Goal: Information Seeking & Learning: Learn about a topic

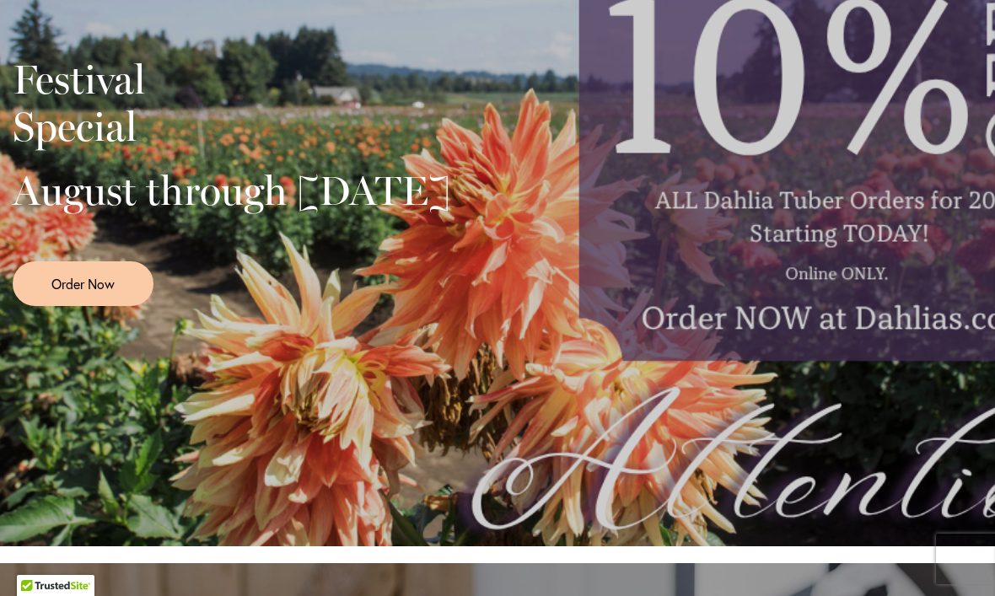
scroll to position [476, 0]
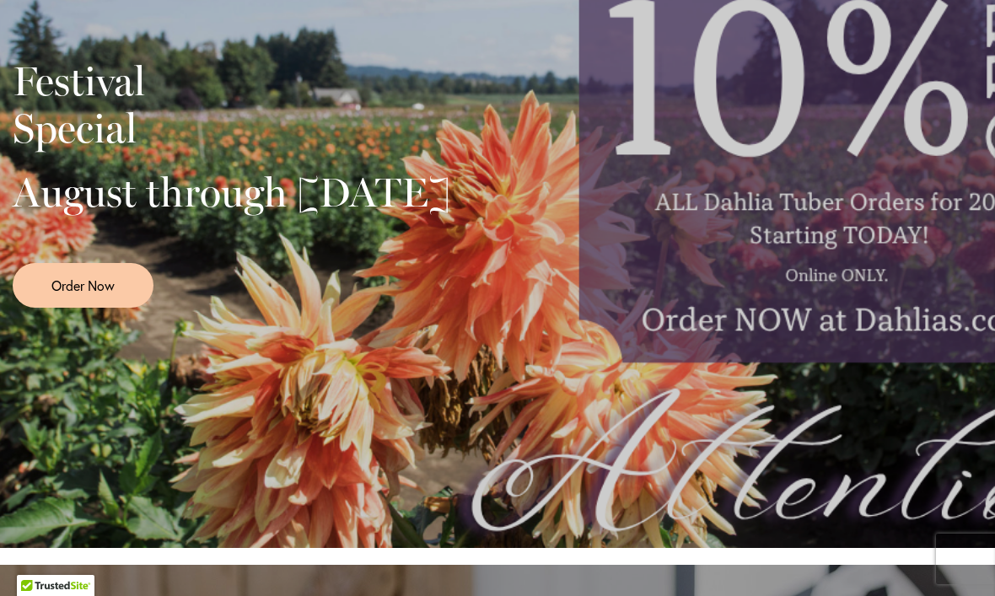
click at [473, 387] on div "Festival Special August through September 28th Order Now" at bounding box center [498, 177] width 970 height 422
click at [452, 396] on div "Festival Special August through September 28th Order Now" at bounding box center [497, 177] width 995 height 742
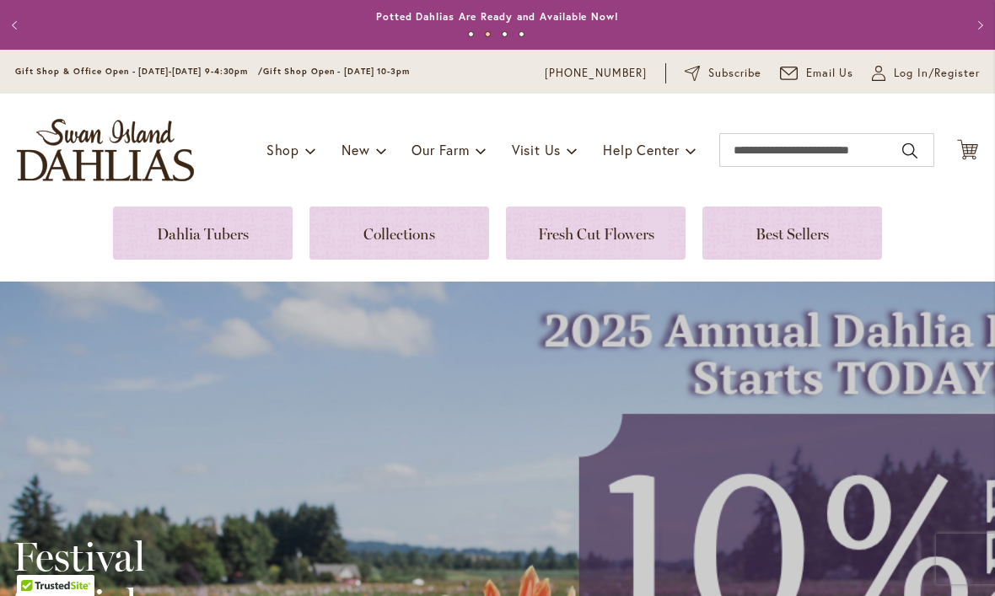
click at [921, 66] on span "Log In/Register" at bounding box center [937, 73] width 86 height 17
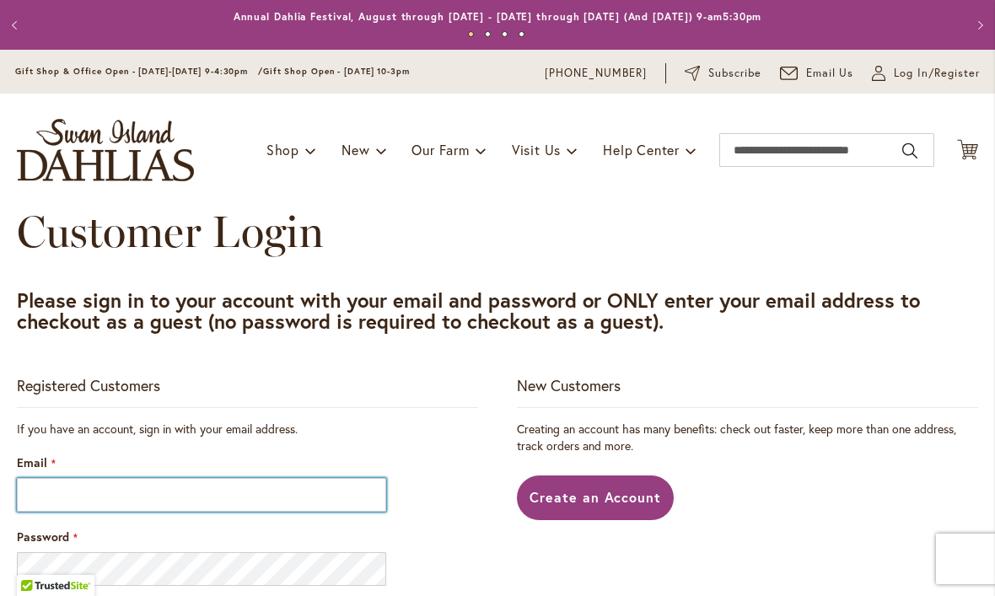
click at [86, 494] on input "Email" at bounding box center [201, 495] width 369 height 34
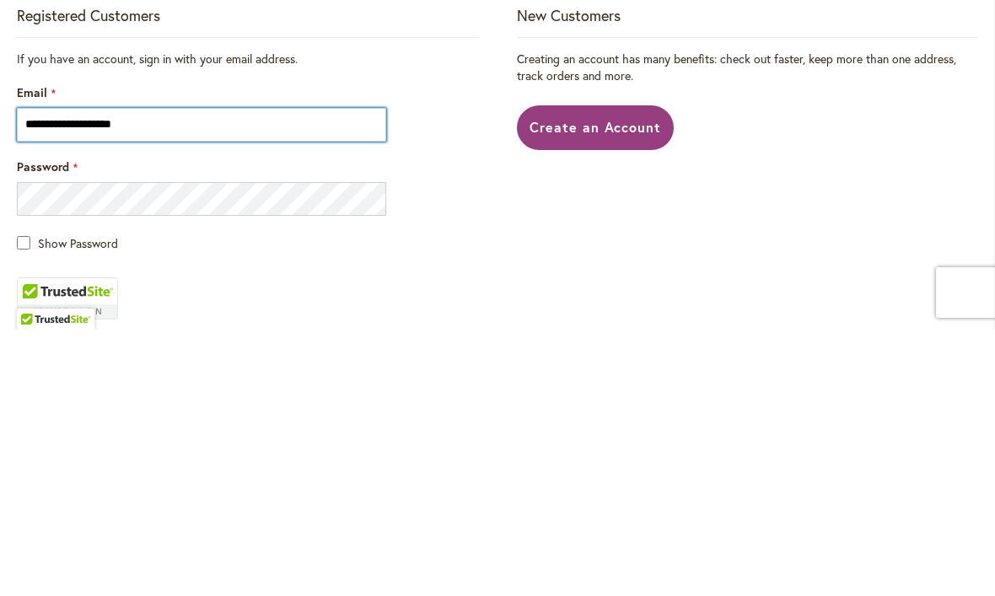
scroll to position [106, 0]
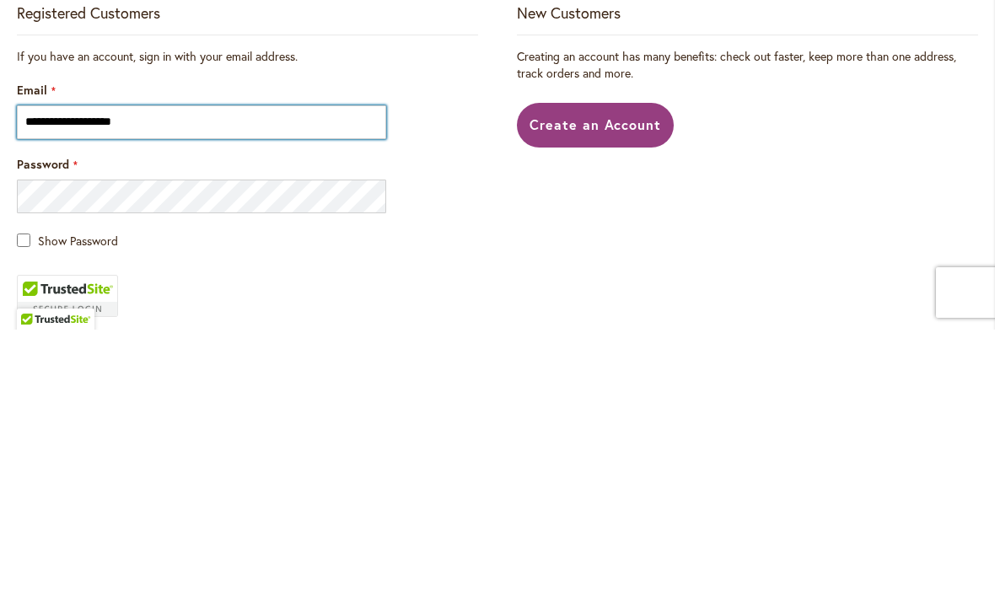
type input "**********"
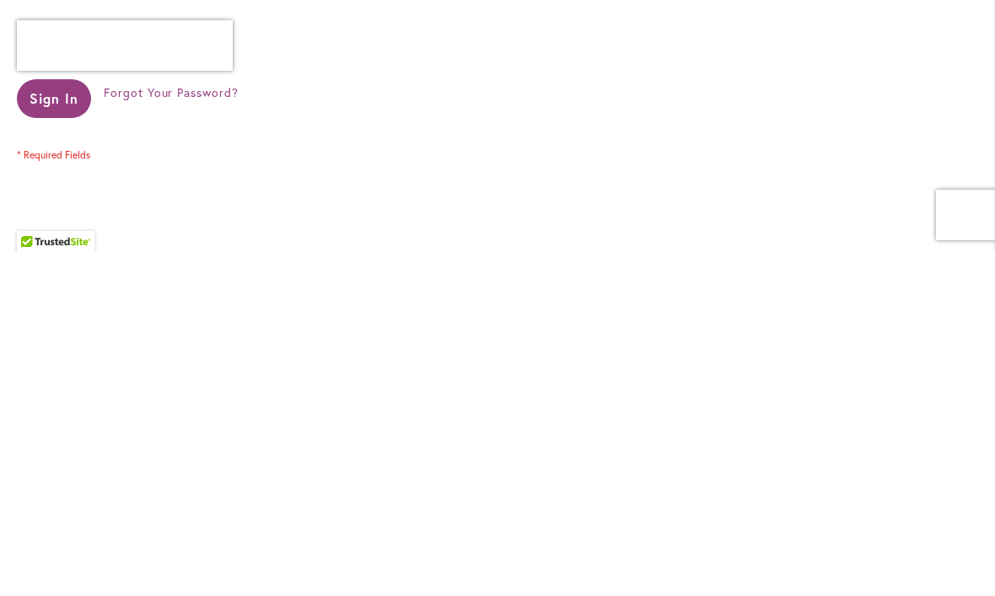
scroll to position [355, 0]
click at [188, 420] on span "Forgot Your Password?" at bounding box center [171, 428] width 135 height 16
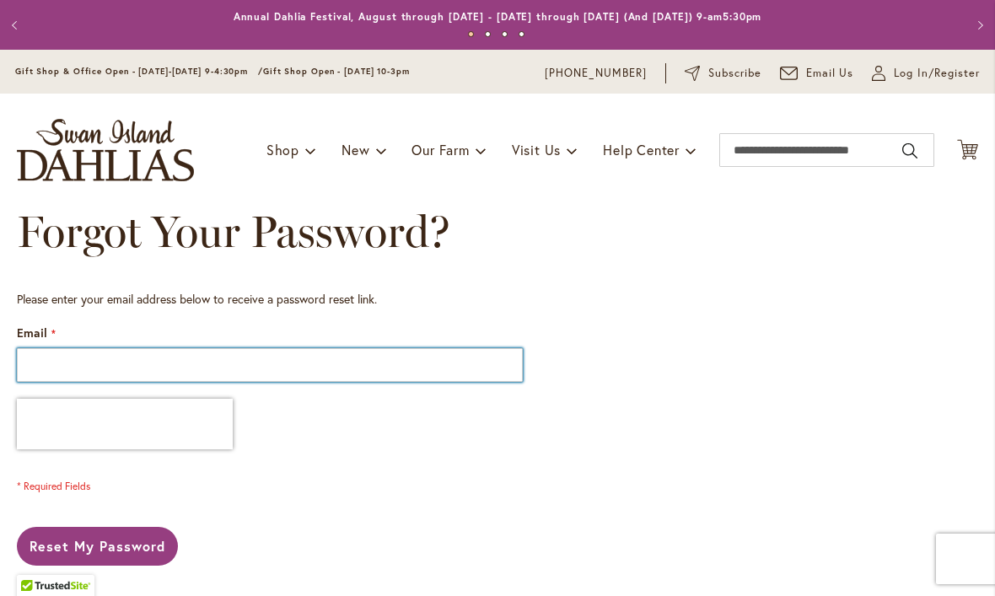
click at [49, 361] on input "Email" at bounding box center [270, 365] width 506 height 34
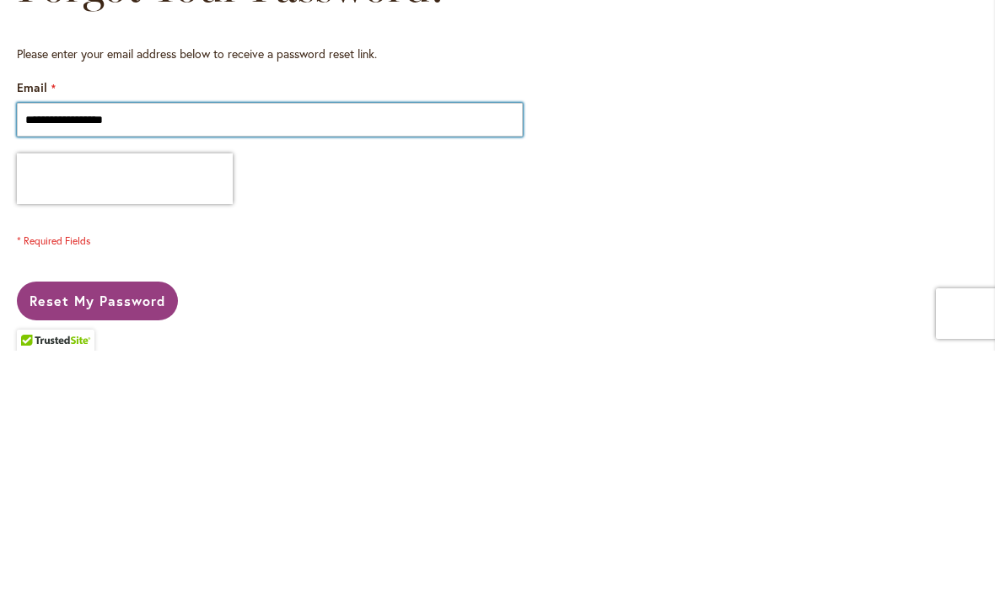
type input "**********"
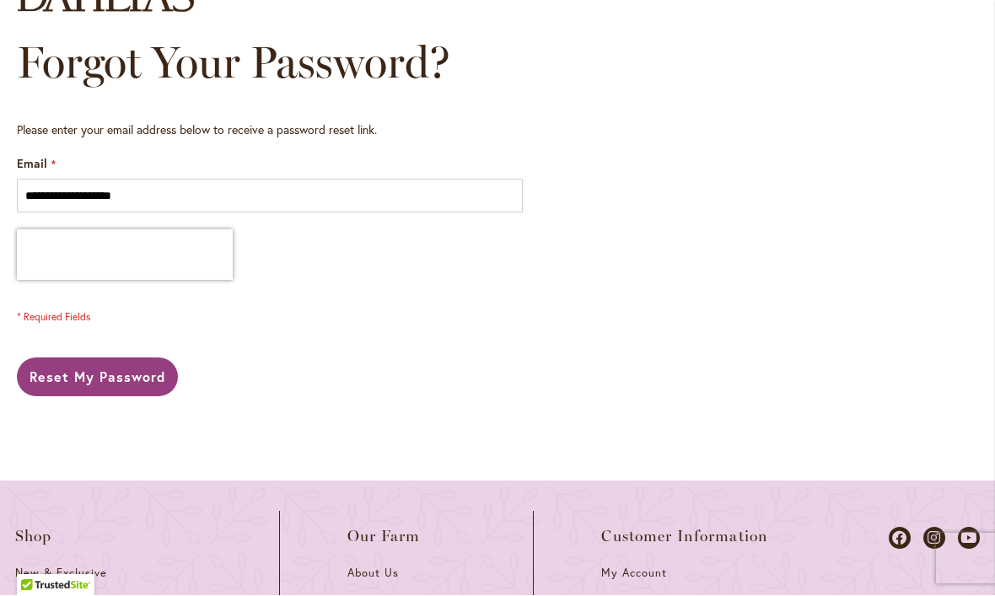
scroll to position [180, 0]
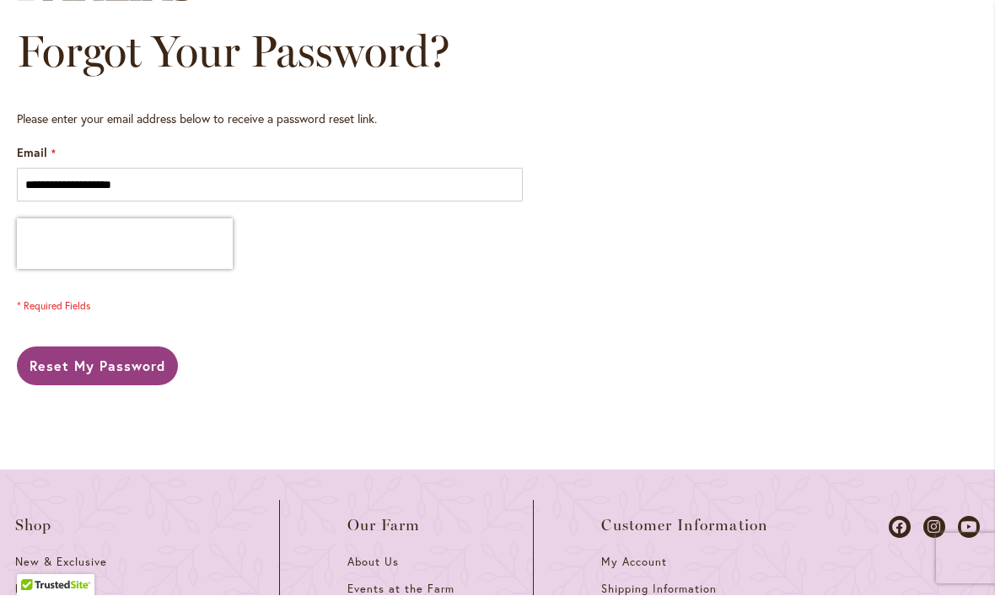
click at [95, 376] on button "Reset My Password" at bounding box center [97, 367] width 161 height 39
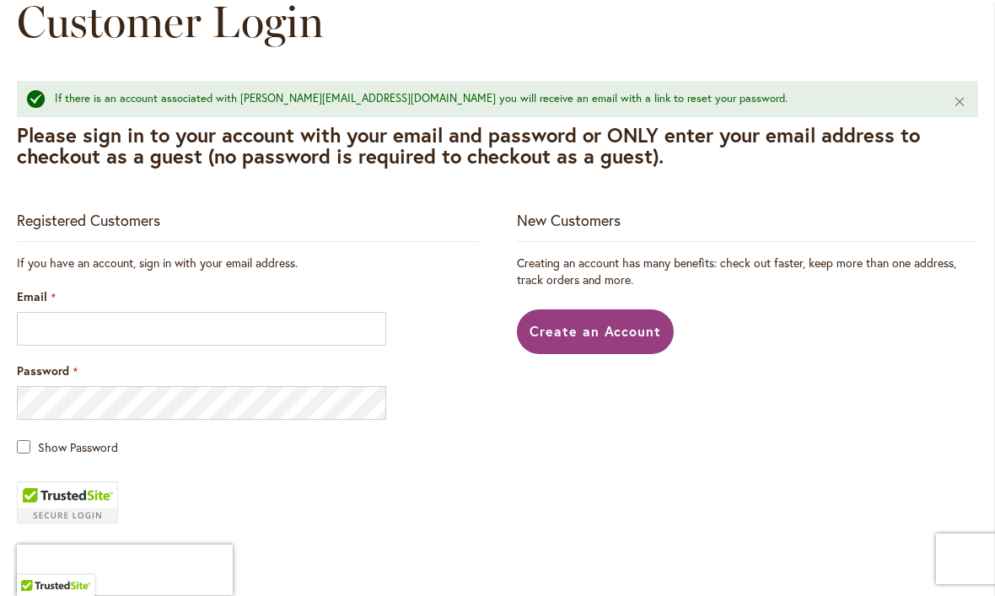
scroll to position [216, 0]
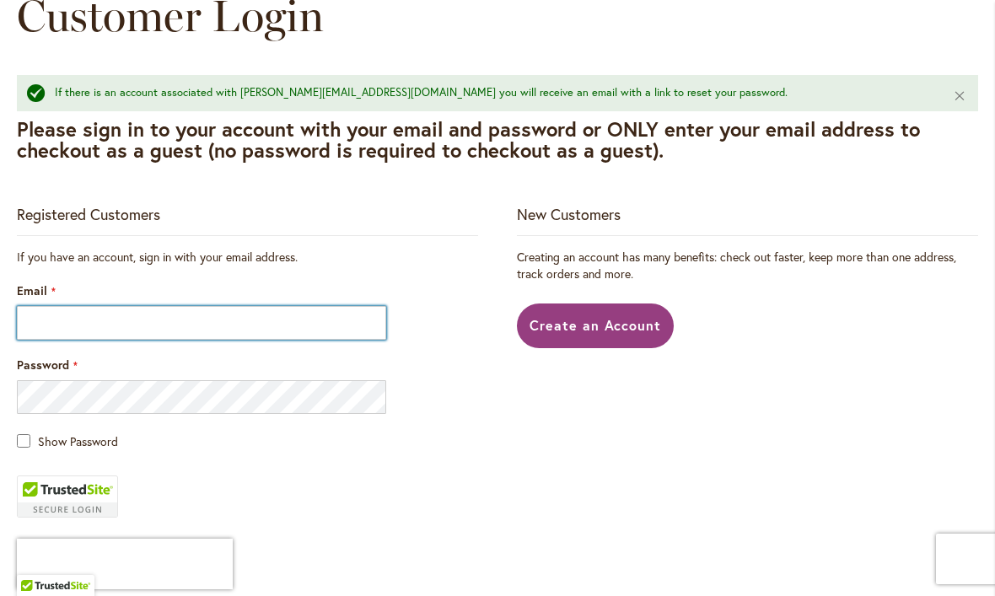
click at [51, 326] on input "Email" at bounding box center [201, 323] width 369 height 34
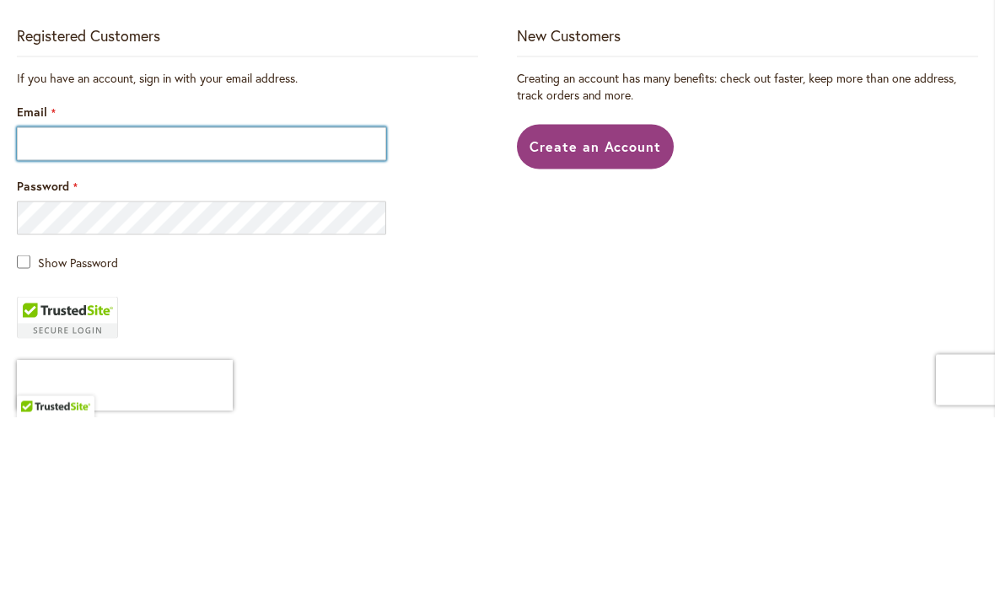
type input "**********"
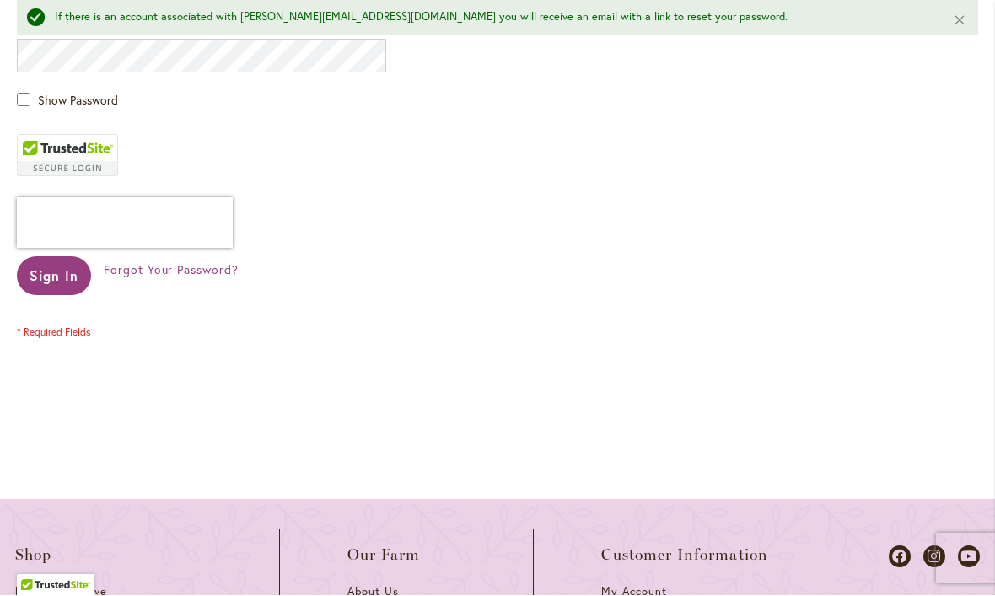
scroll to position [554, 0]
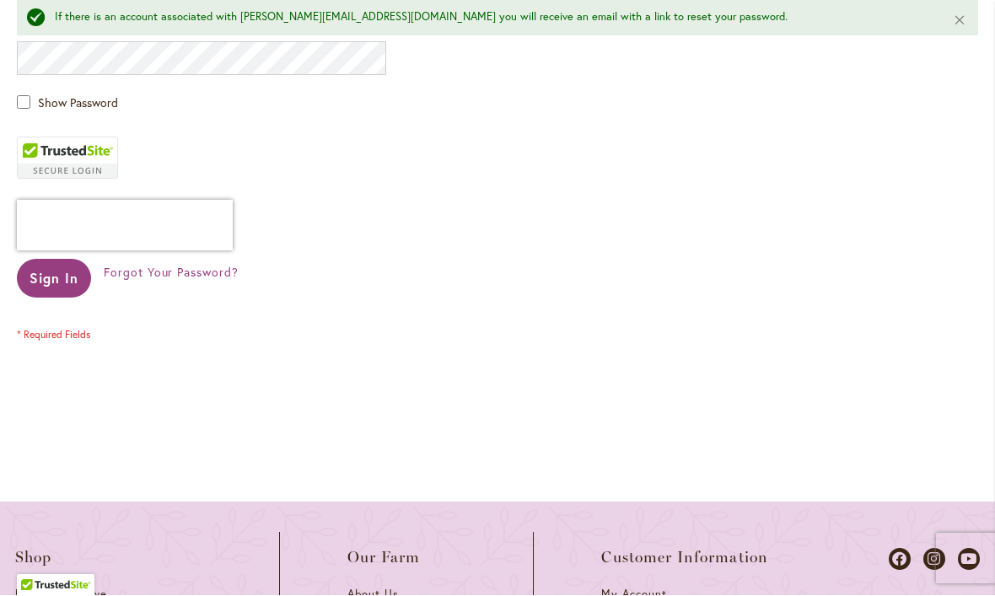
click at [48, 278] on span "Sign In" at bounding box center [54, 279] width 49 height 18
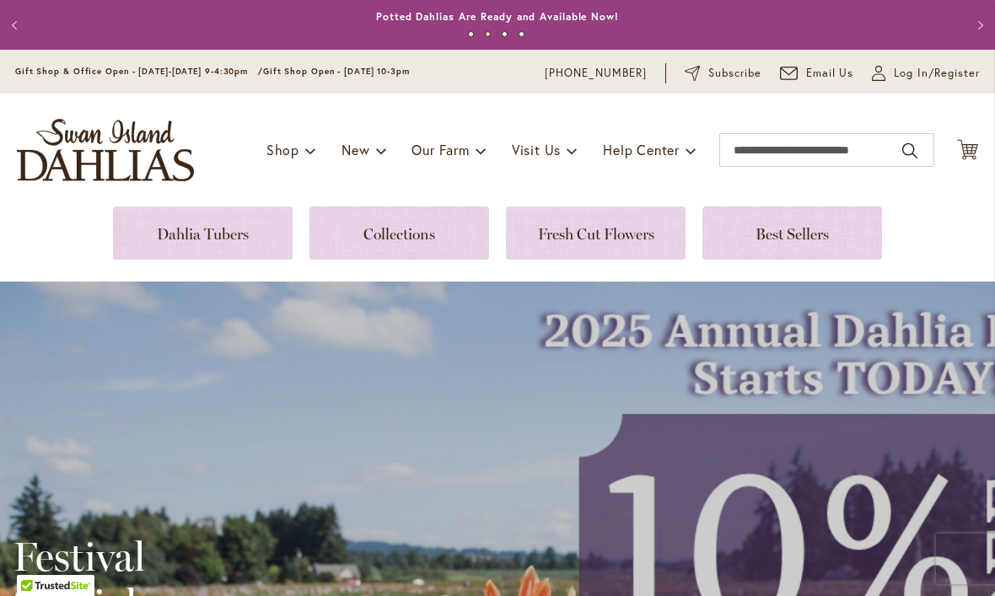
click at [914, 79] on span "Log In/Register" at bounding box center [937, 73] width 86 height 17
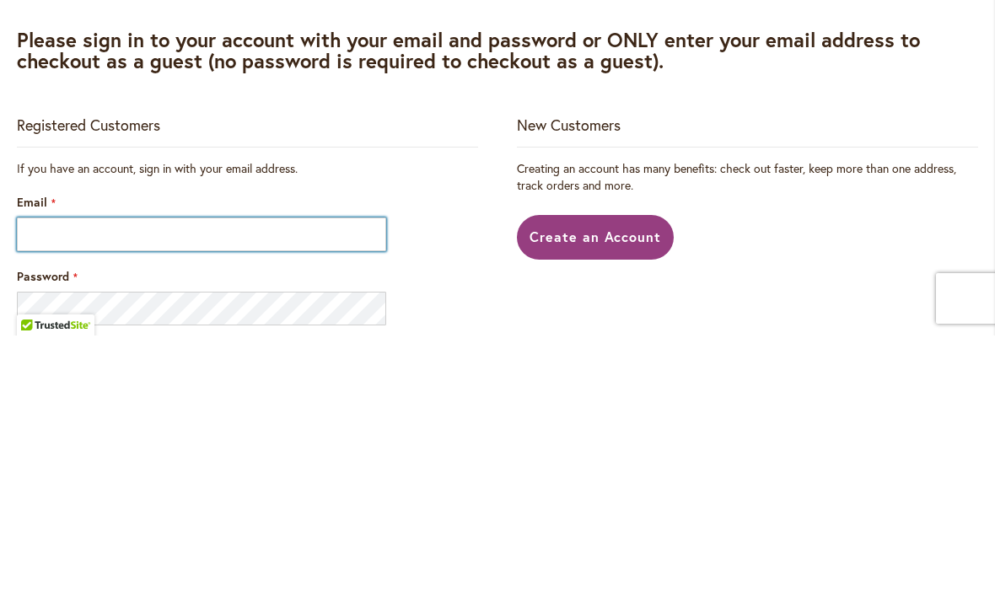
type input "**********"
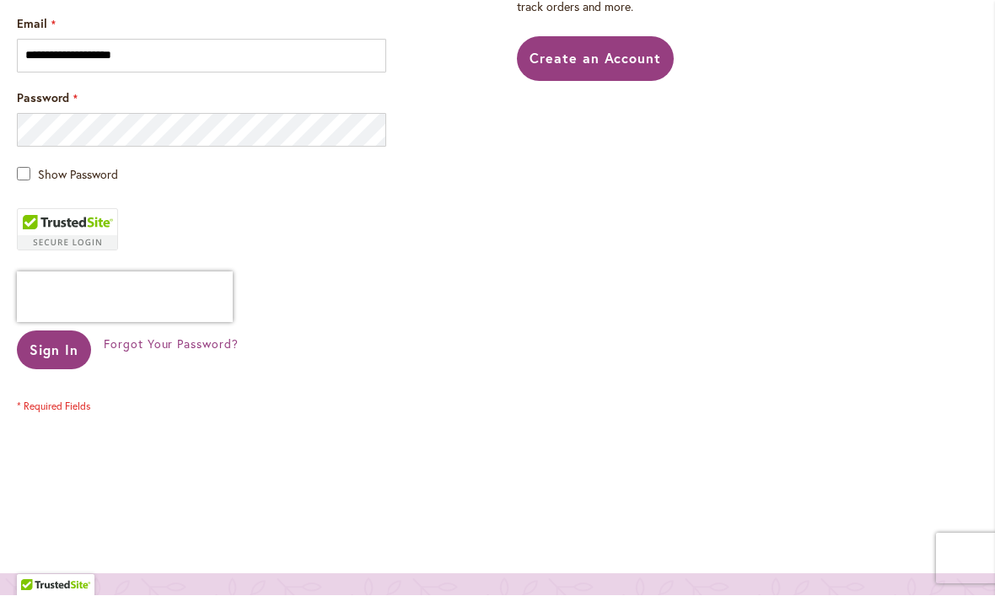
scroll to position [437, 0]
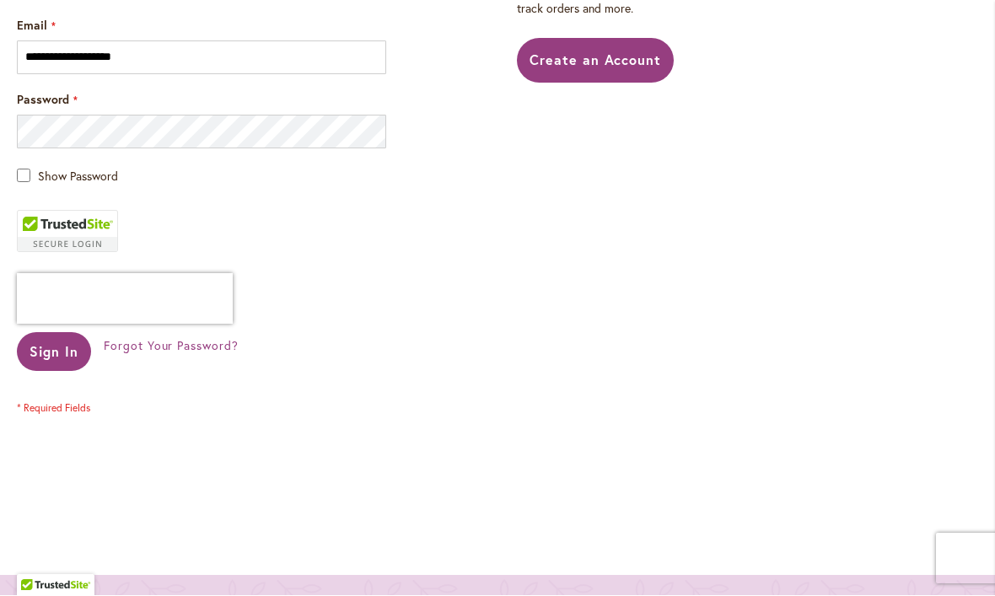
click at [68, 343] on span "Sign In" at bounding box center [54, 352] width 49 height 18
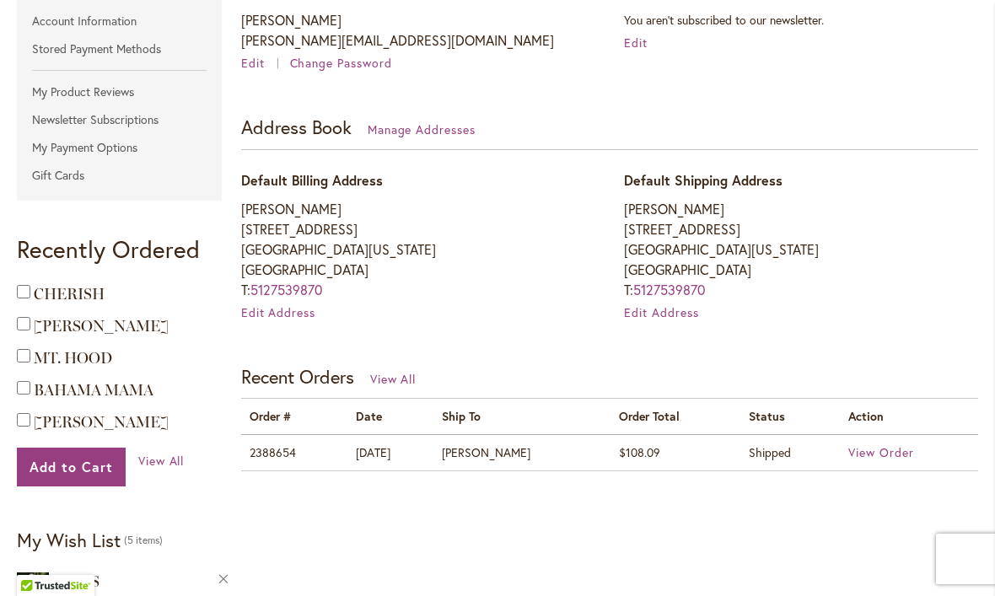
scroll to position [402, 0]
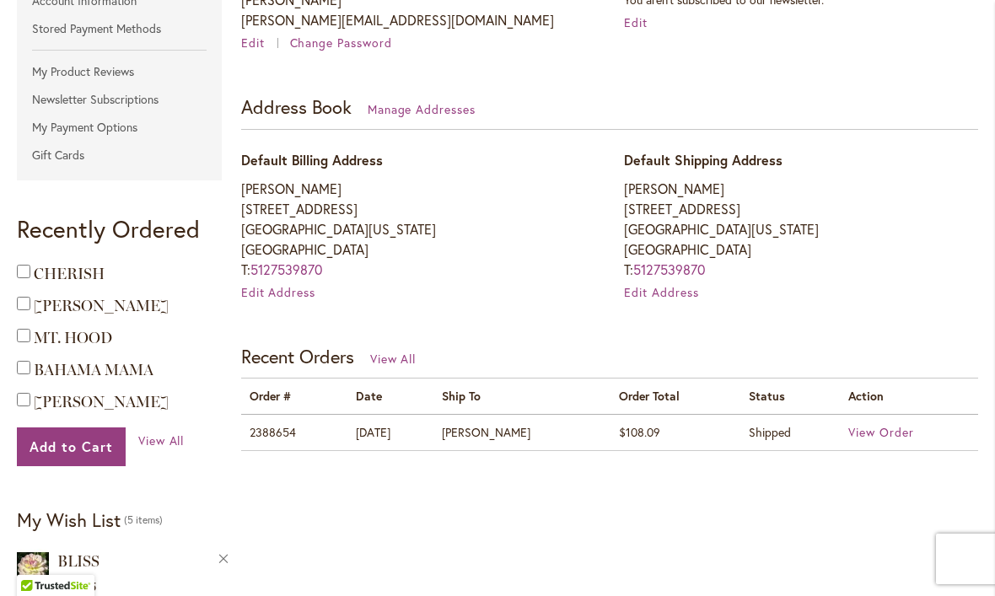
click at [62, 340] on span "MT. HOOD" at bounding box center [73, 338] width 78 height 19
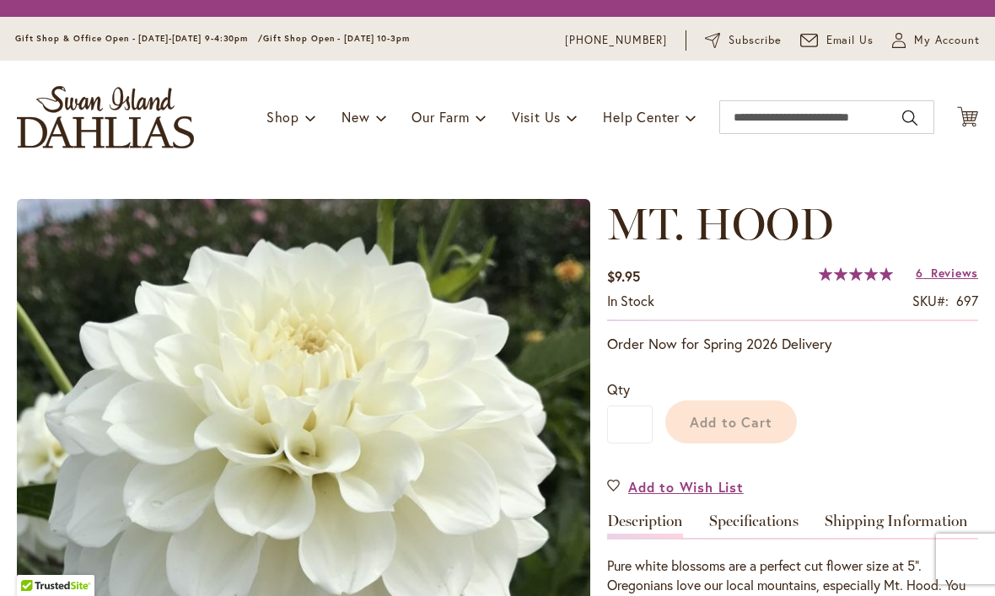
type input "****"
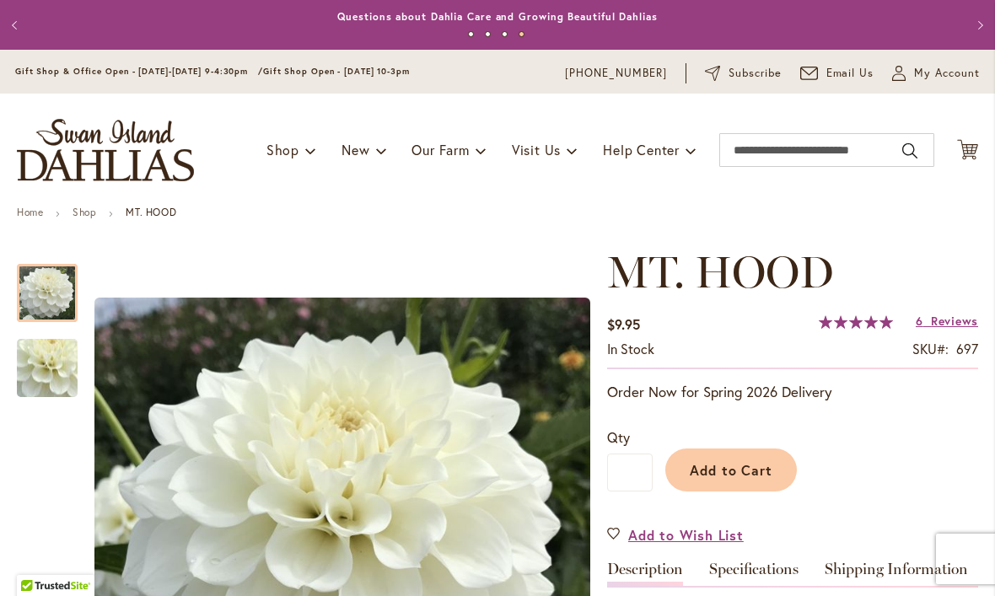
click at [958, 72] on span "My Account" at bounding box center [947, 73] width 66 height 17
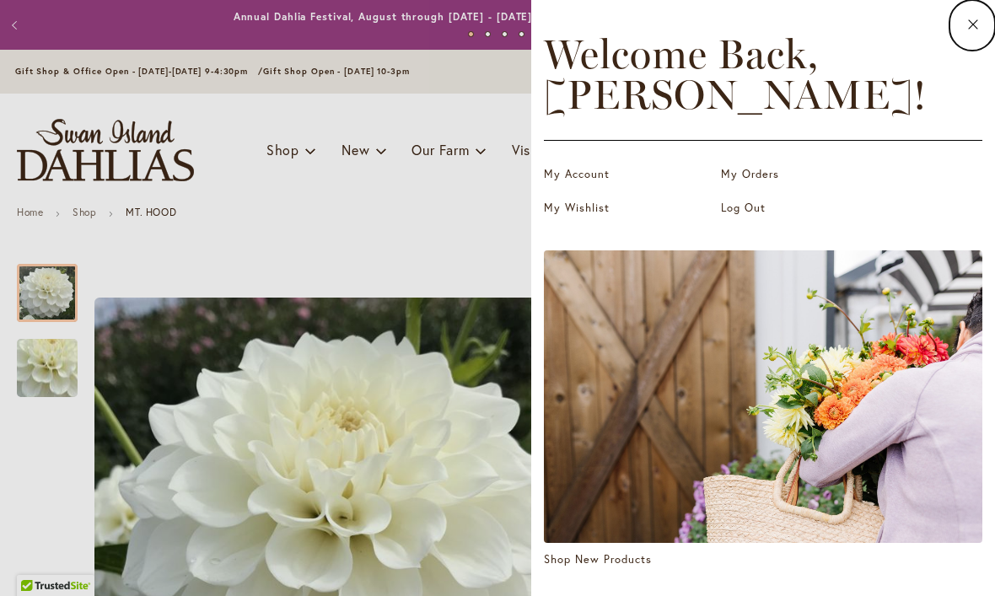
click at [761, 177] on link "My Orders" at bounding box center [805, 174] width 169 height 17
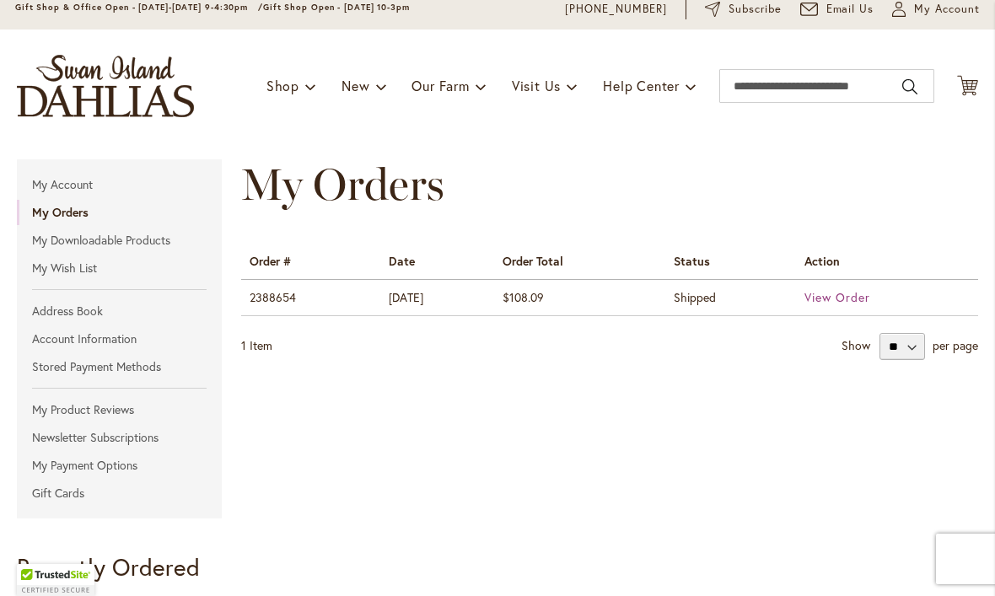
scroll to position [79, 0]
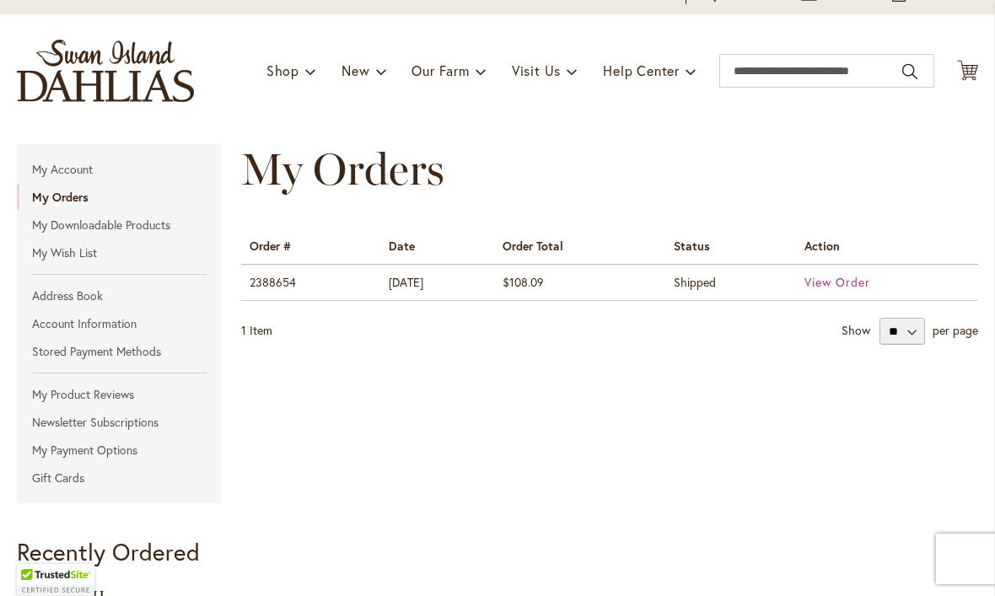
click at [835, 283] on span "View Order" at bounding box center [838, 282] width 66 height 16
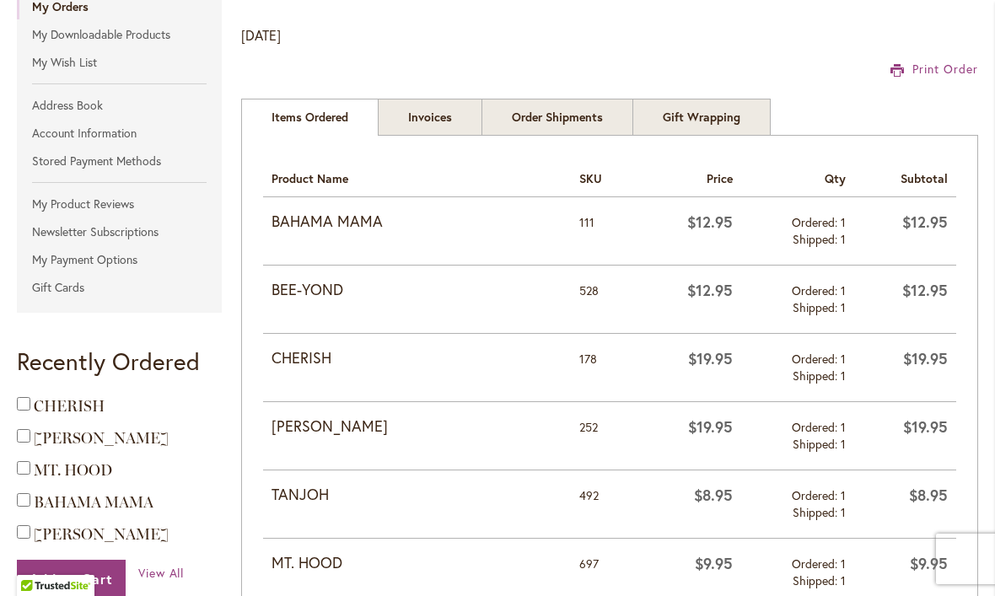
scroll to position [258, 0]
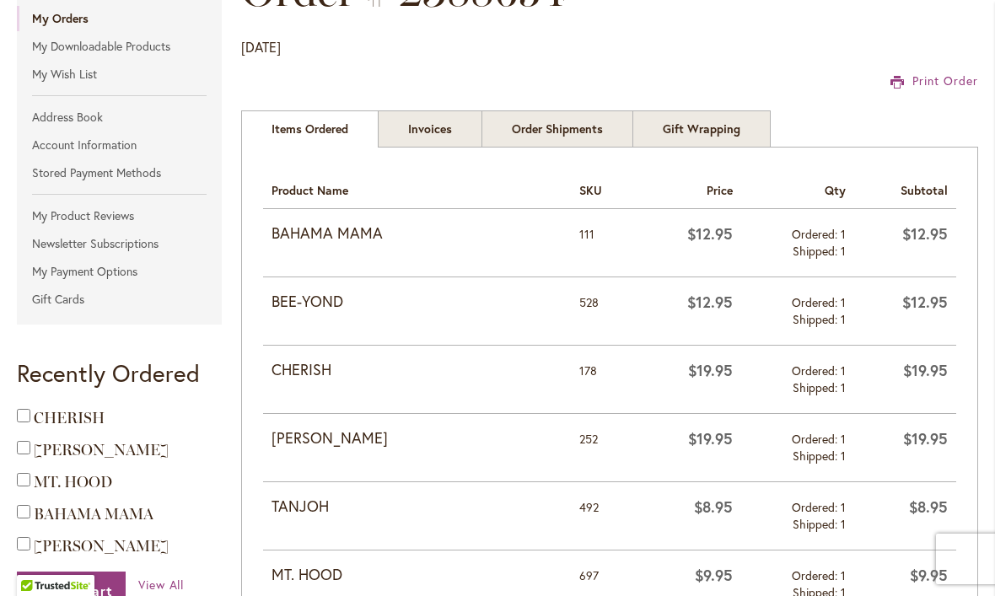
click at [337, 225] on strong "BAHAMA MAMA" at bounding box center [418, 234] width 292 height 22
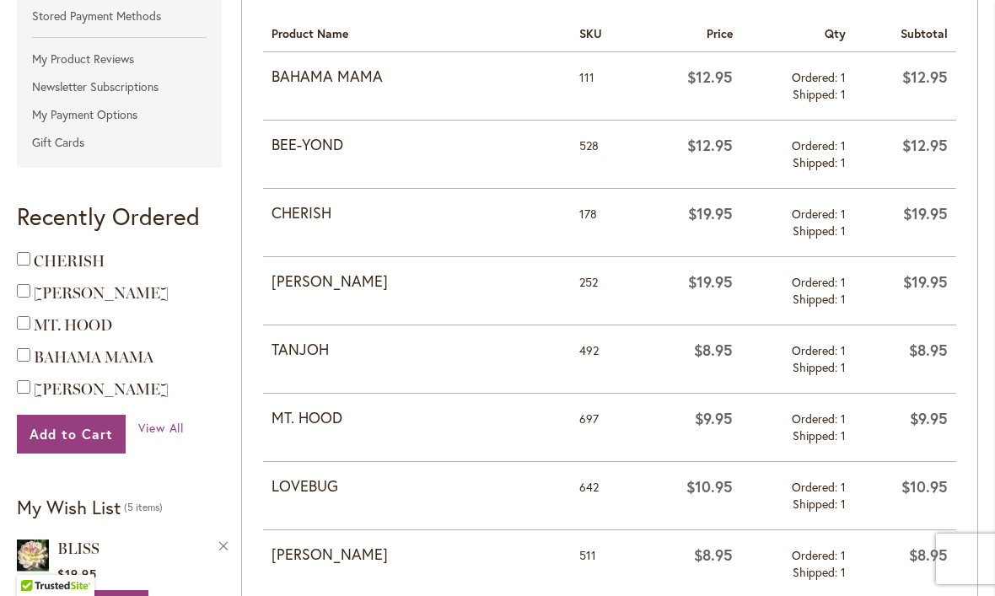
scroll to position [304, 0]
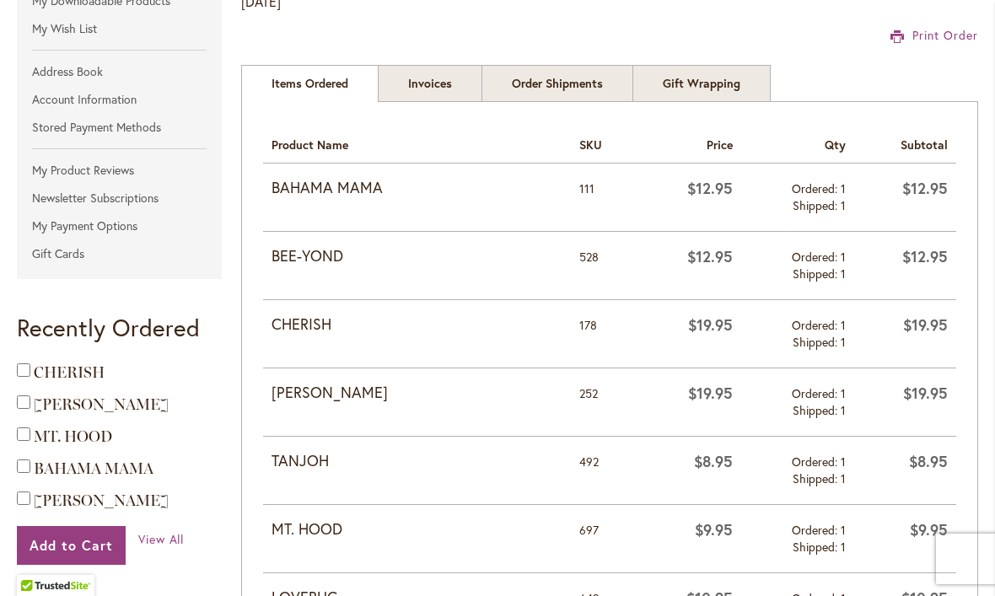
click at [93, 477] on span "BAHAMA MAMA" at bounding box center [94, 469] width 120 height 19
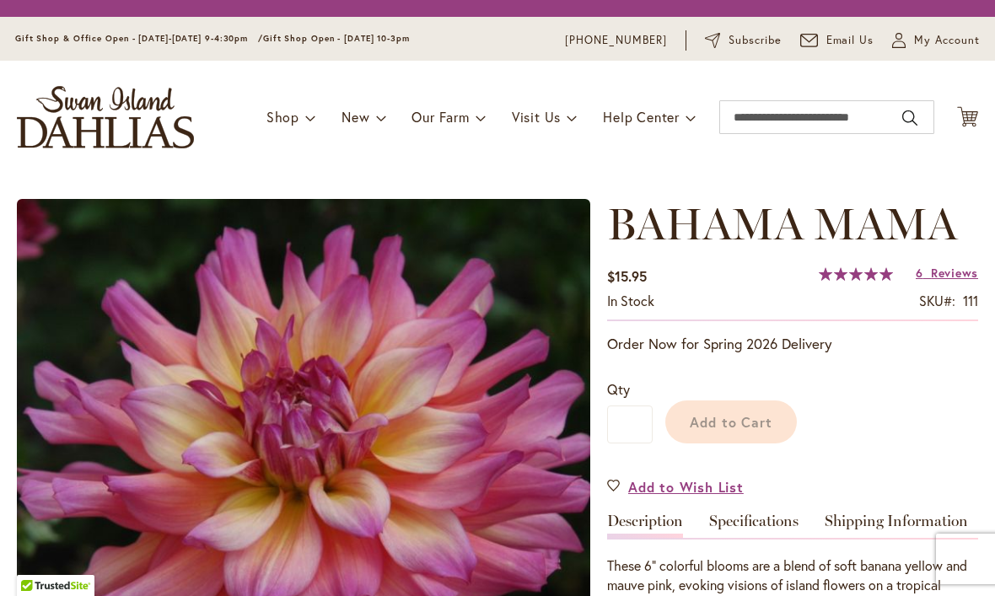
type input "****"
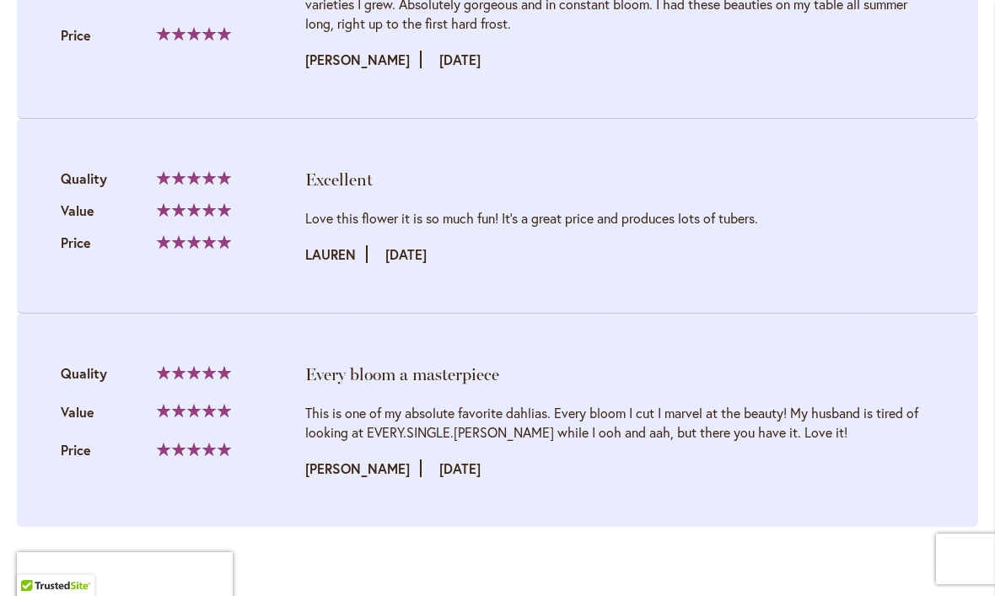
scroll to position [2632, 0]
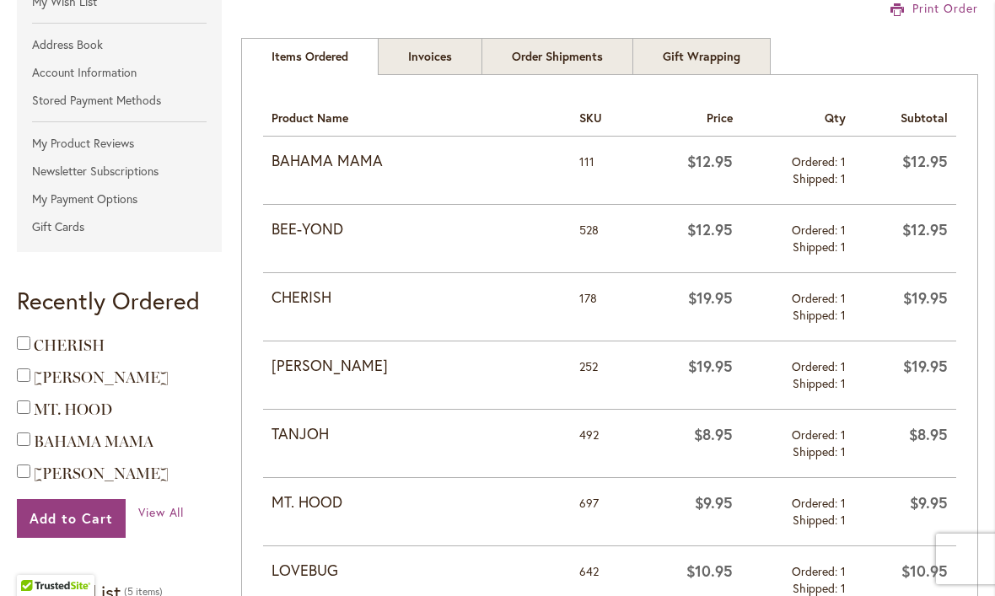
scroll to position [364, 0]
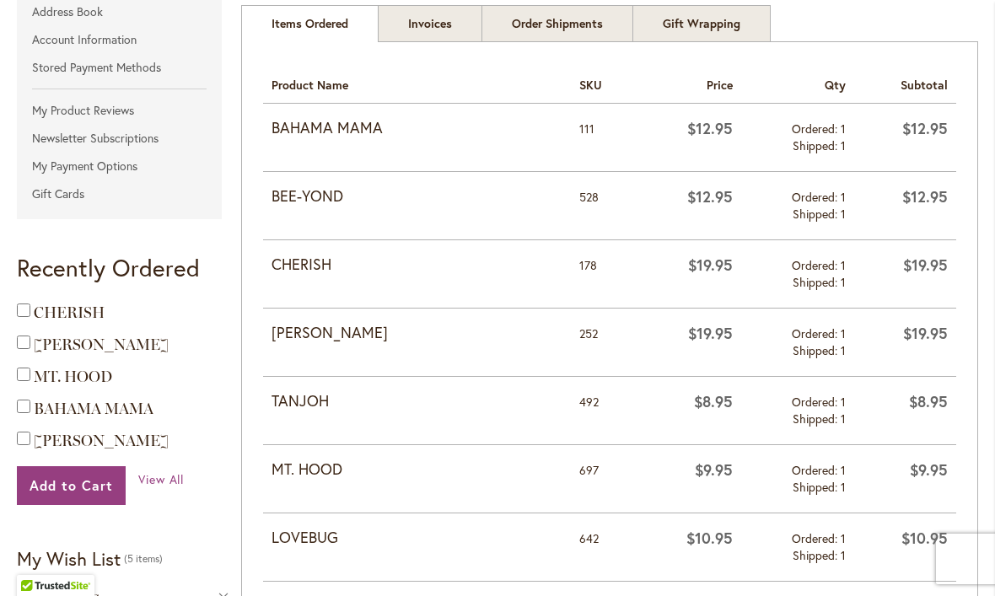
click at [72, 312] on span "CHERISH" at bounding box center [69, 313] width 71 height 19
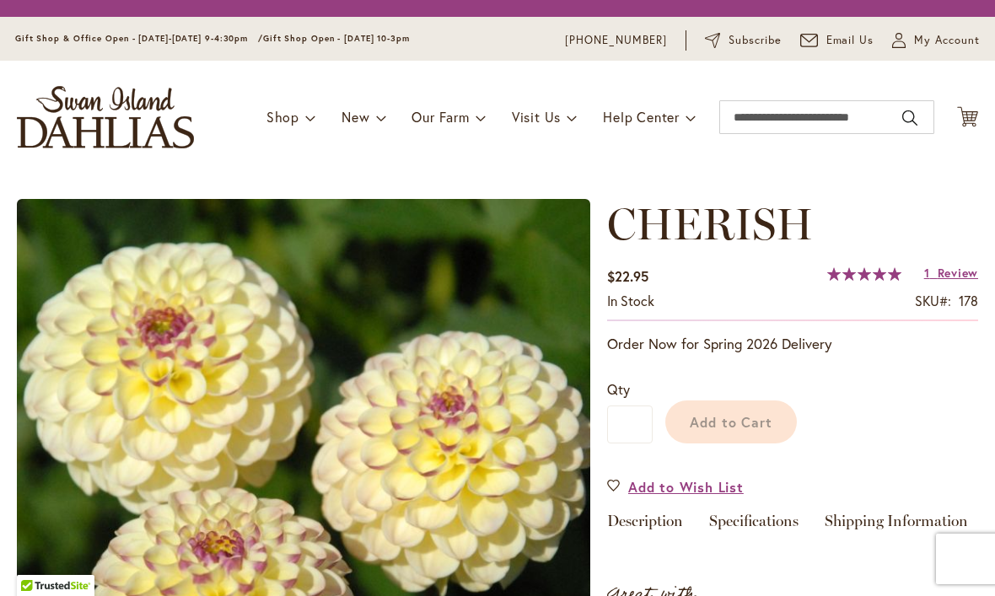
type input "****"
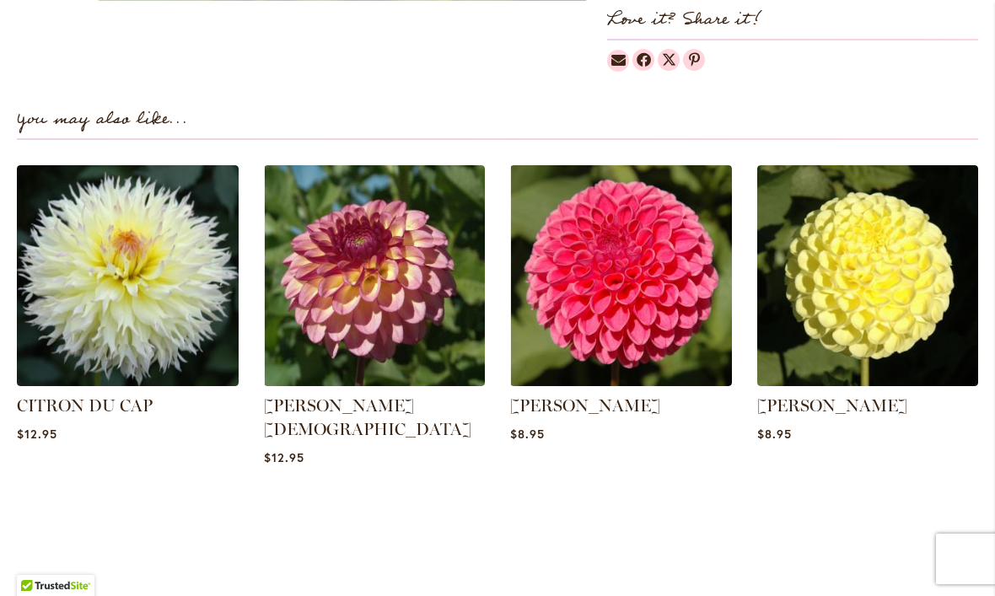
scroll to position [1107, 0]
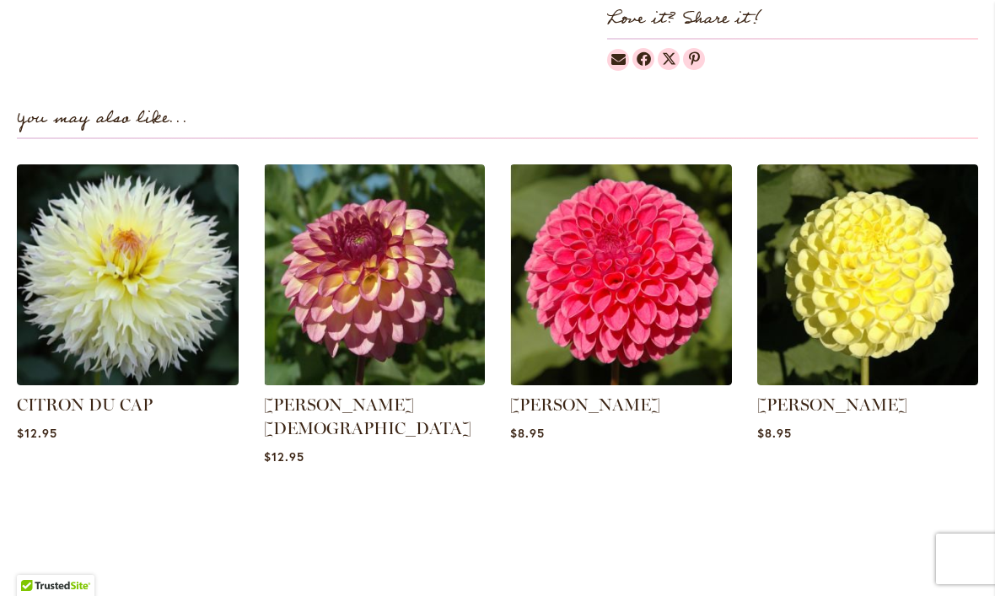
click at [377, 294] on img at bounding box center [375, 275] width 222 height 222
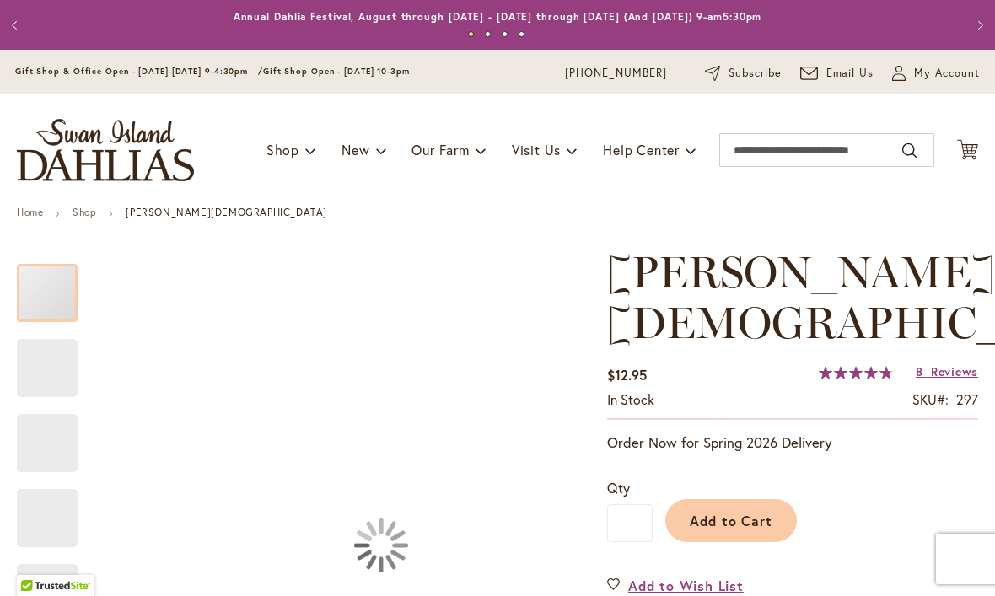
type input "****"
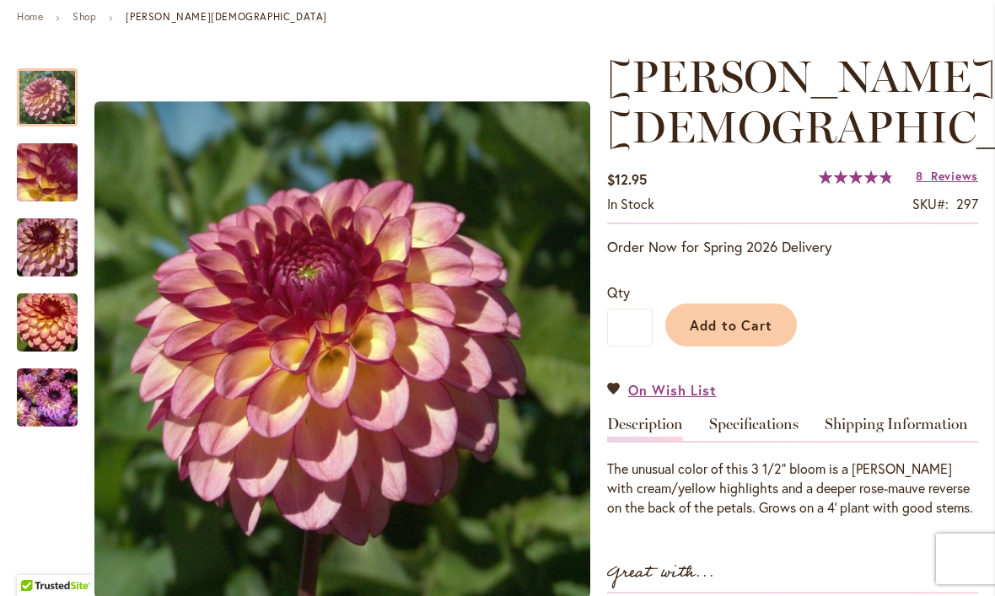
scroll to position [215, 0]
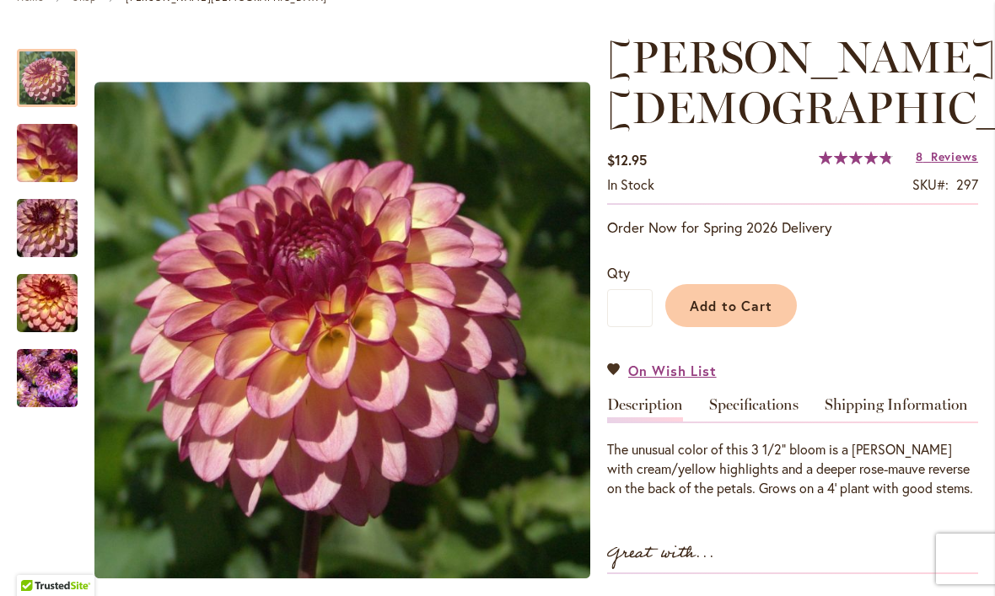
click at [745, 297] on span "Add to Cart" at bounding box center [732, 306] width 84 height 18
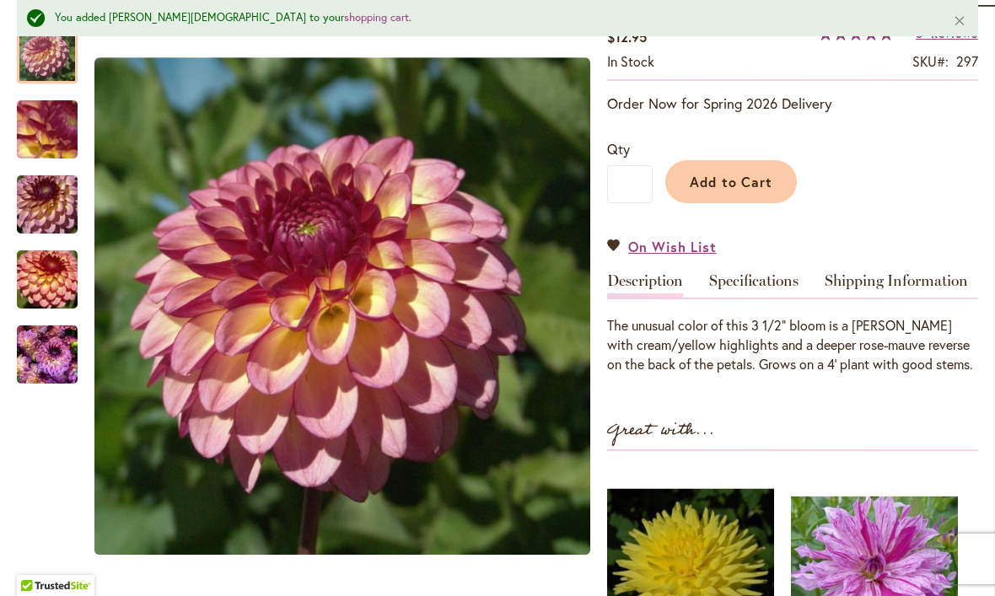
scroll to position [382, 0]
click at [54, 276] on img "Foxy Lady" at bounding box center [47, 280] width 121 height 81
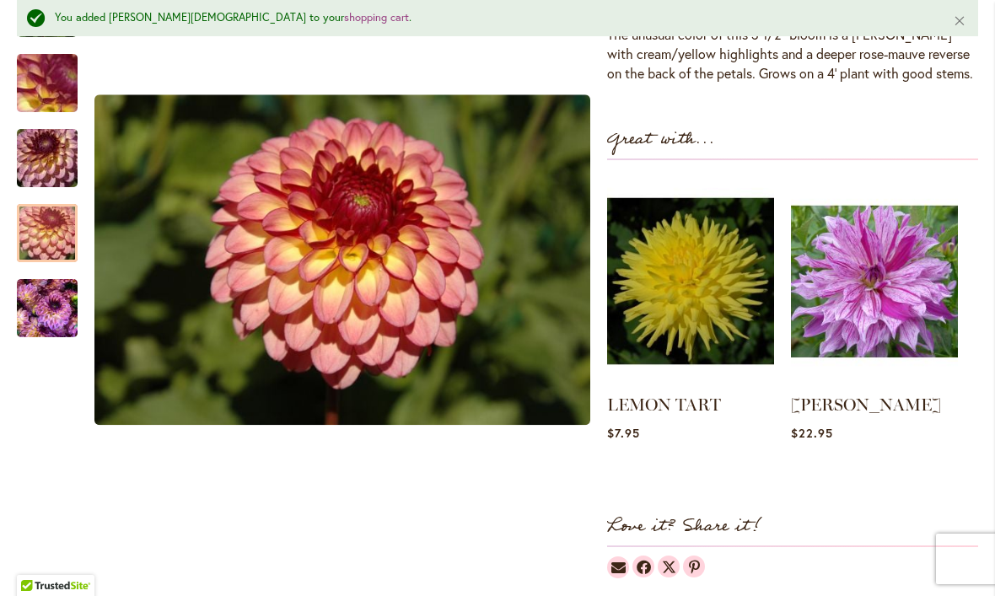
scroll to position [676, 0]
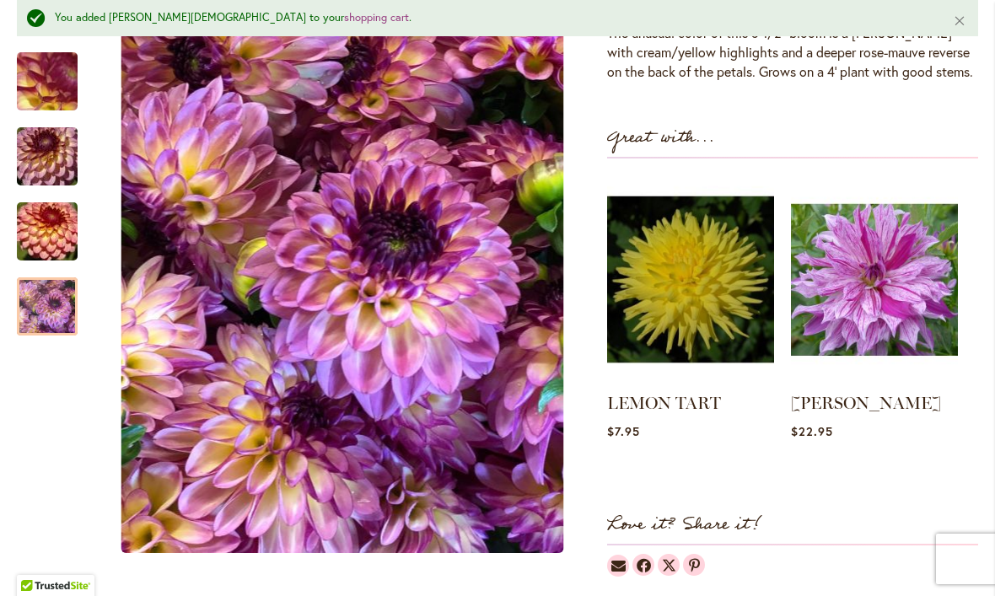
click at [51, 277] on div at bounding box center [47, 306] width 61 height 58
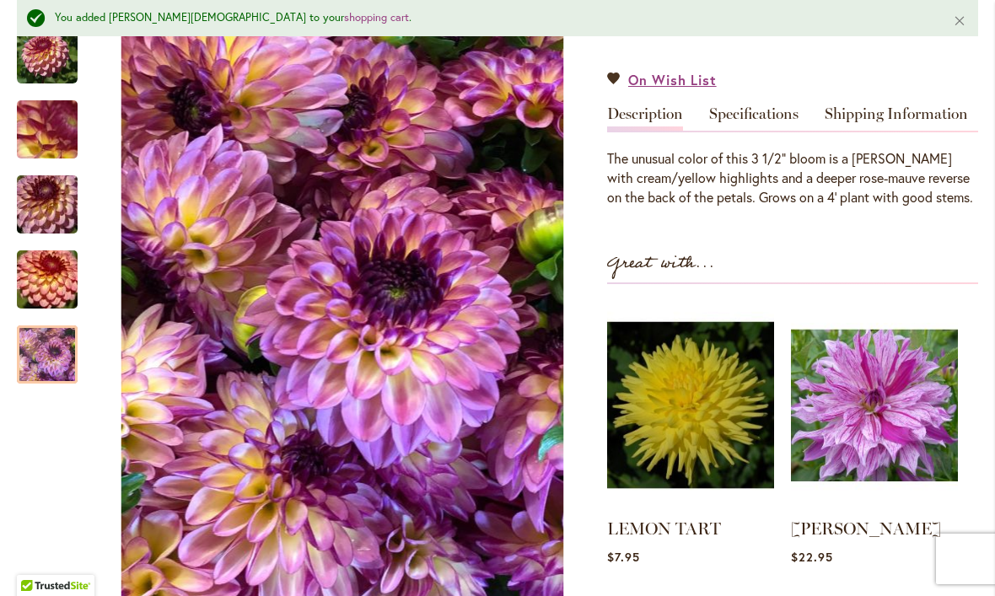
scroll to position [612, 0]
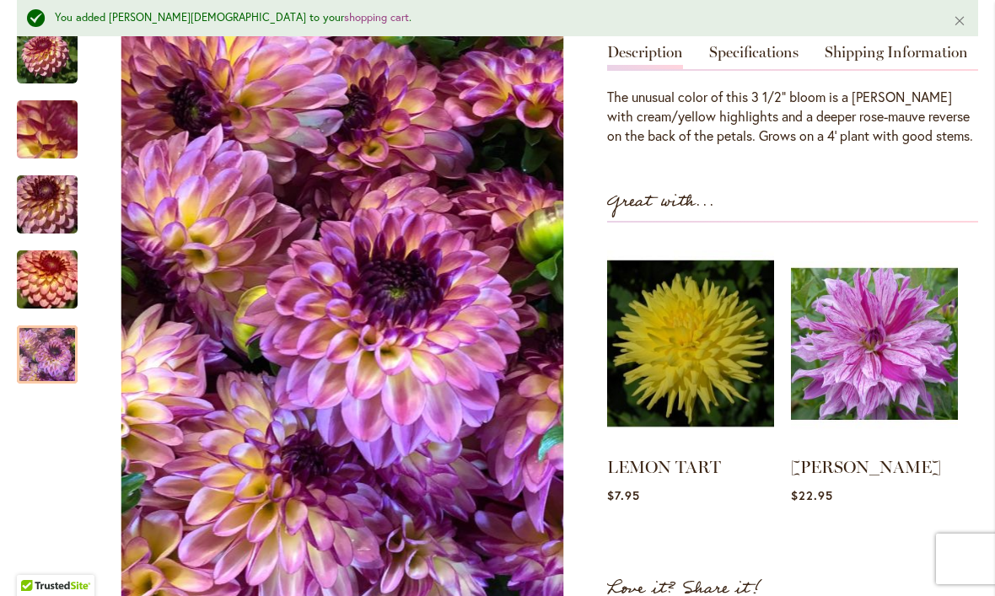
click at [711, 291] on img at bounding box center [690, 344] width 167 height 209
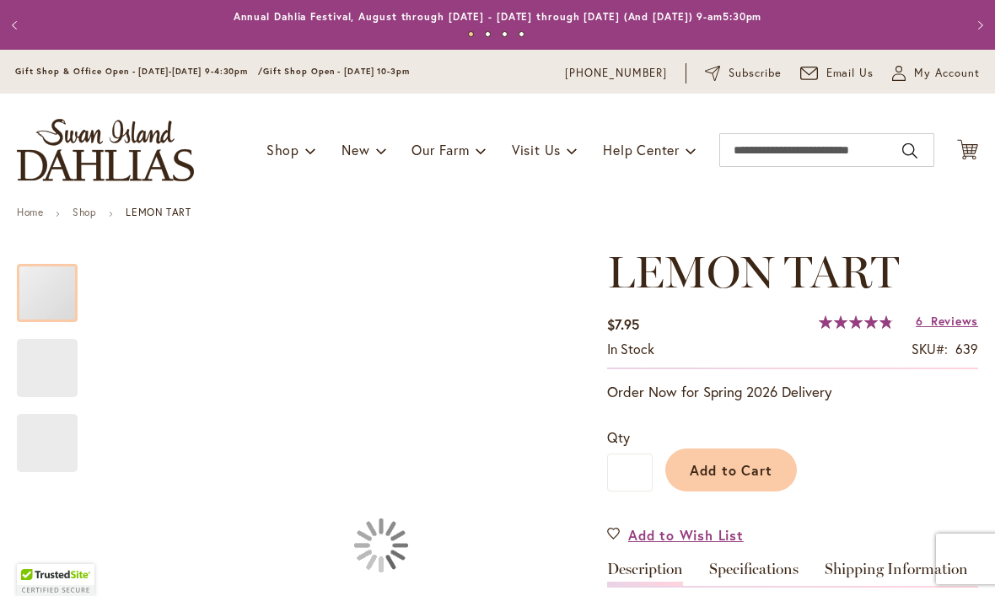
type input "****"
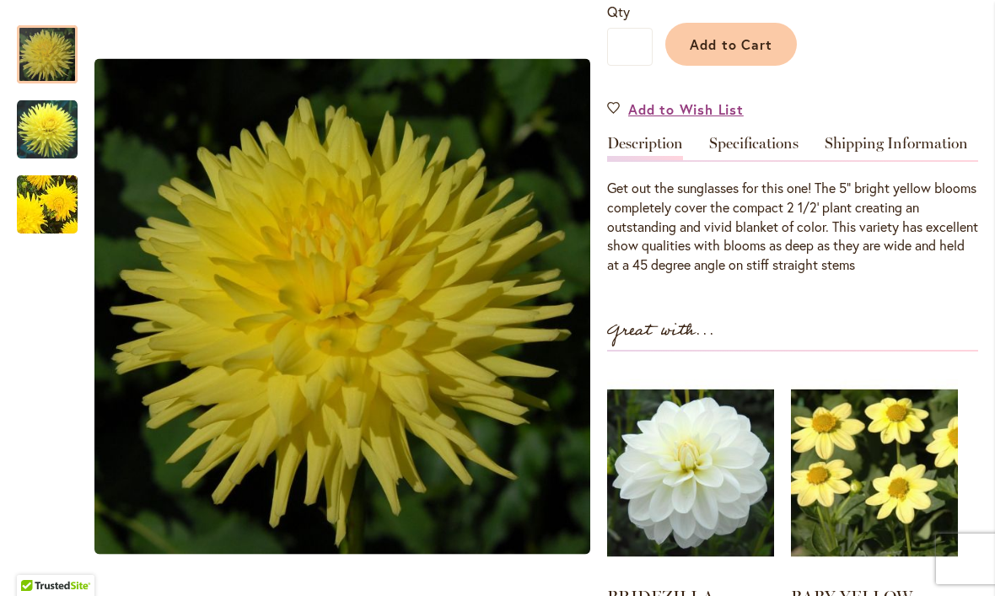
scroll to position [349, 0]
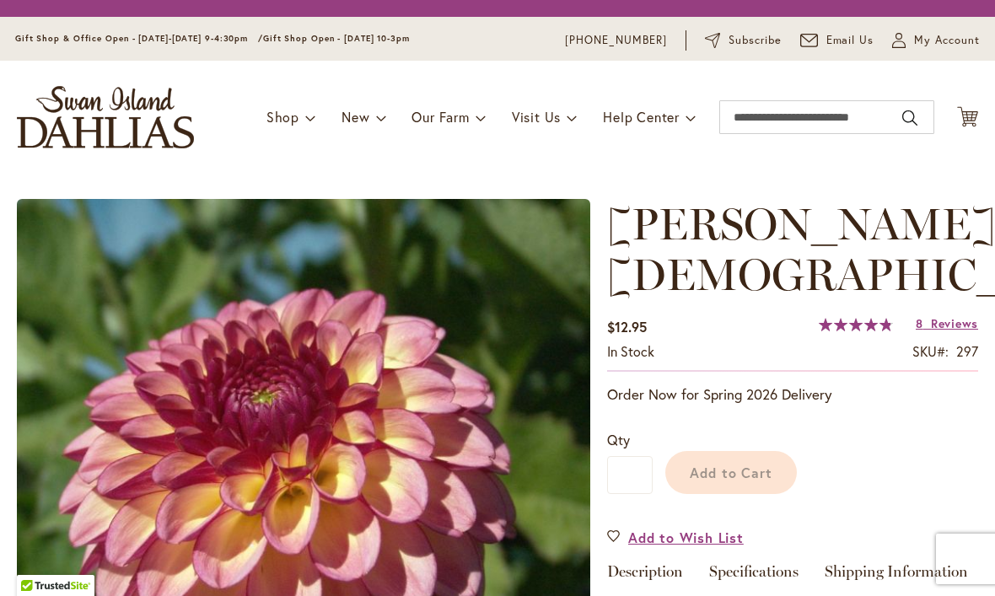
type input "****"
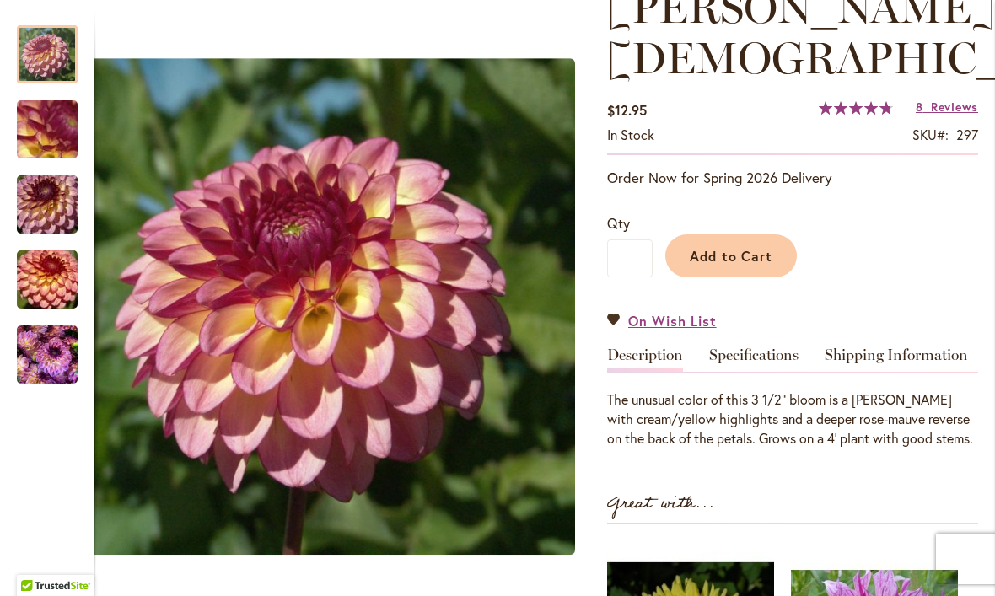
scroll to position [264, 0]
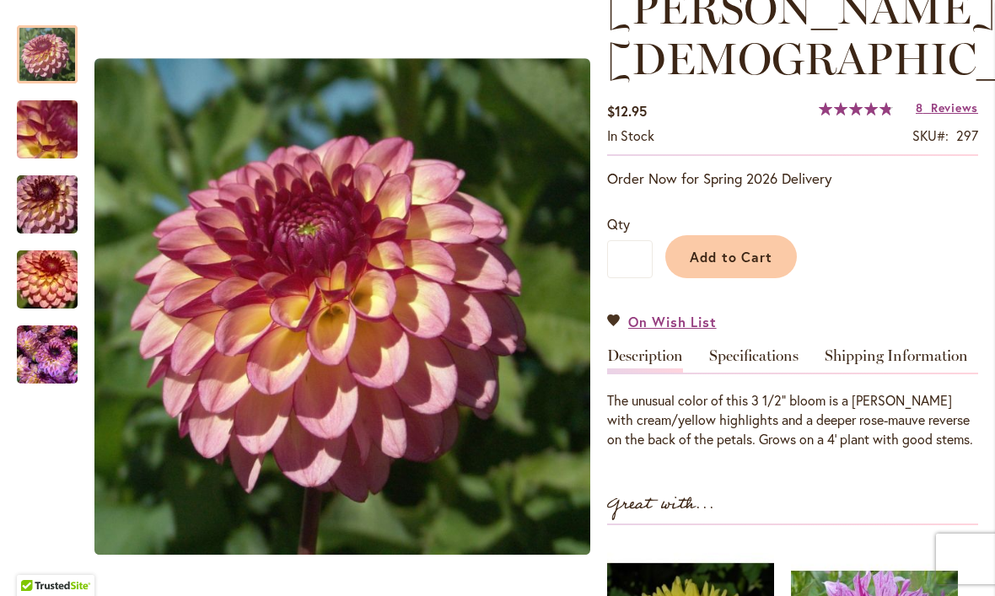
click at [962, 100] on span "Reviews" at bounding box center [954, 108] width 47 height 16
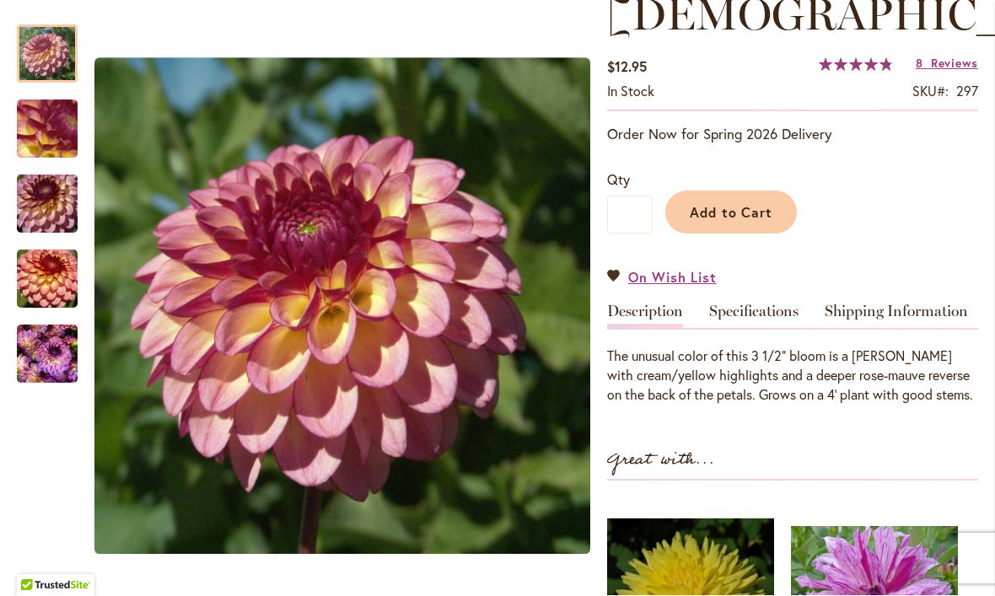
scroll to position [391, 0]
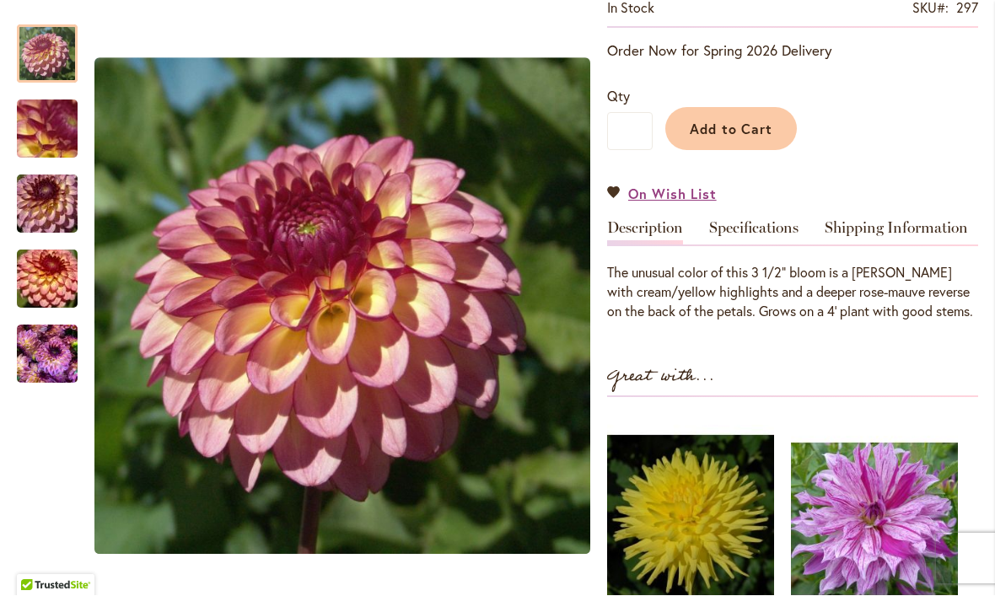
click at [787, 221] on link "Specifications" at bounding box center [753, 233] width 89 height 24
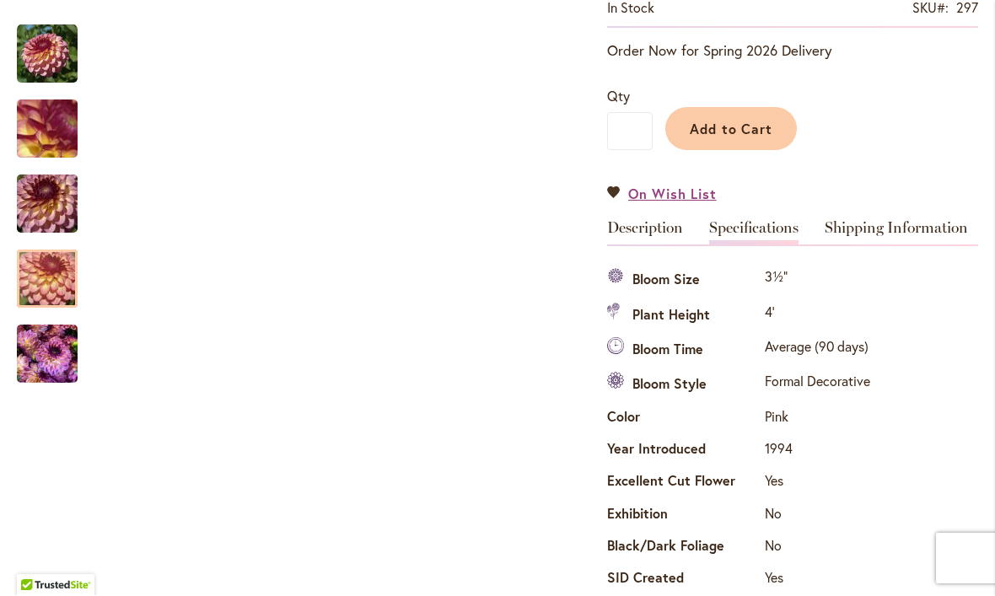
click at [48, 276] on img "Foxy Lady" at bounding box center [47, 280] width 121 height 81
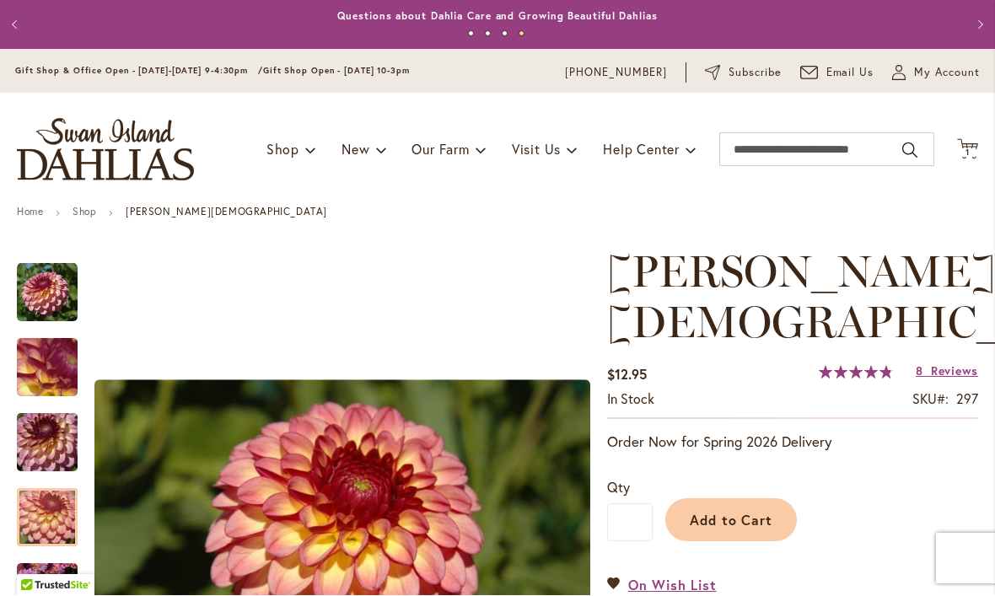
scroll to position [0, 0]
click at [957, 80] on span "My Account" at bounding box center [947, 73] width 66 height 17
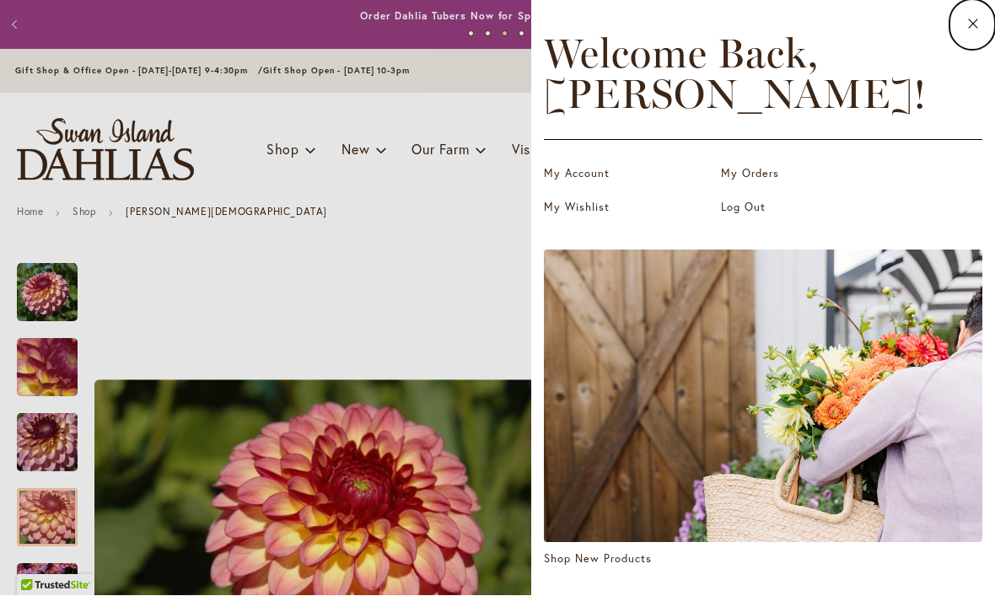
click at [590, 211] on link "My Wishlist" at bounding box center [628, 208] width 169 height 17
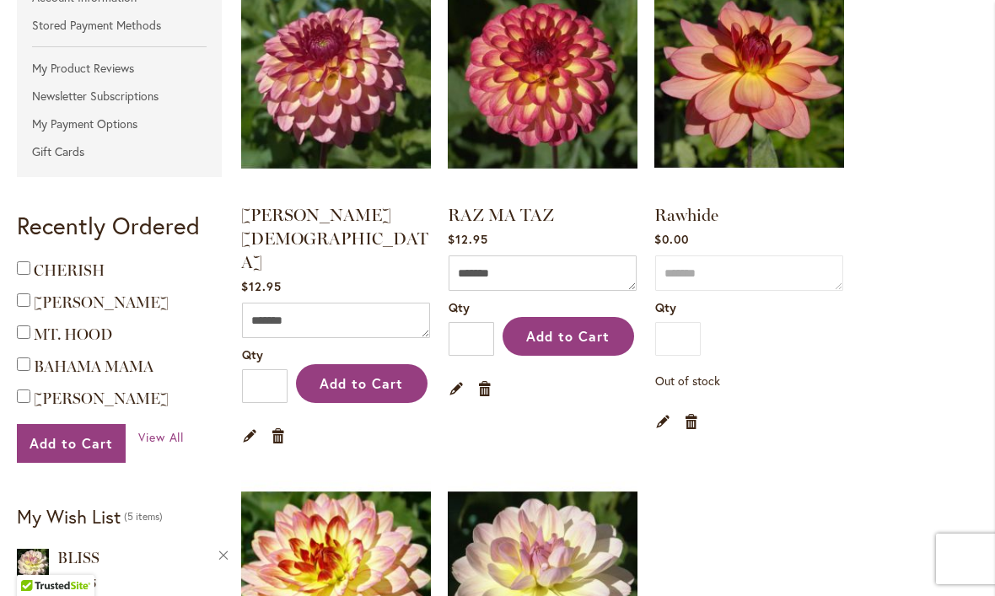
scroll to position [407, 0]
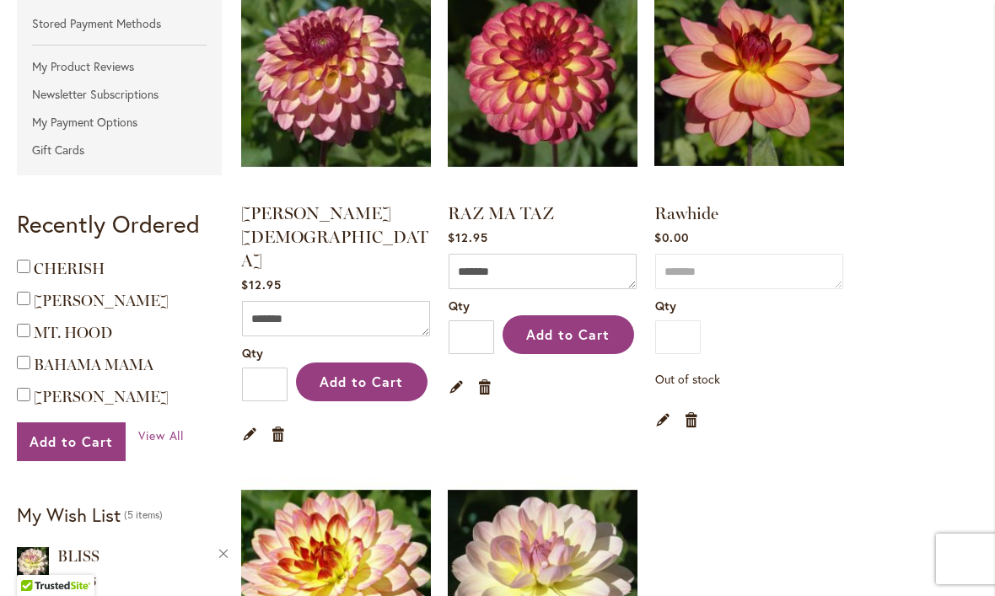
click at [95, 304] on span "[PERSON_NAME]" at bounding box center [101, 301] width 135 height 19
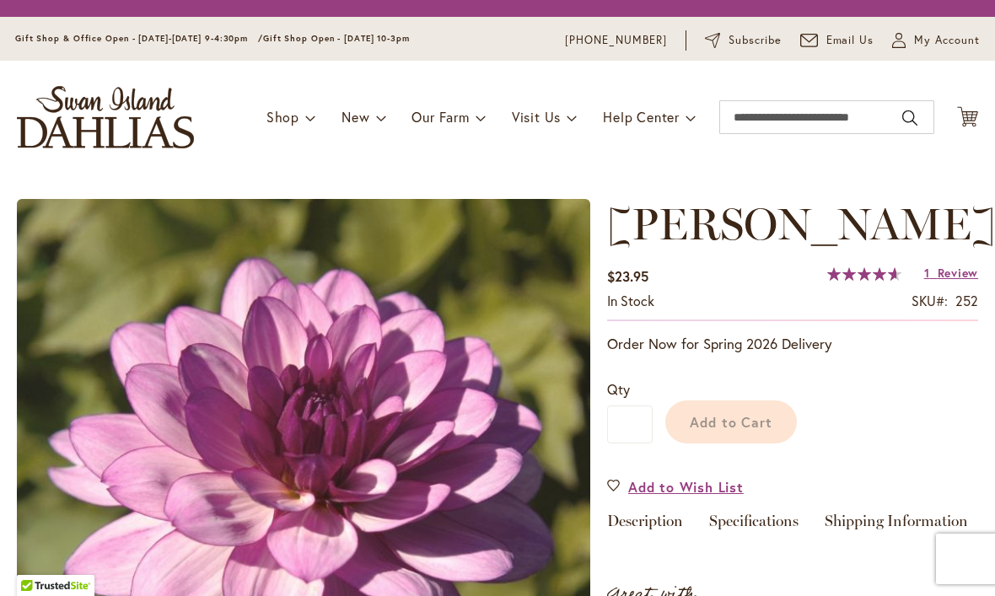
type input "****"
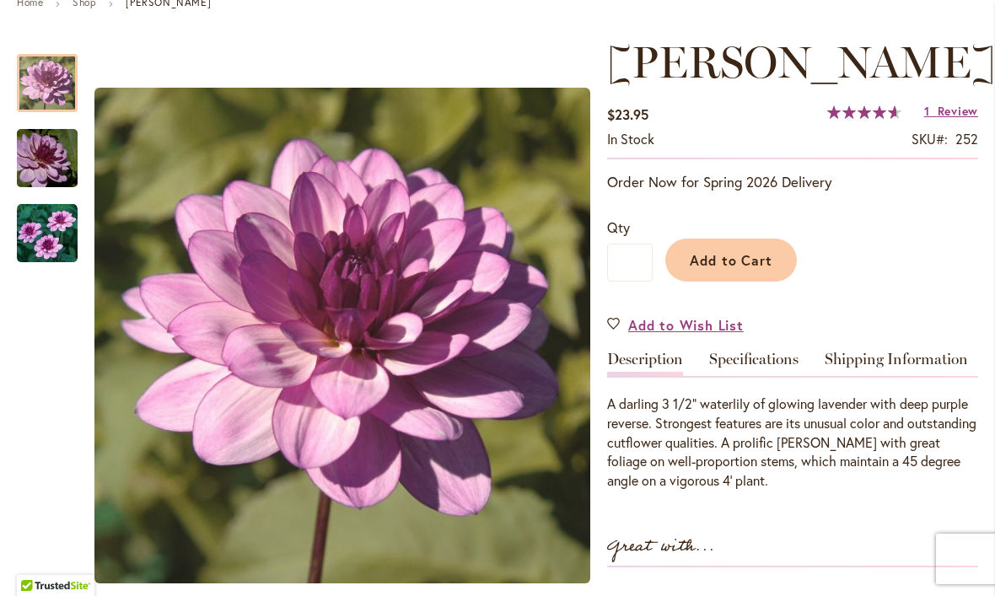
scroll to position [243, 0]
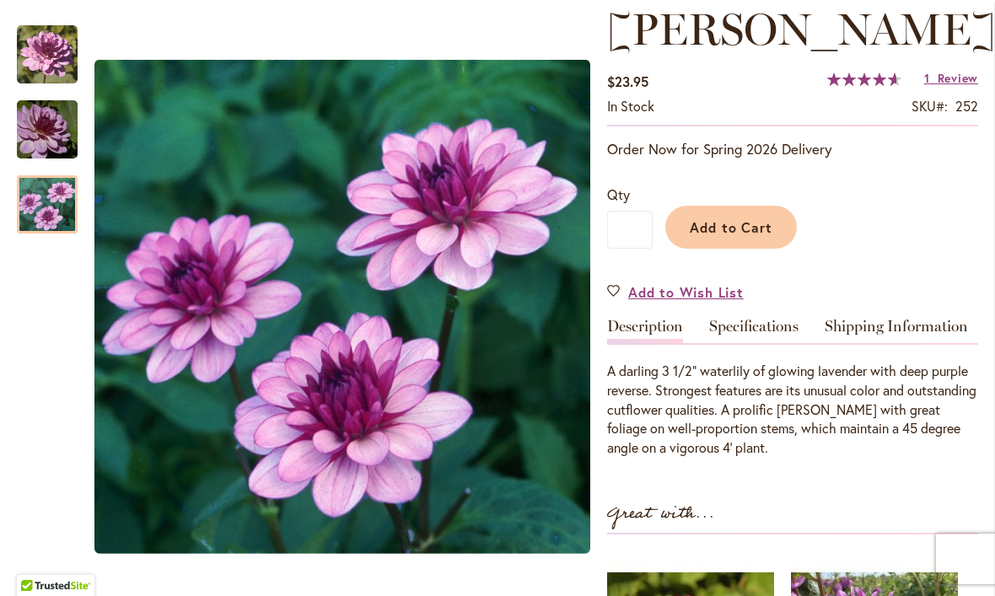
click at [51, 203] on img "LAUREN MICHELE" at bounding box center [47, 205] width 61 height 61
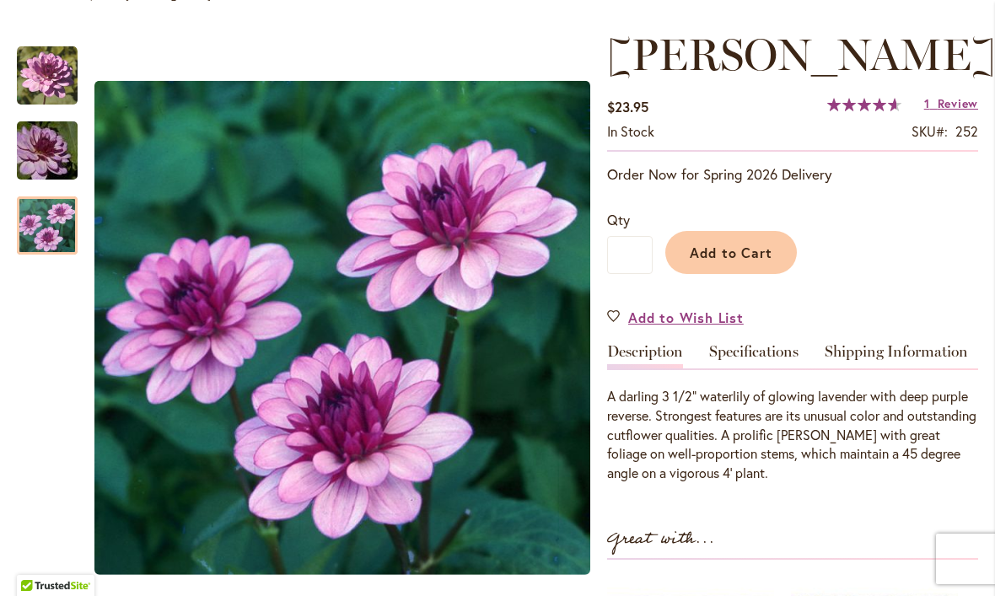
scroll to position [229, 0]
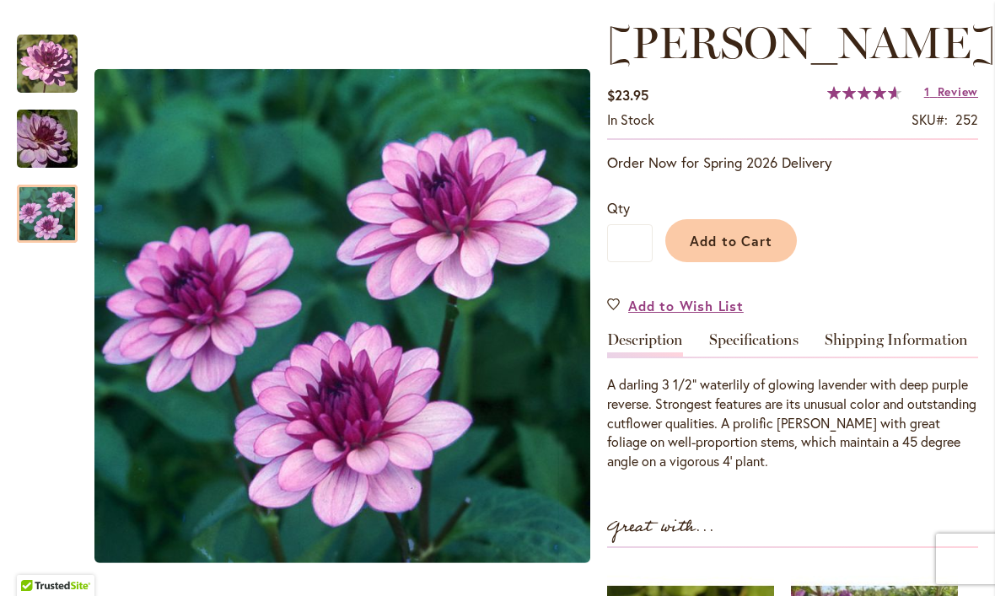
click at [795, 357] on link "Specifications" at bounding box center [753, 344] width 89 height 24
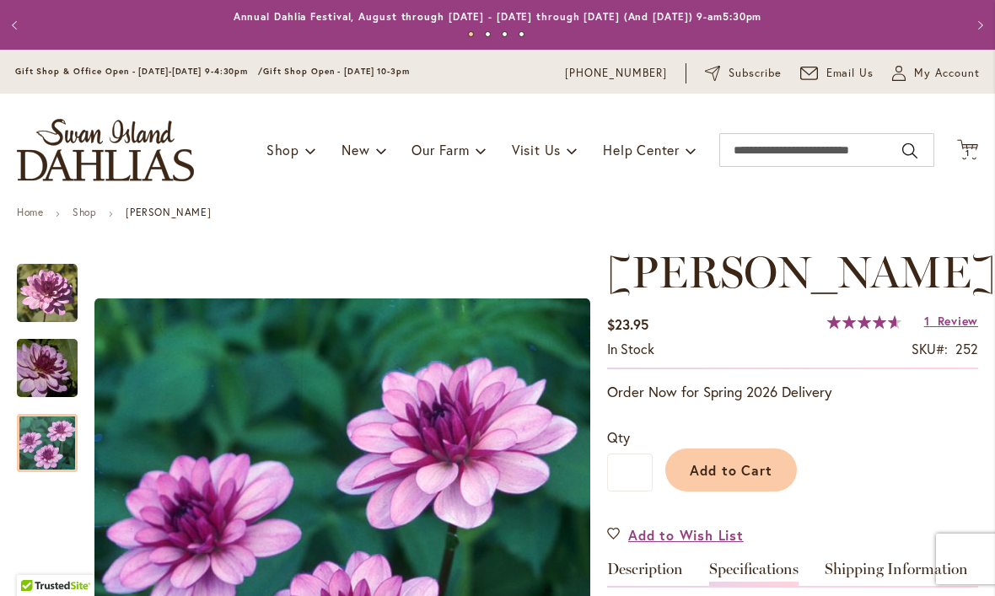
scroll to position [0, 0]
click at [946, 67] on span "My Account" at bounding box center [947, 73] width 66 height 17
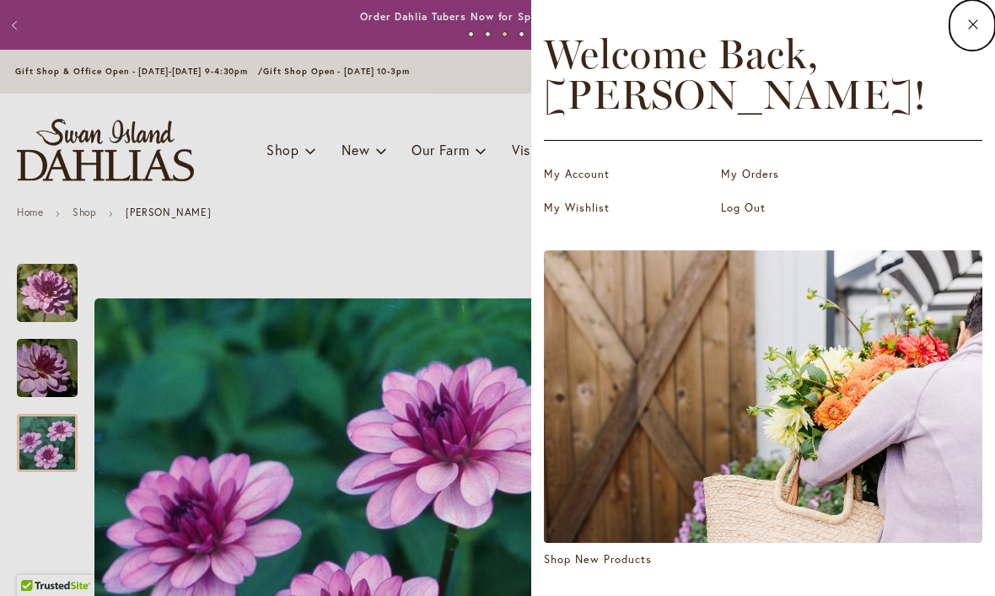
click at [596, 214] on link "My Wishlist" at bounding box center [628, 208] width 169 height 17
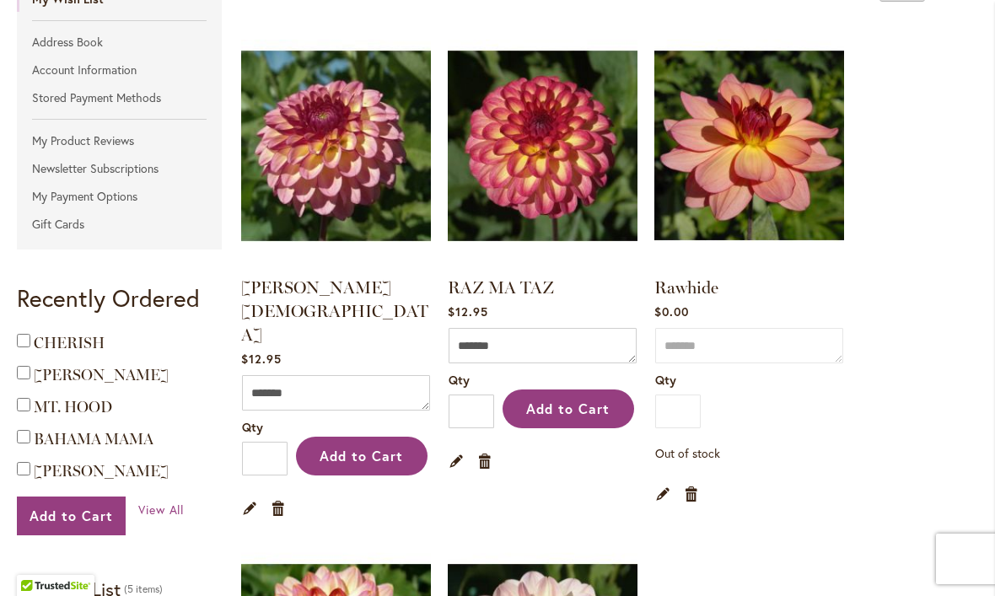
scroll to position [337, 0]
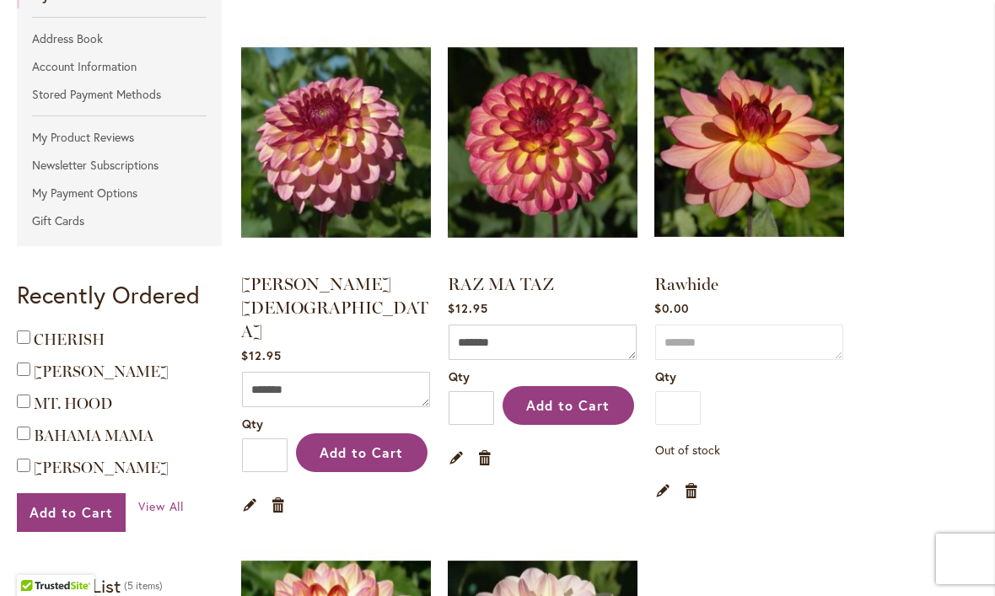
click at [558, 140] on img at bounding box center [543, 142] width 190 height 237
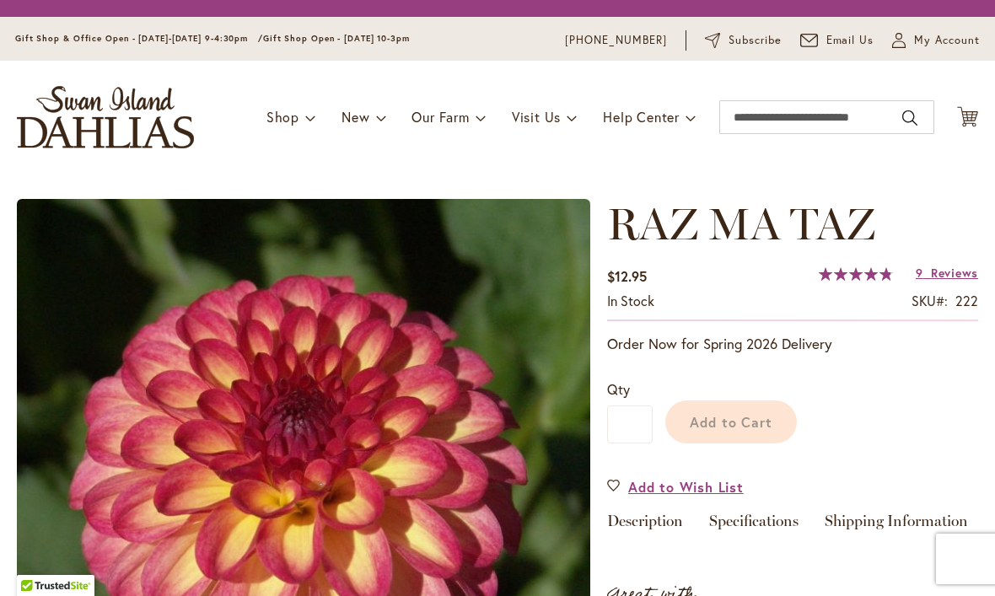
type input "****"
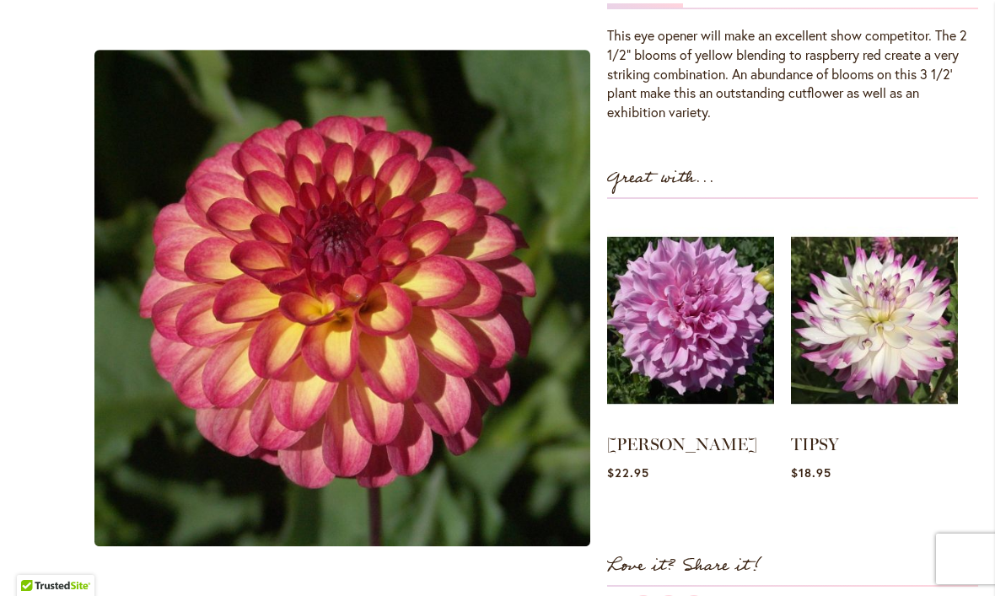
scroll to position [585, 0]
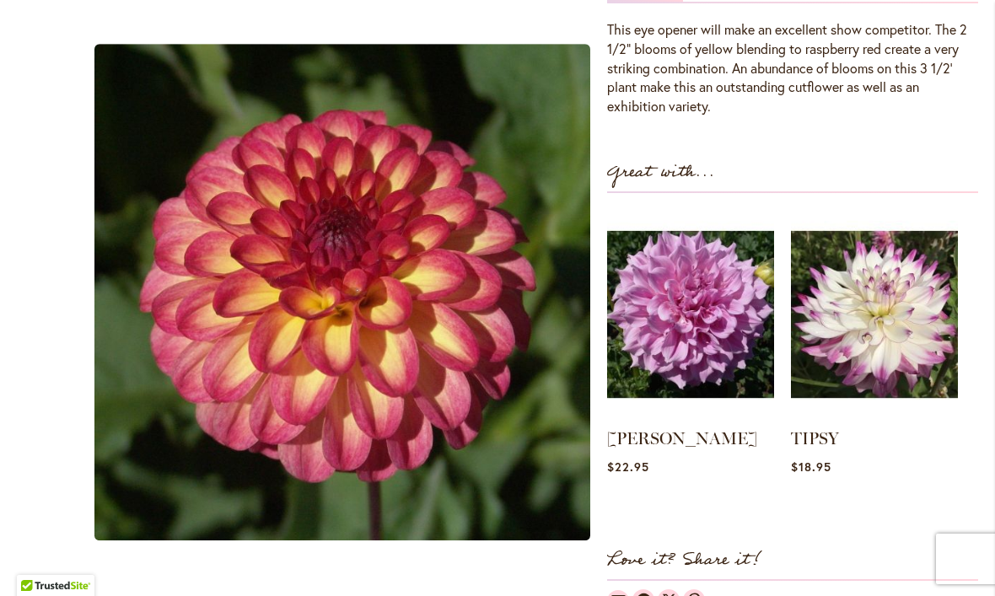
click at [904, 306] on img at bounding box center [874, 314] width 167 height 209
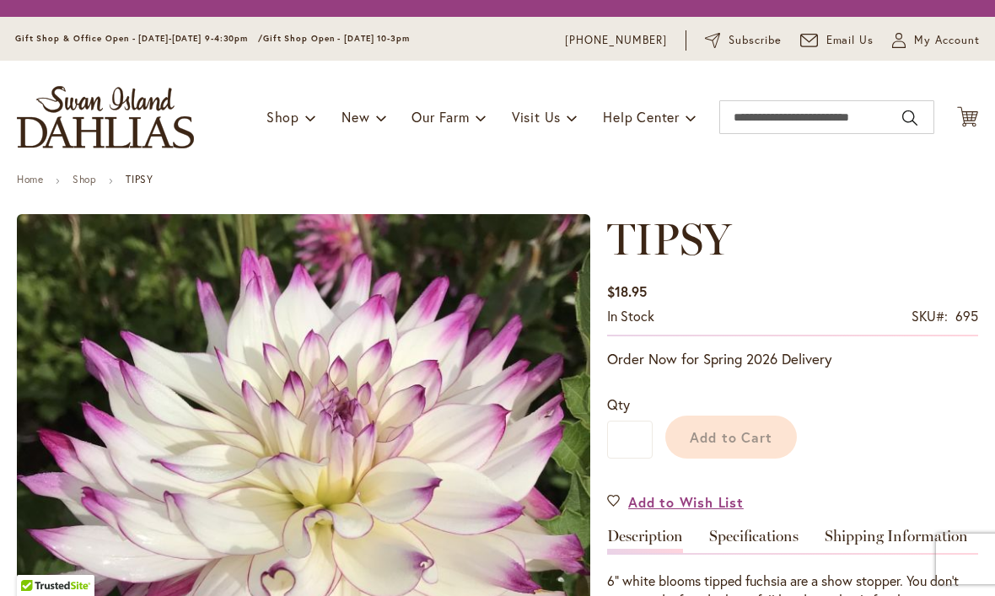
type input "****"
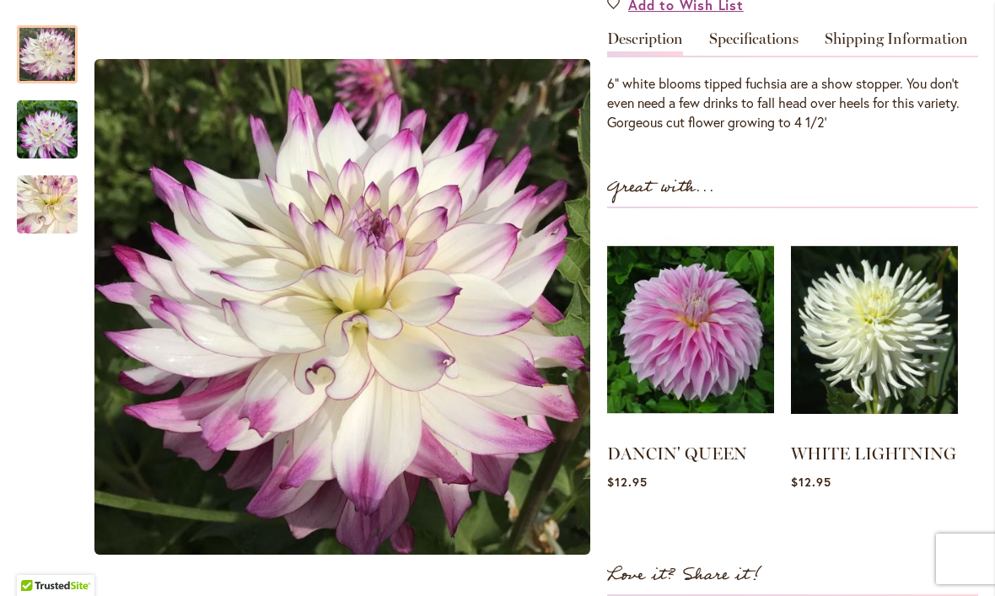
scroll to position [599, 0]
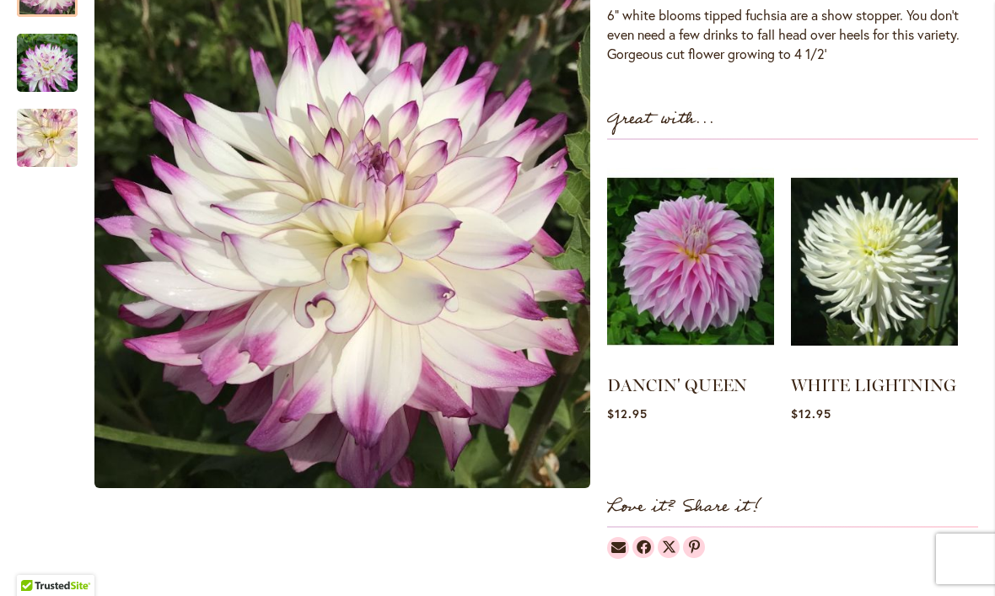
click at [718, 292] on img at bounding box center [690, 261] width 167 height 209
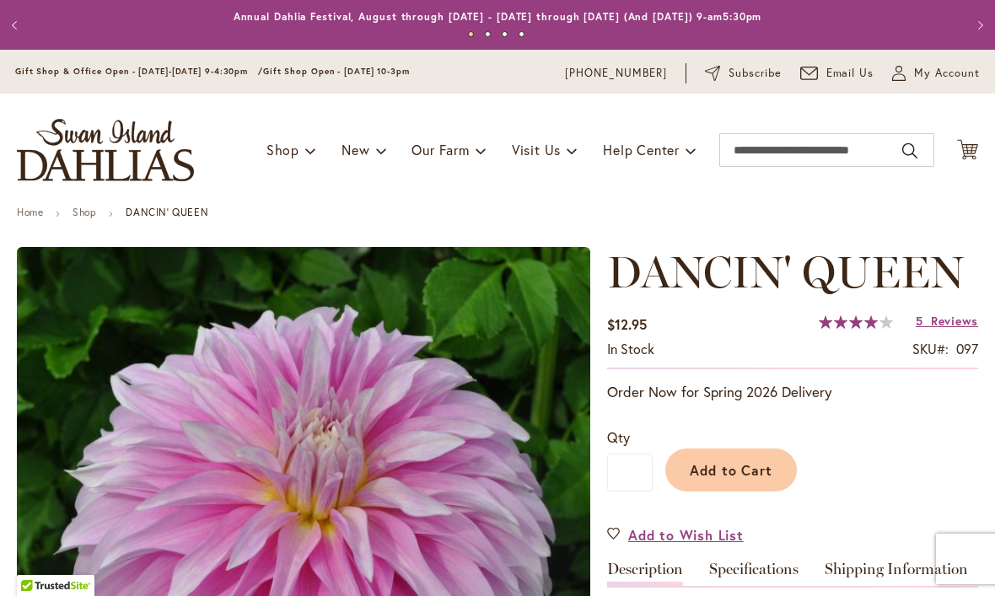
type input "****"
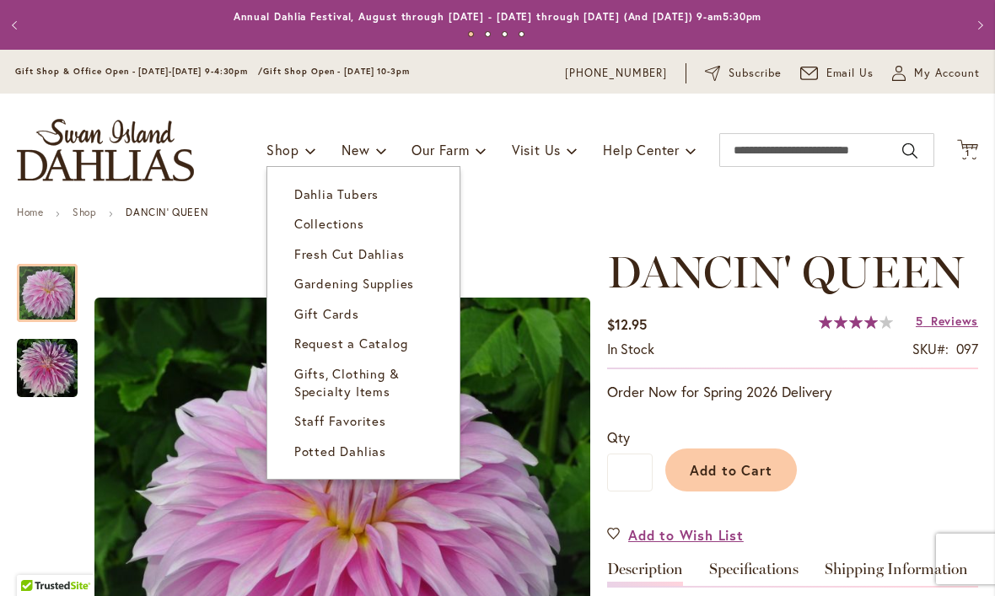
click at [343, 214] on link "Collections" at bounding box center [363, 224] width 192 height 30
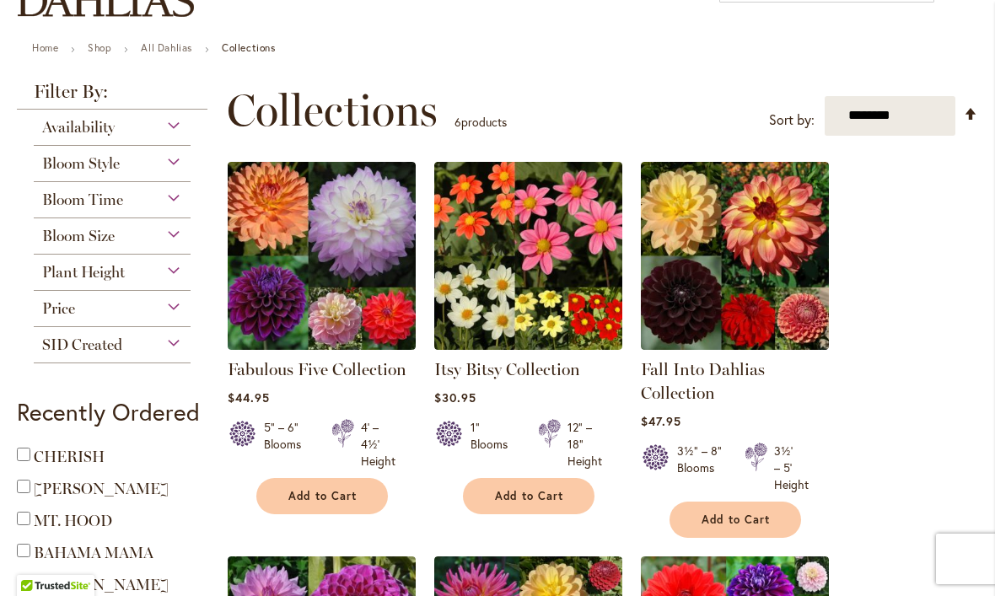
scroll to position [139, 0]
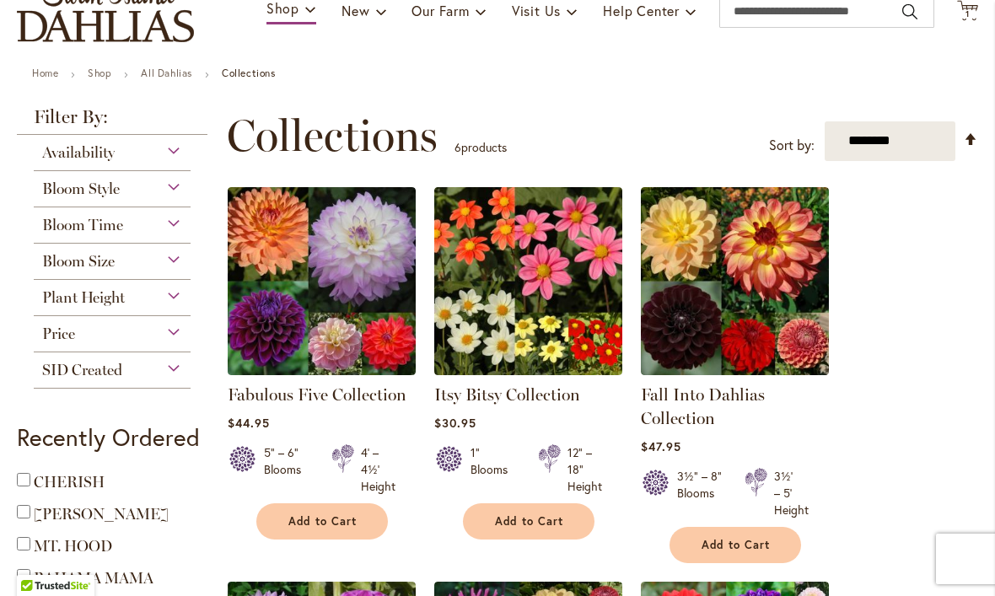
click at [173, 271] on div "Bloom Size" at bounding box center [112, 257] width 157 height 27
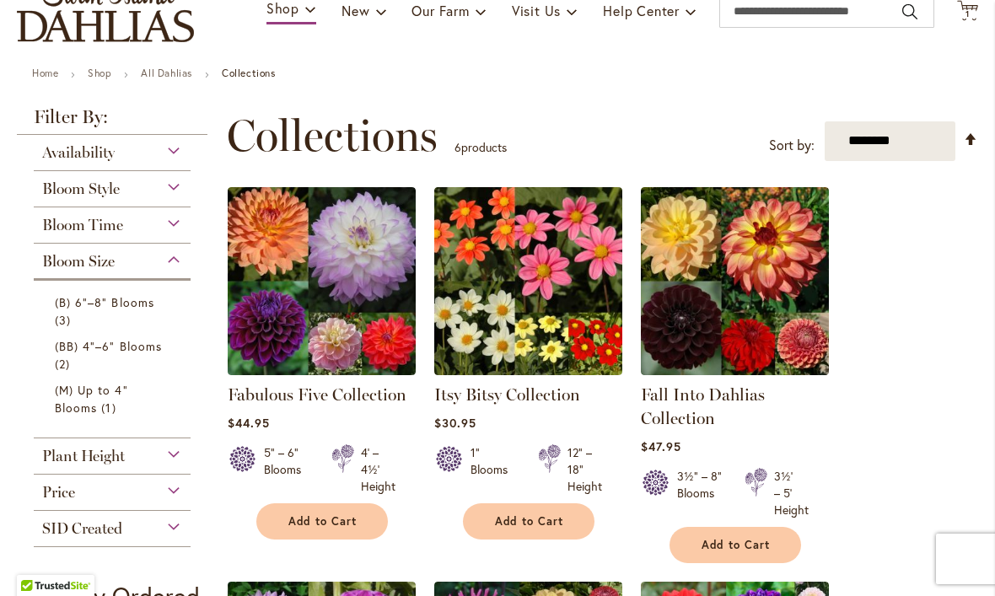
click at [88, 406] on span "(M) Up to 4" Blooms" at bounding box center [91, 399] width 73 height 34
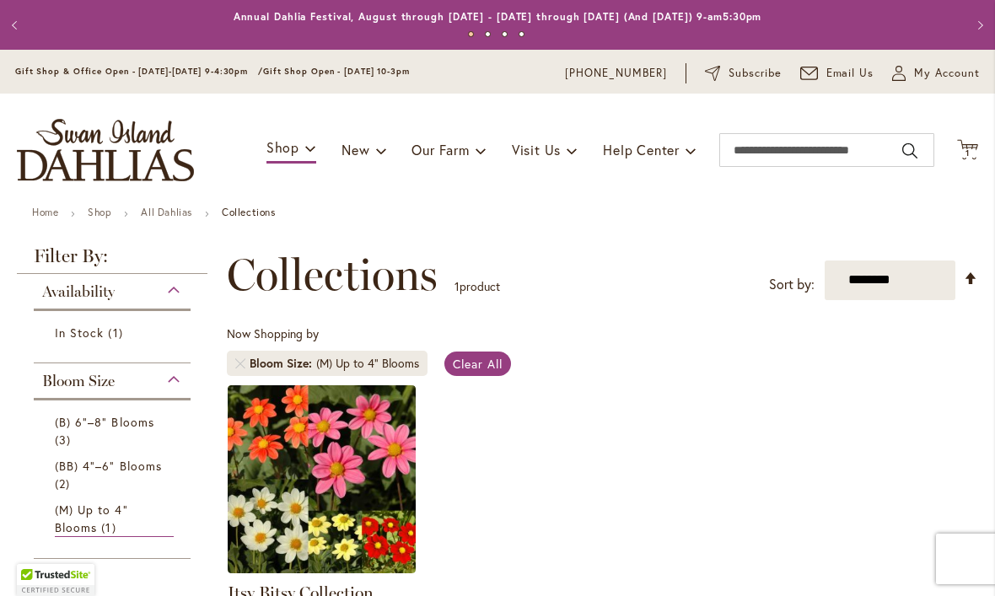
click at [119, 464] on span "(BB) 4"–6" Blooms" at bounding box center [108, 466] width 107 height 16
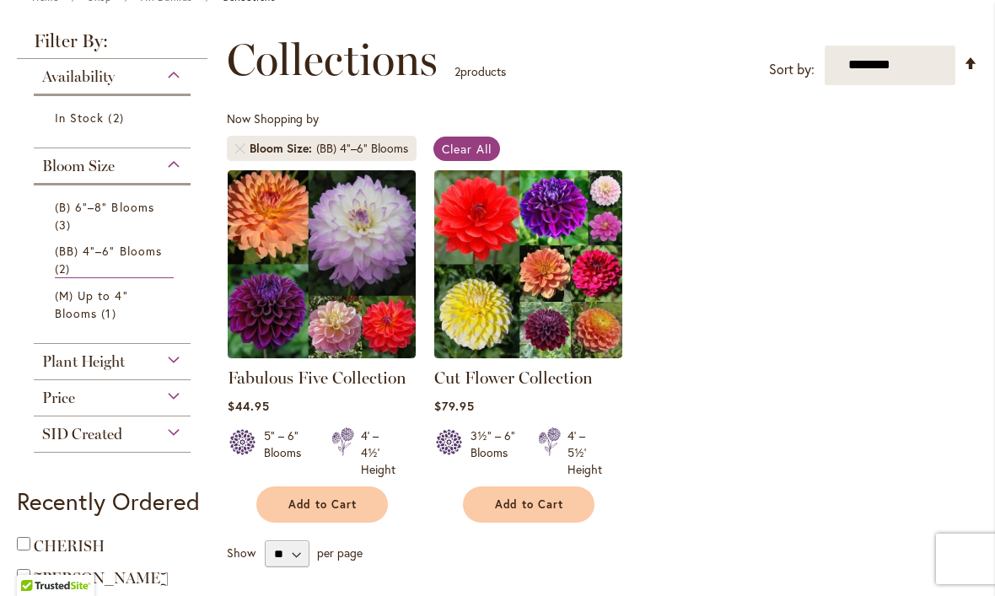
scroll to position [226, 0]
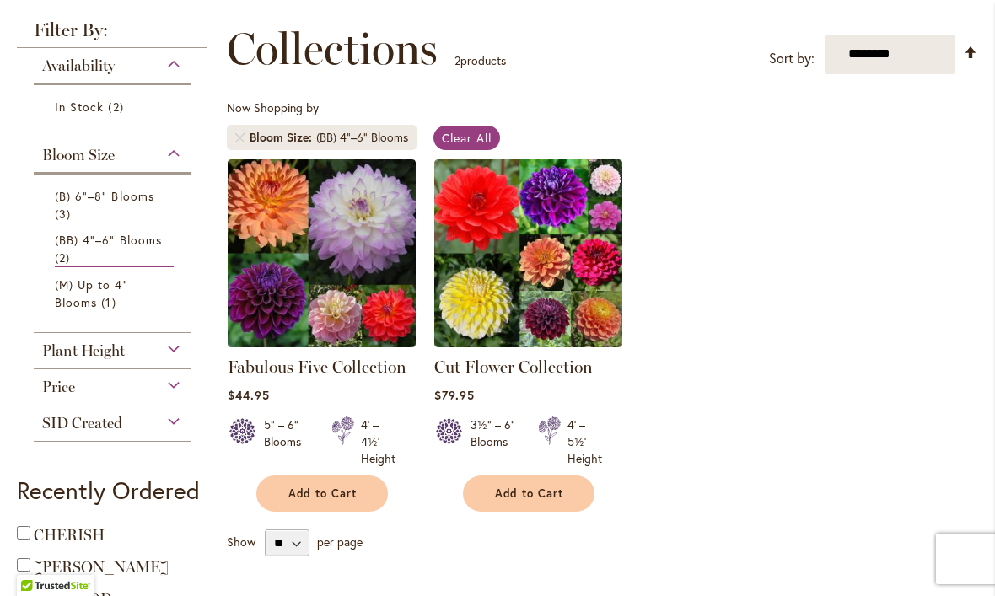
click at [567, 245] on img at bounding box center [528, 253] width 188 height 188
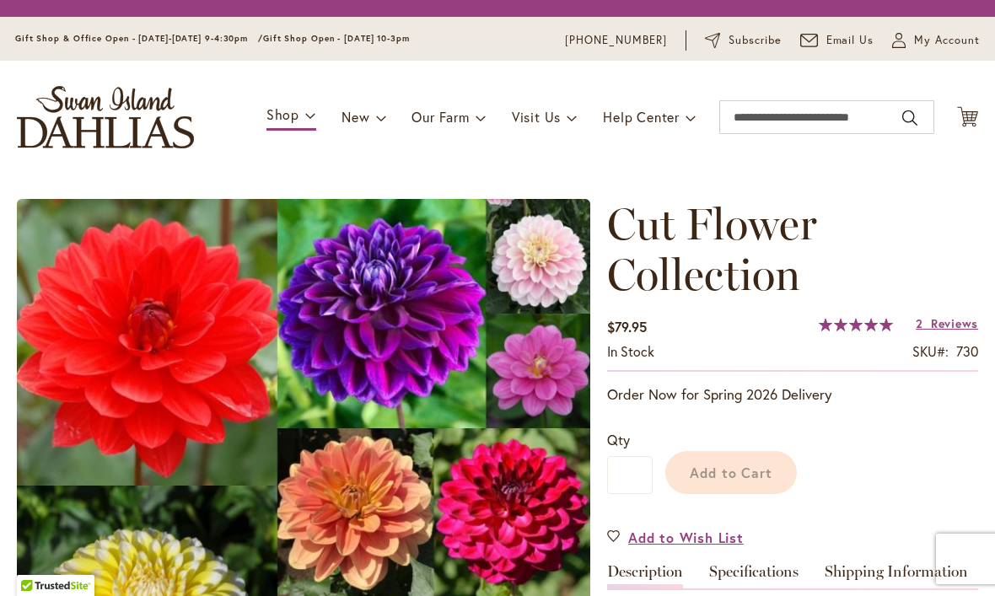
type input "****"
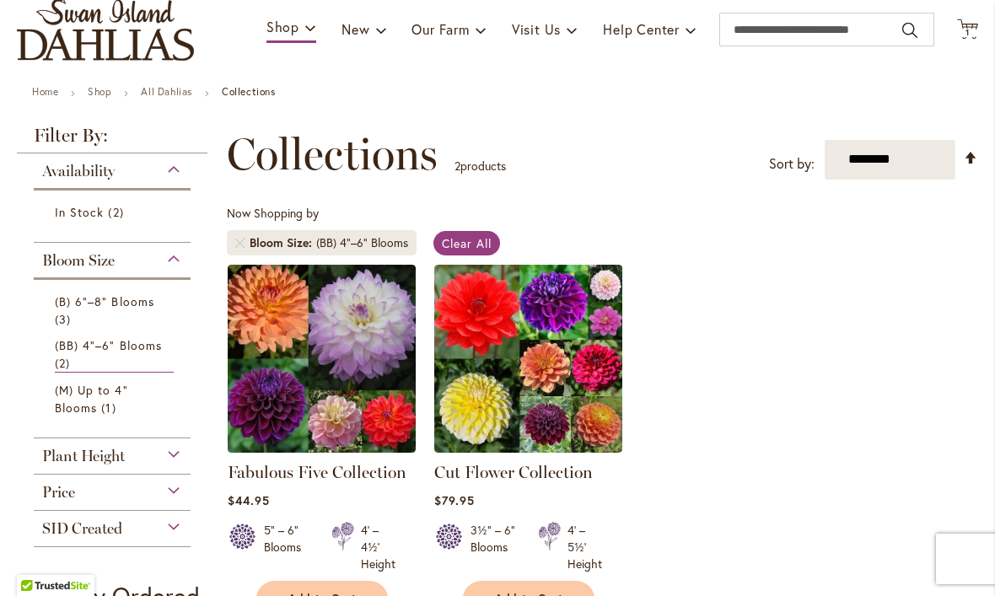
scroll to position [128, 0]
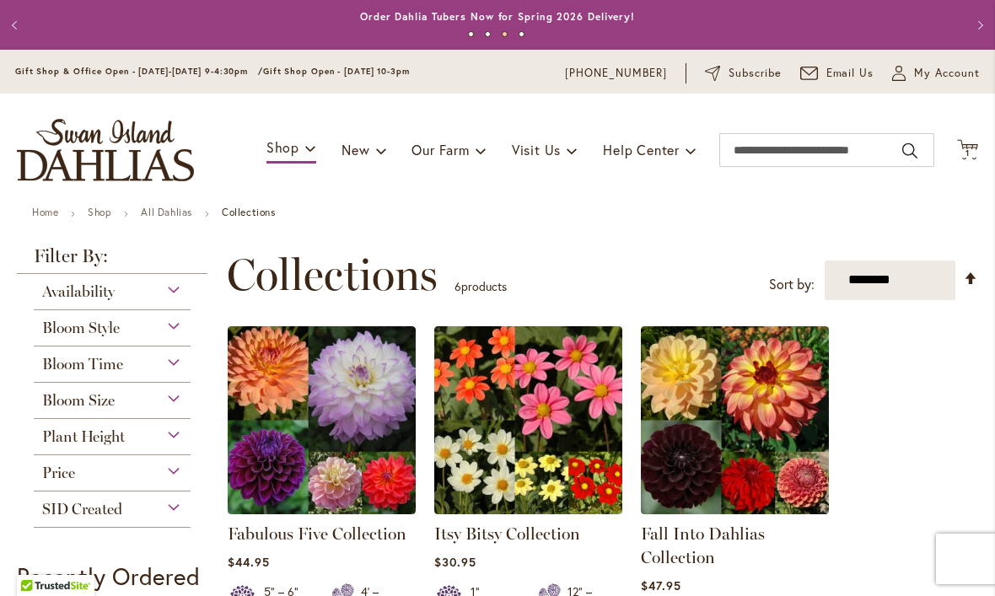
click at [759, 408] on img at bounding box center [735, 420] width 188 height 188
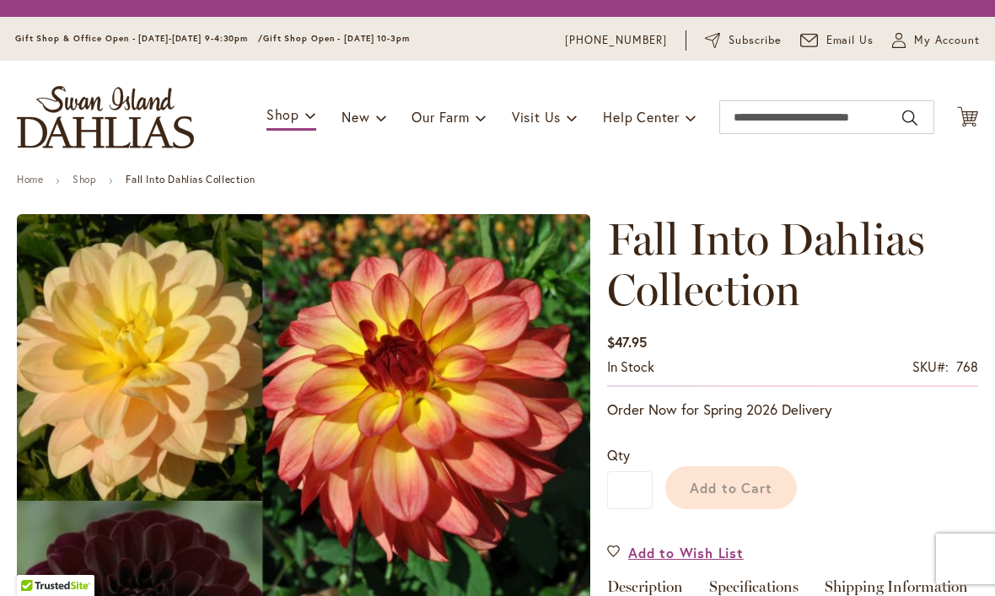
type input "****"
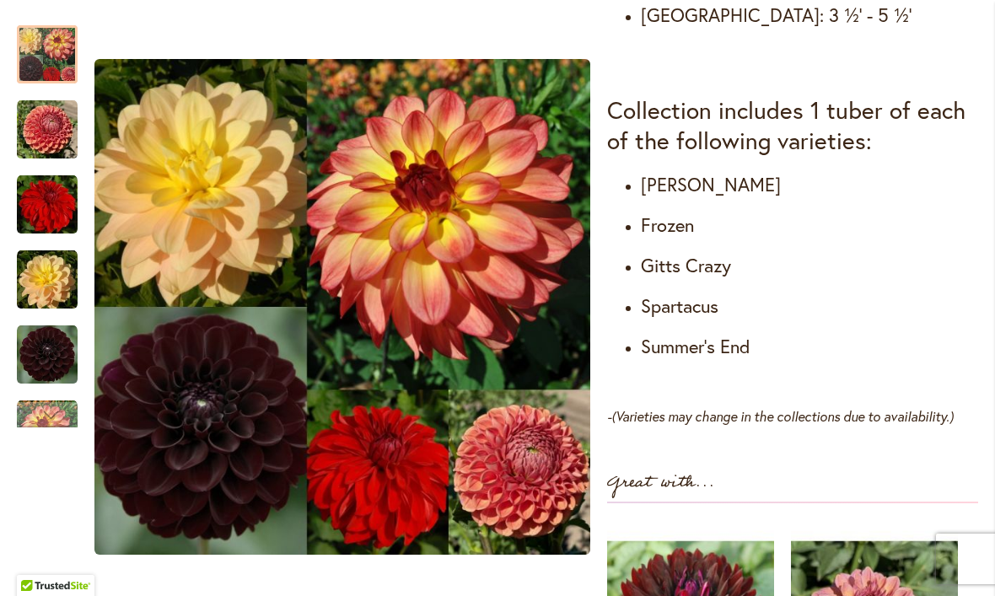
scroll to position [895, 0]
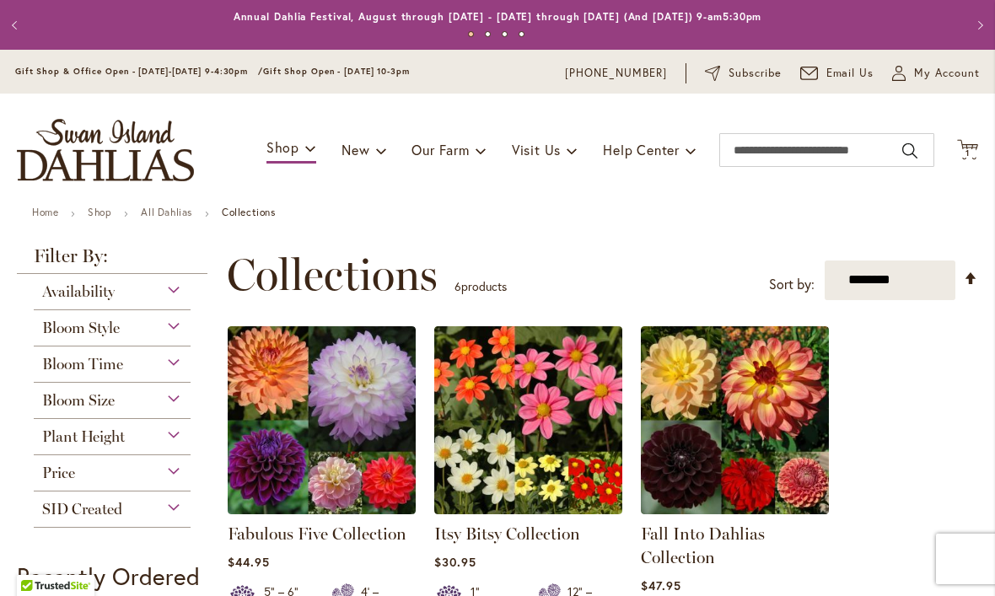
click at [170, 402] on div "Bloom Size" at bounding box center [112, 396] width 157 height 27
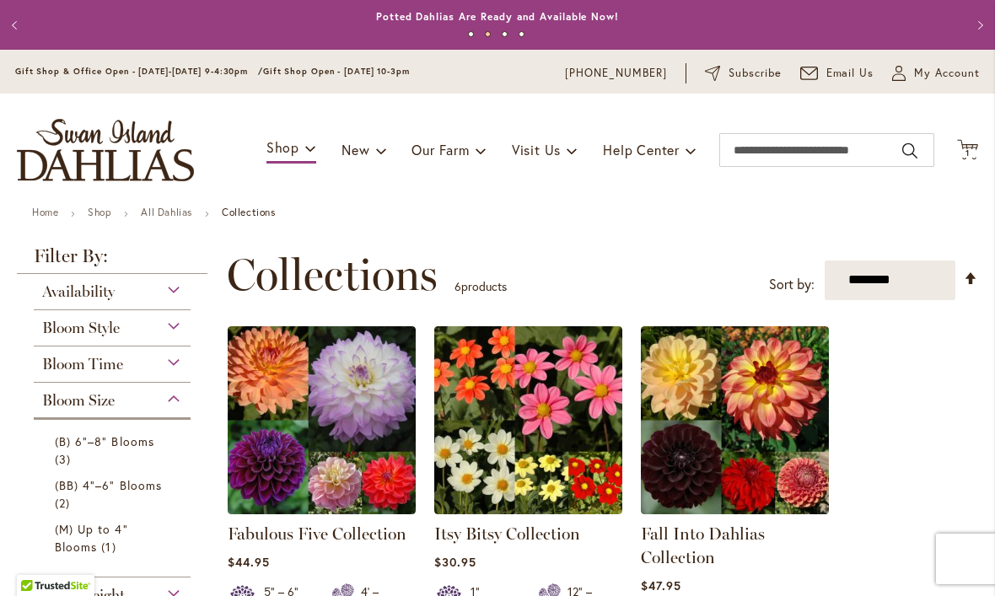
click at [127, 486] on span "(BB) 4"–6" Blooms" at bounding box center [108, 485] width 107 height 16
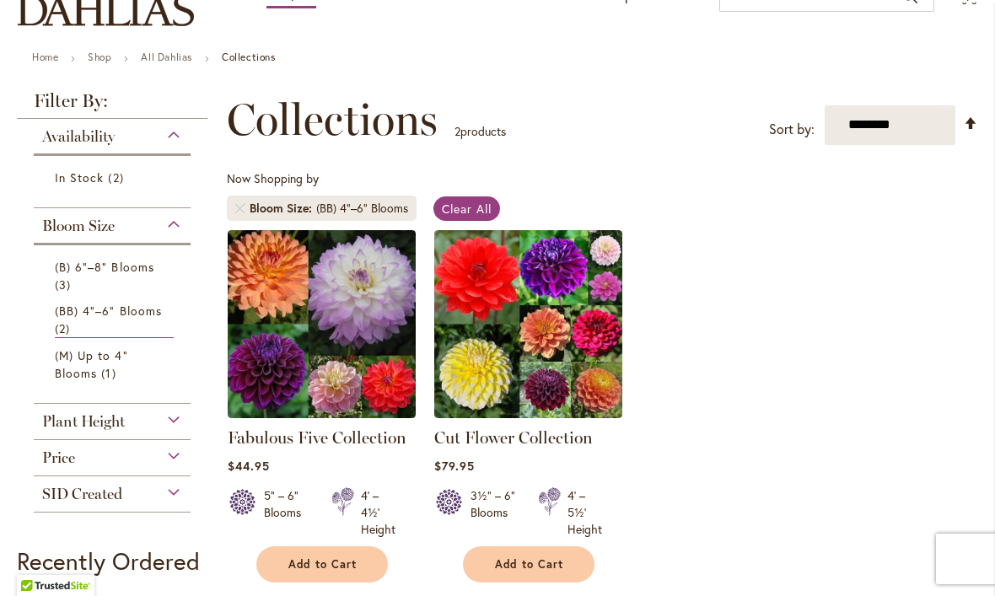
scroll to position [88, 0]
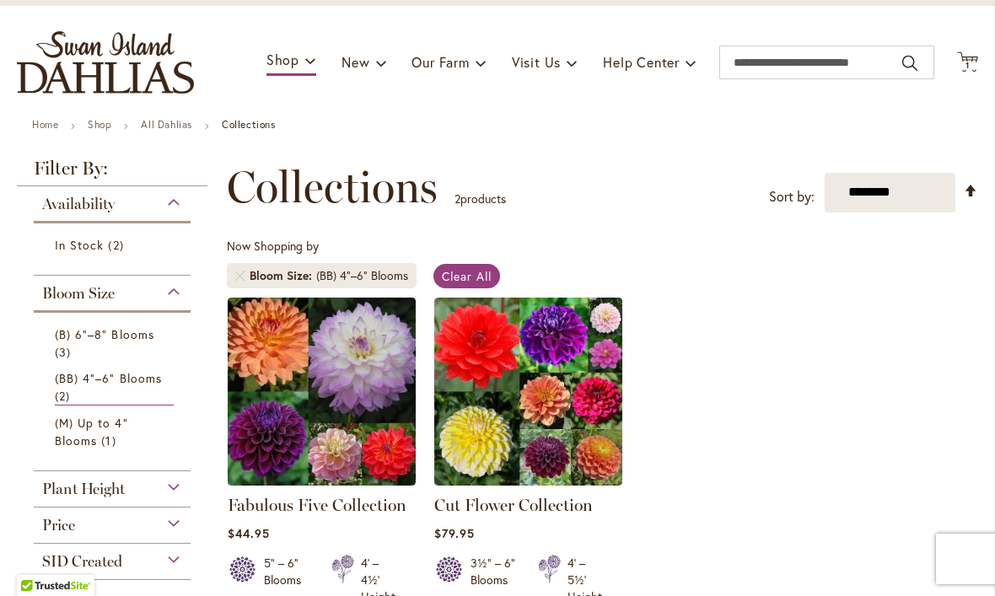
click at [61, 252] on span "In Stock" at bounding box center [79, 245] width 49 height 16
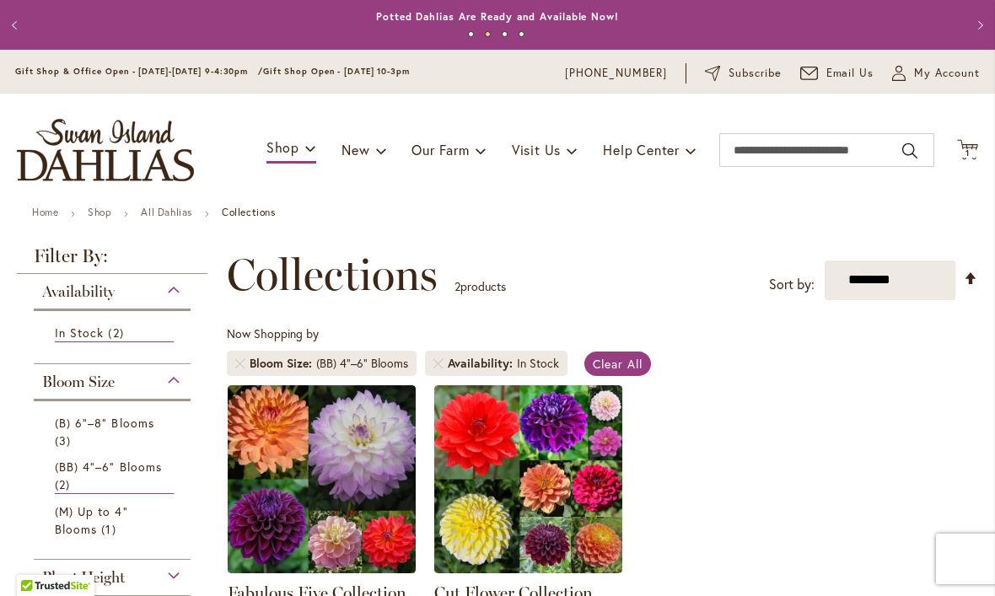
click at [179, 216] on link "All Dahlias" at bounding box center [166, 212] width 51 height 13
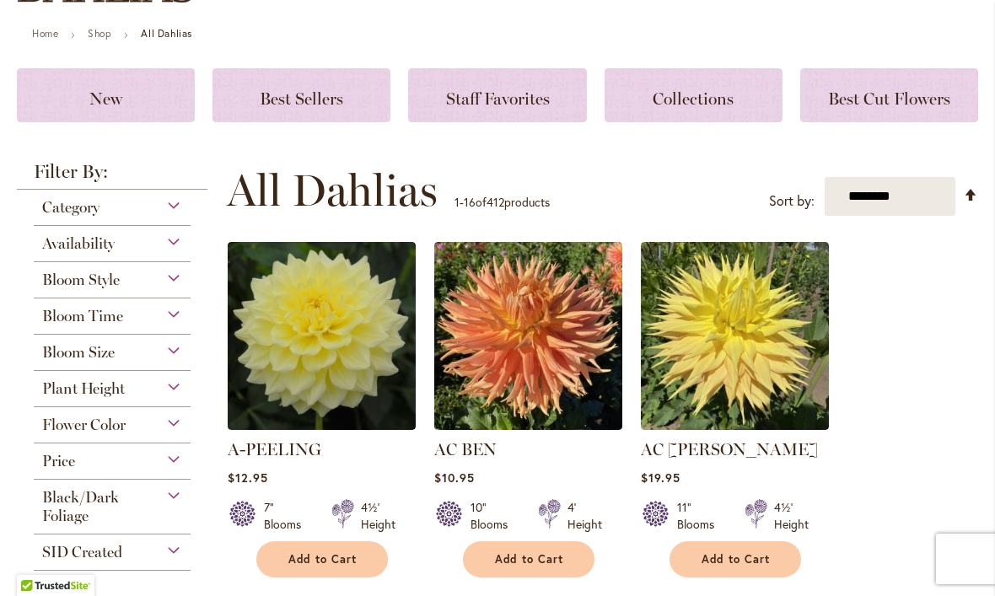
scroll to position [181, 0]
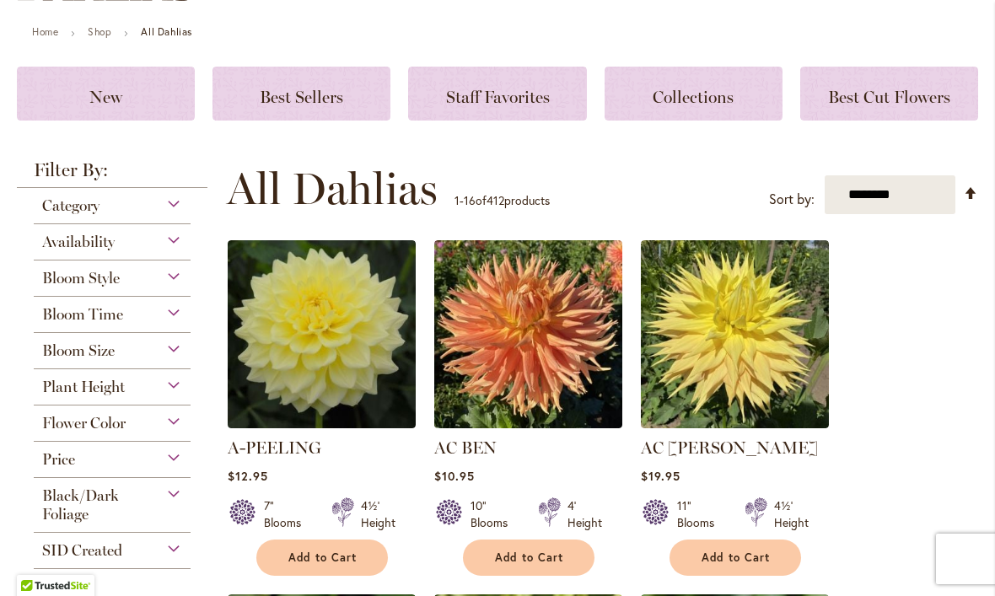
click at [175, 359] on div "Bloom Size" at bounding box center [112, 346] width 157 height 27
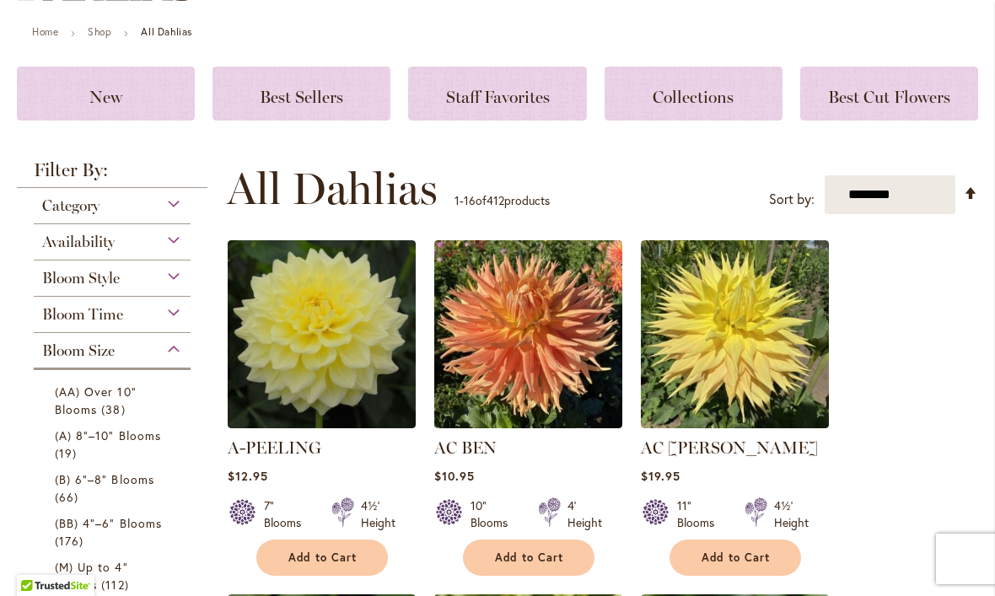
scroll to position [517, 0]
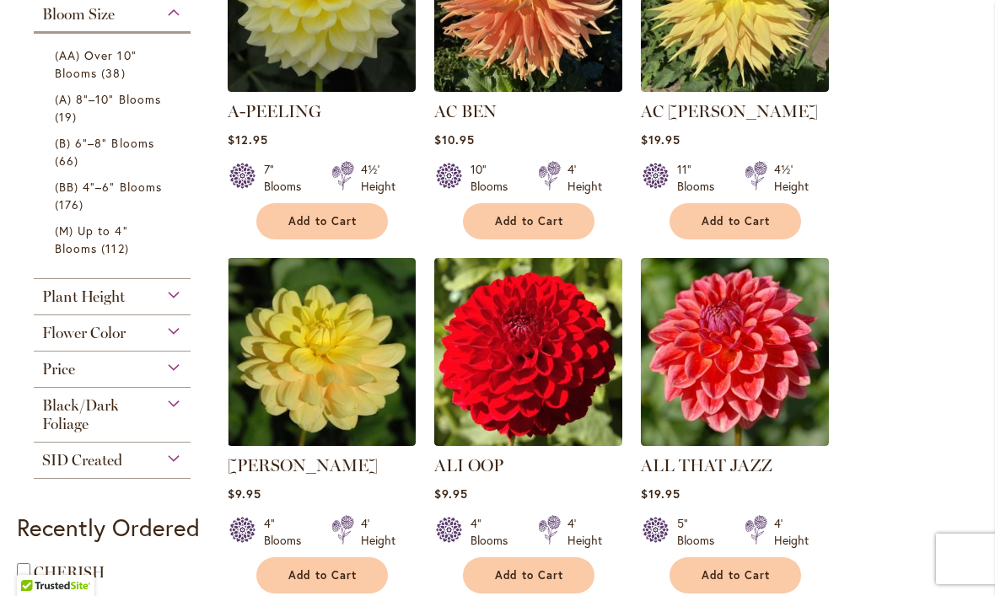
click at [132, 201] on link "(BB) 4"–6" Blooms 176 items" at bounding box center [114, 195] width 119 height 35
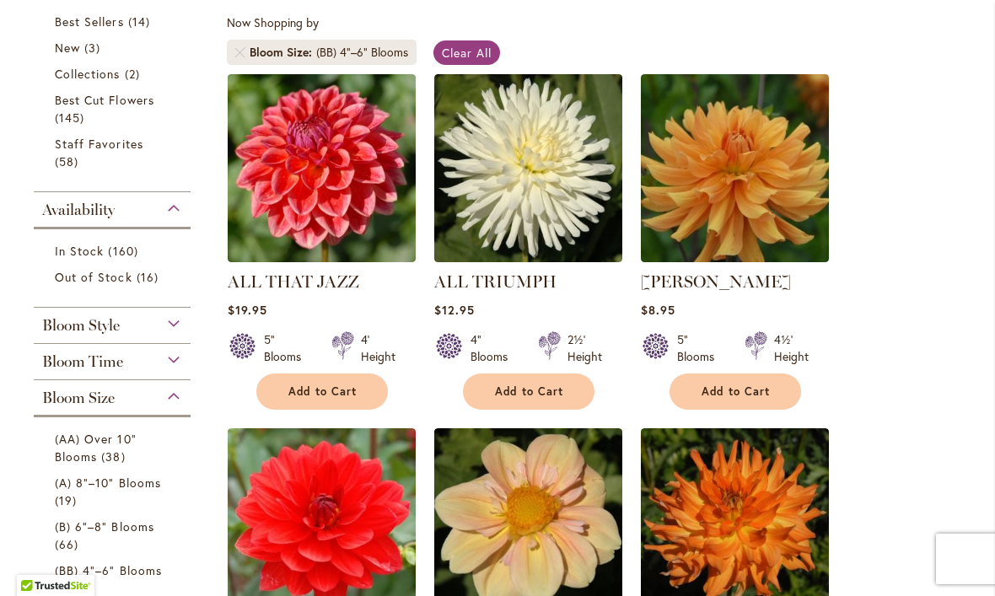
scroll to position [334, 0]
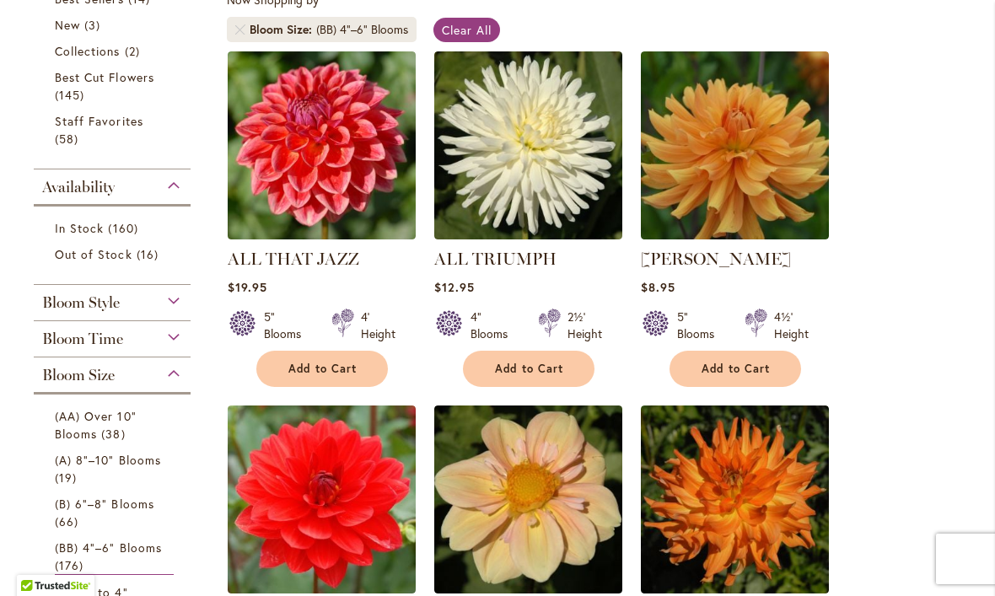
click at [165, 342] on div "Bloom Time" at bounding box center [112, 334] width 157 height 27
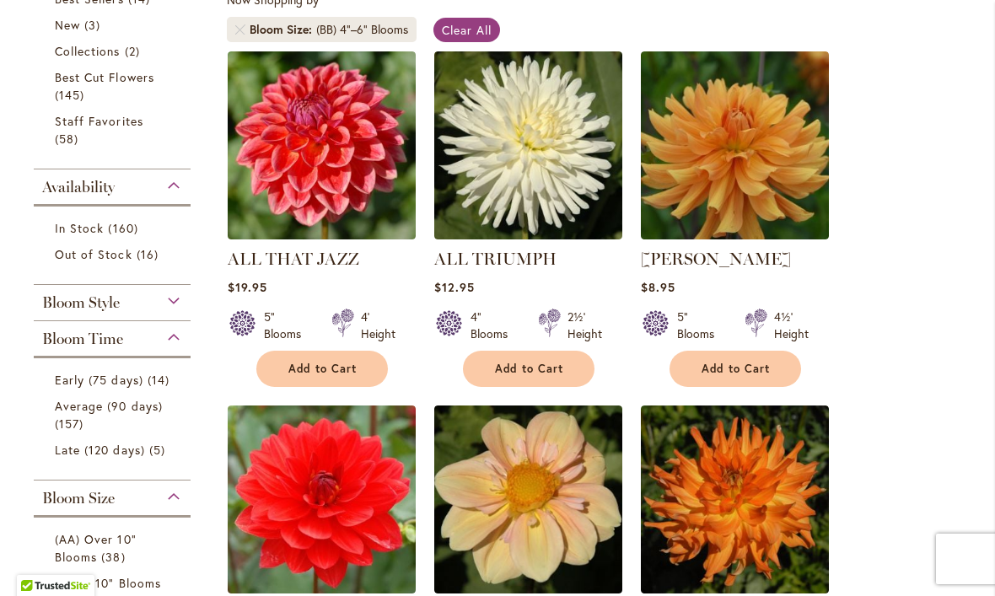
click at [94, 385] on span "Early (75 days)" at bounding box center [99, 380] width 89 height 16
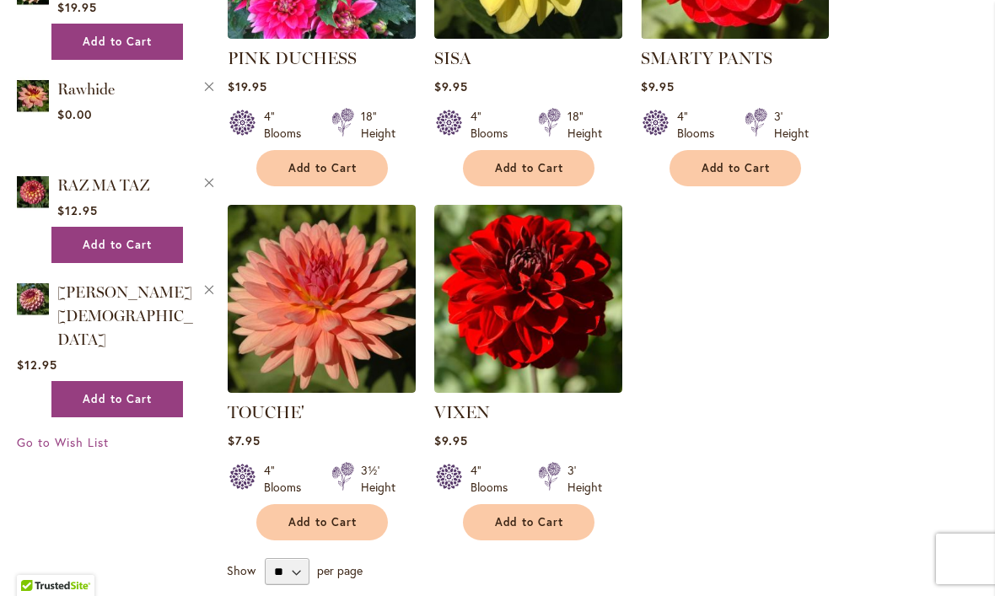
scroll to position [1668, 0]
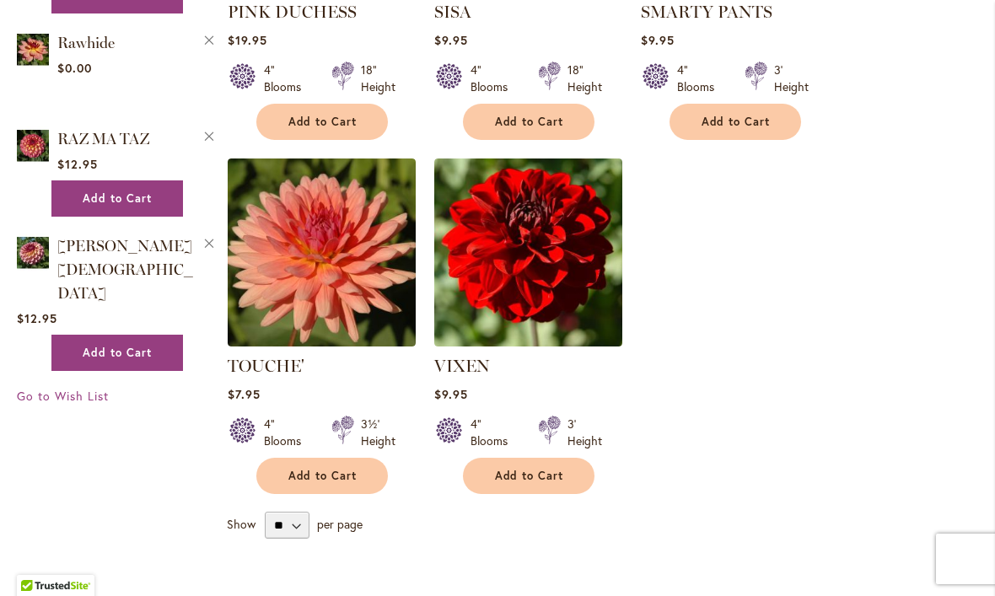
click at [326, 237] on img at bounding box center [322, 253] width 188 height 188
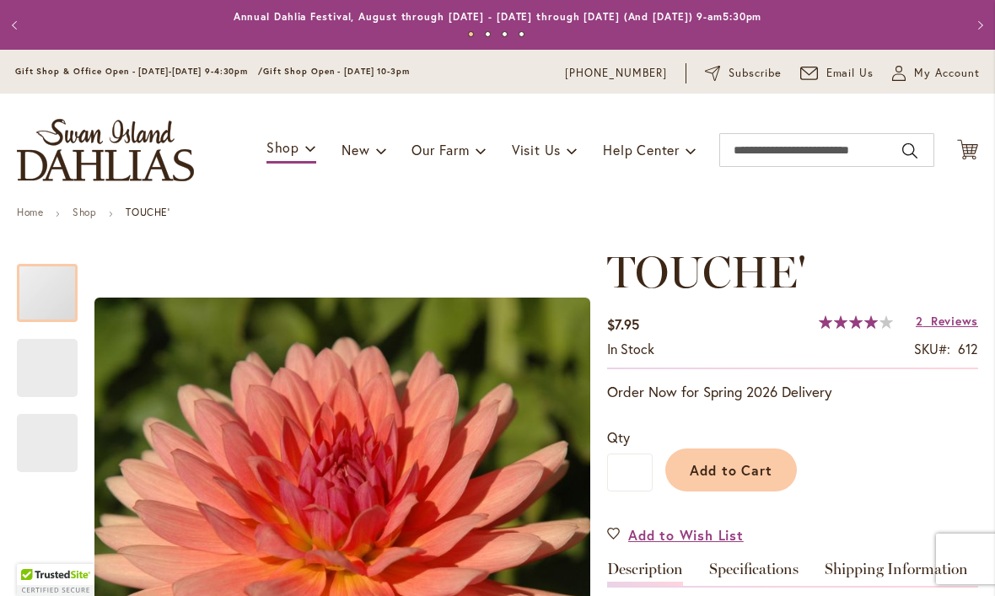
type input "****"
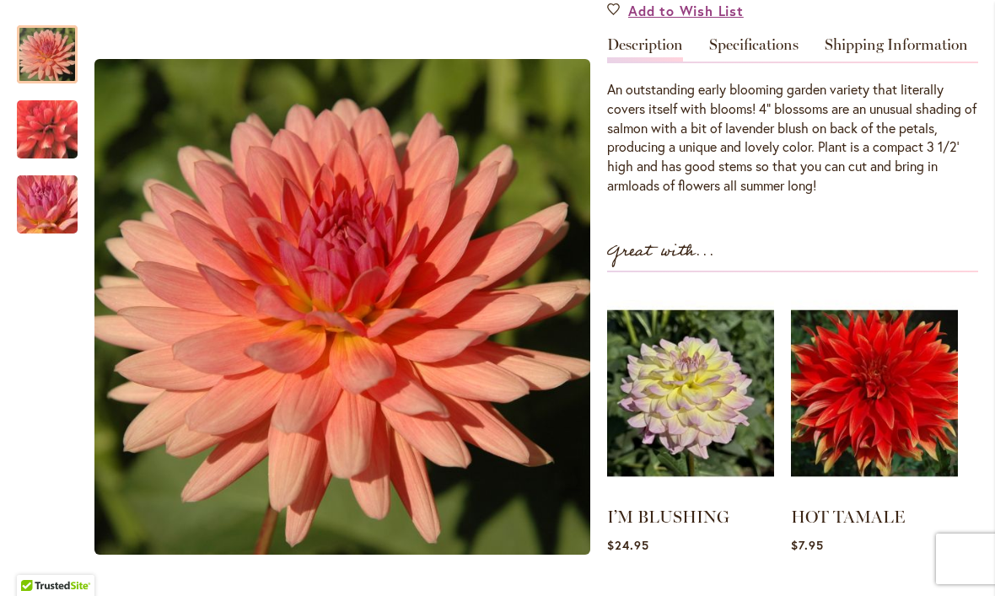
scroll to position [553, 0]
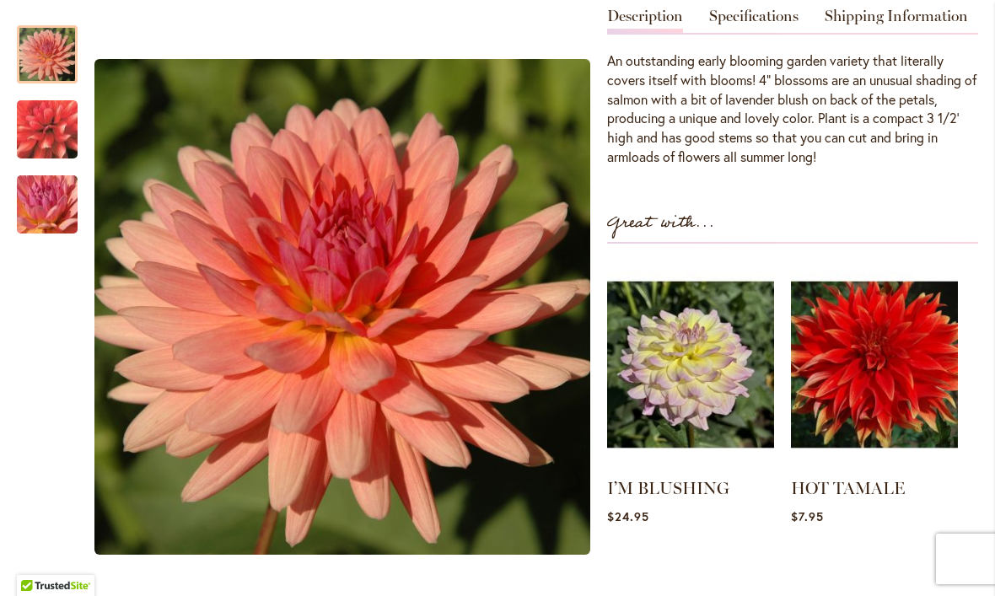
click at [708, 379] on img at bounding box center [690, 365] width 167 height 209
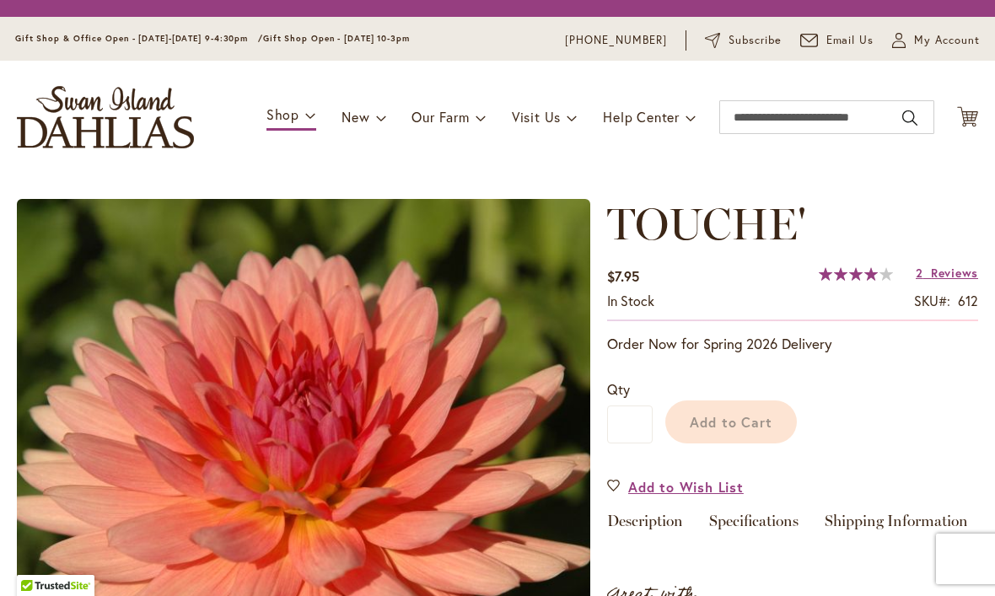
type input "****"
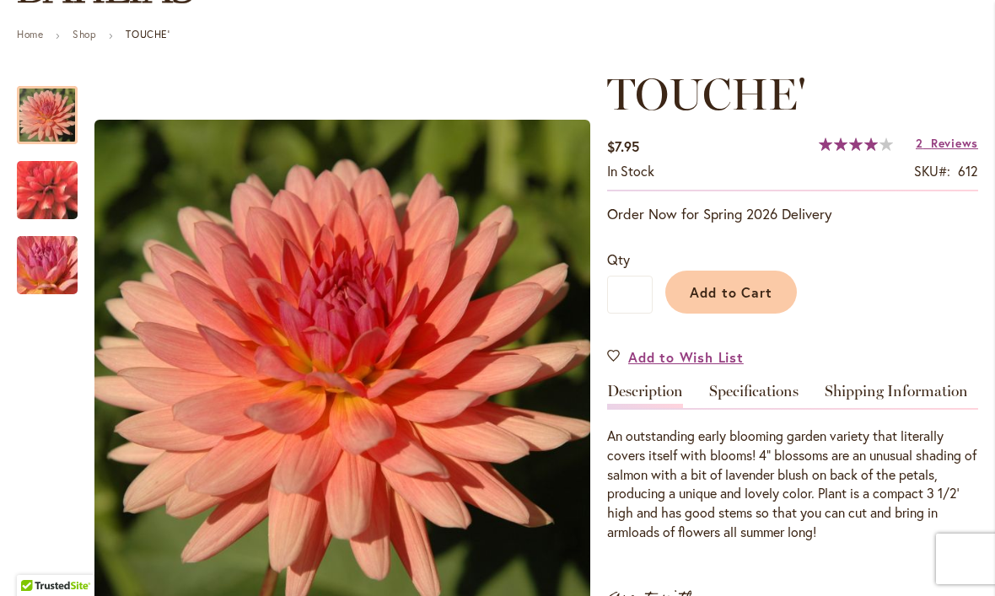
scroll to position [208, 0]
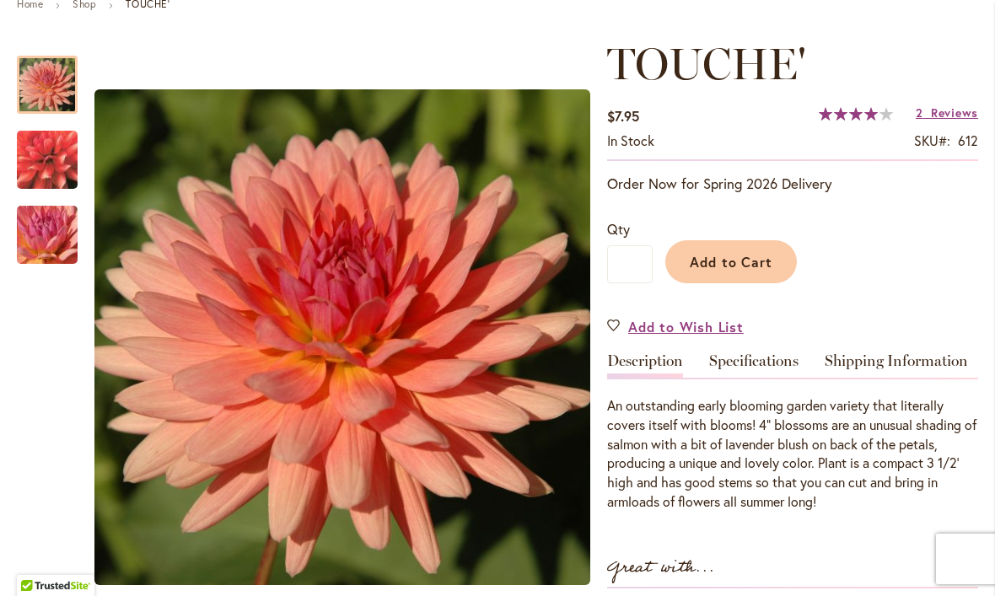
click at [783, 364] on link "Specifications" at bounding box center [753, 365] width 89 height 24
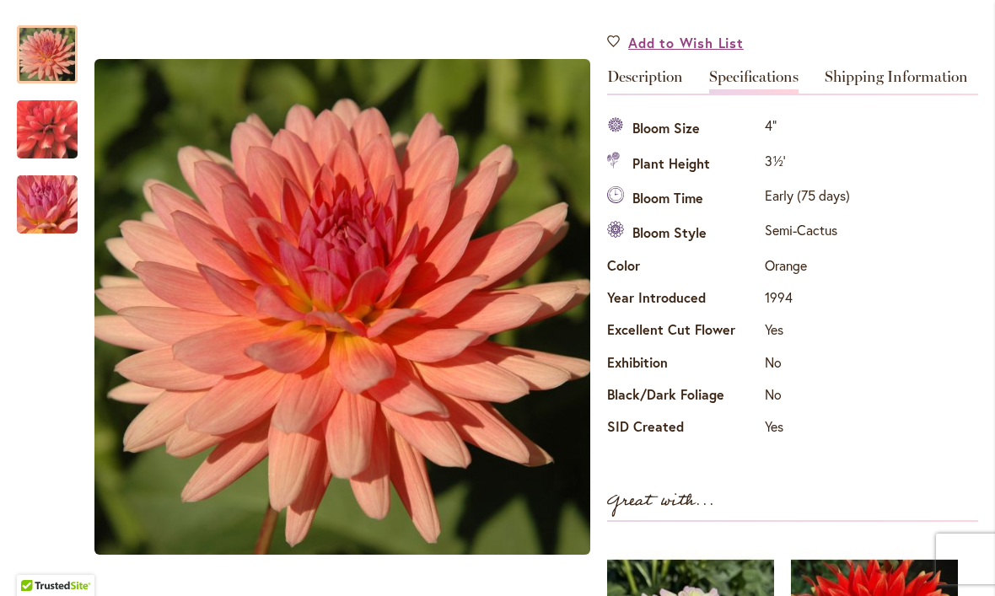
scroll to position [493, 0]
click at [660, 47] on span "Add to Wish List" at bounding box center [686, 41] width 116 height 19
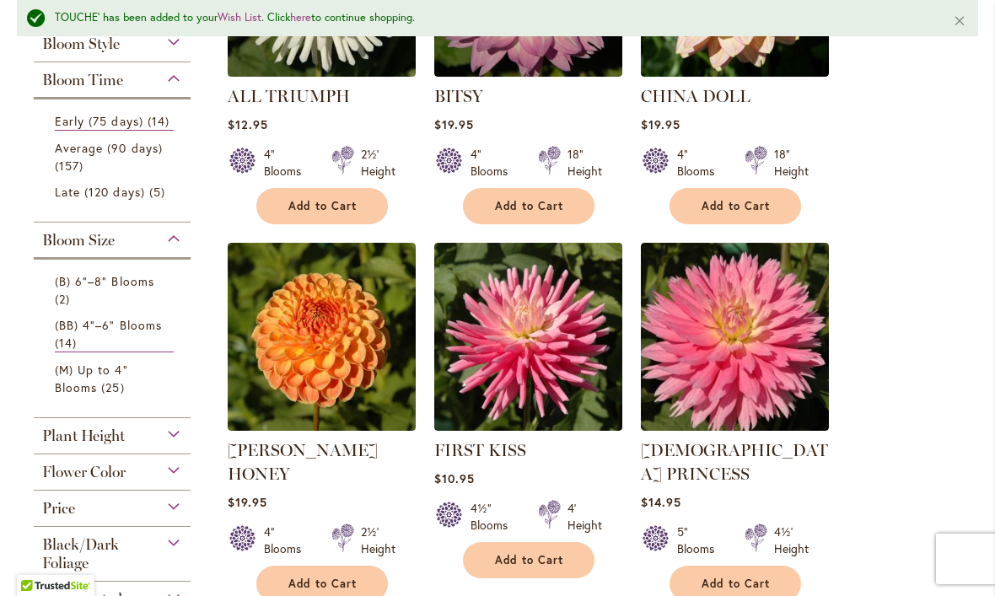
scroll to position [541, 0]
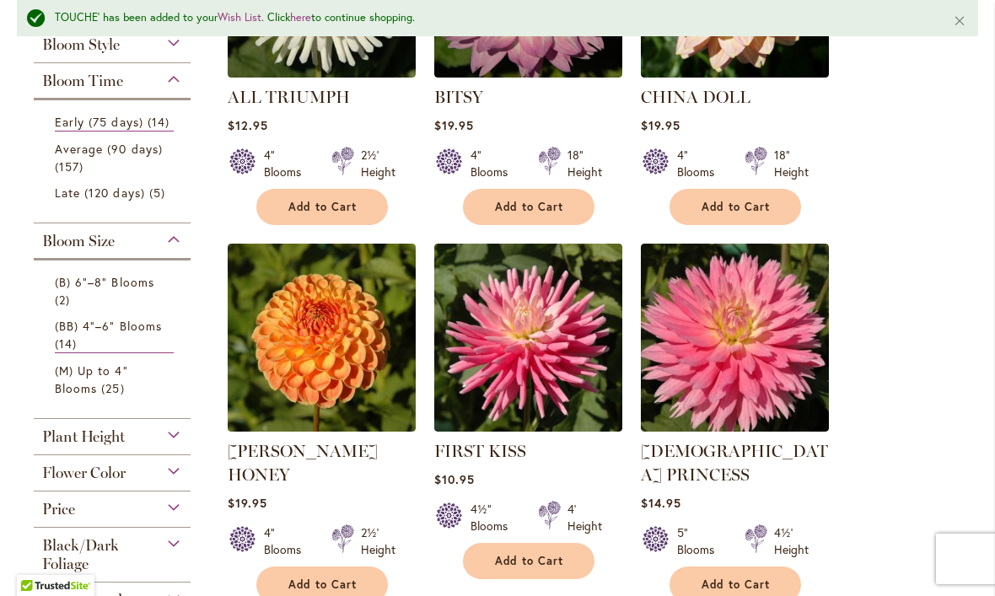
click at [109, 175] on link "Average (90 days) 157 items" at bounding box center [114, 157] width 119 height 35
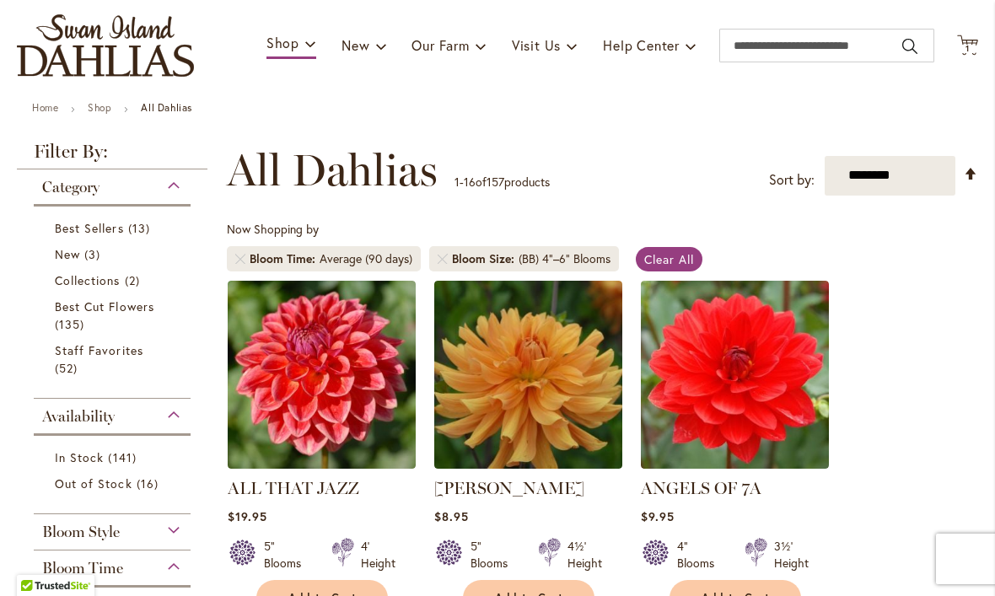
scroll to position [140, 0]
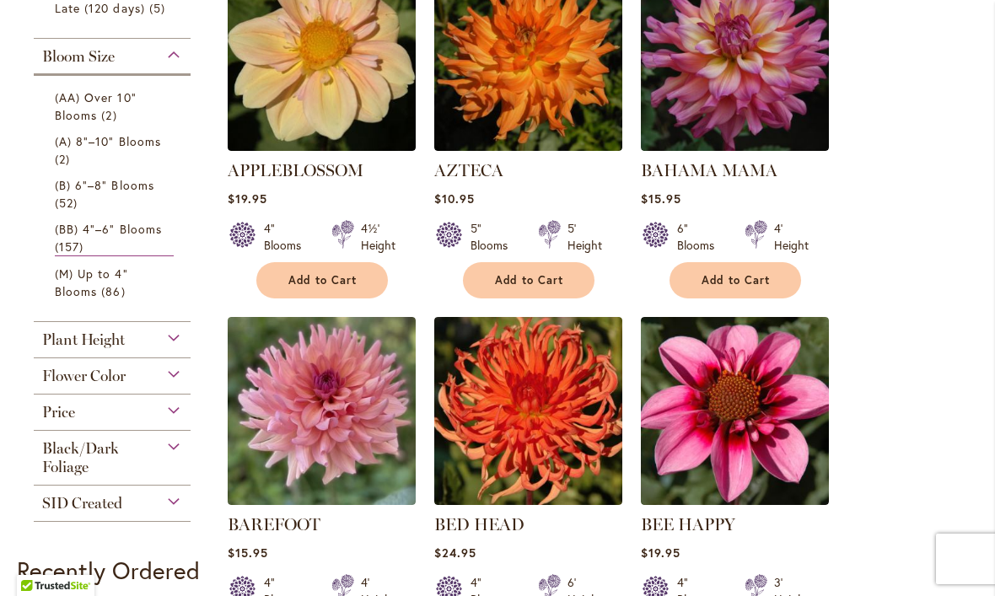
scroll to position [804, 0]
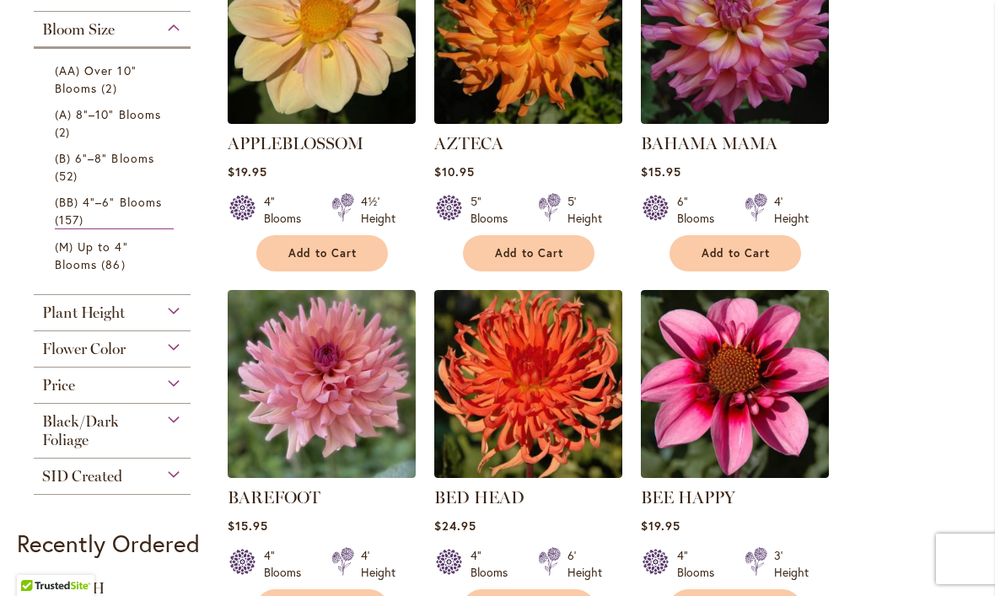
click at [515, 387] on img at bounding box center [528, 384] width 188 height 188
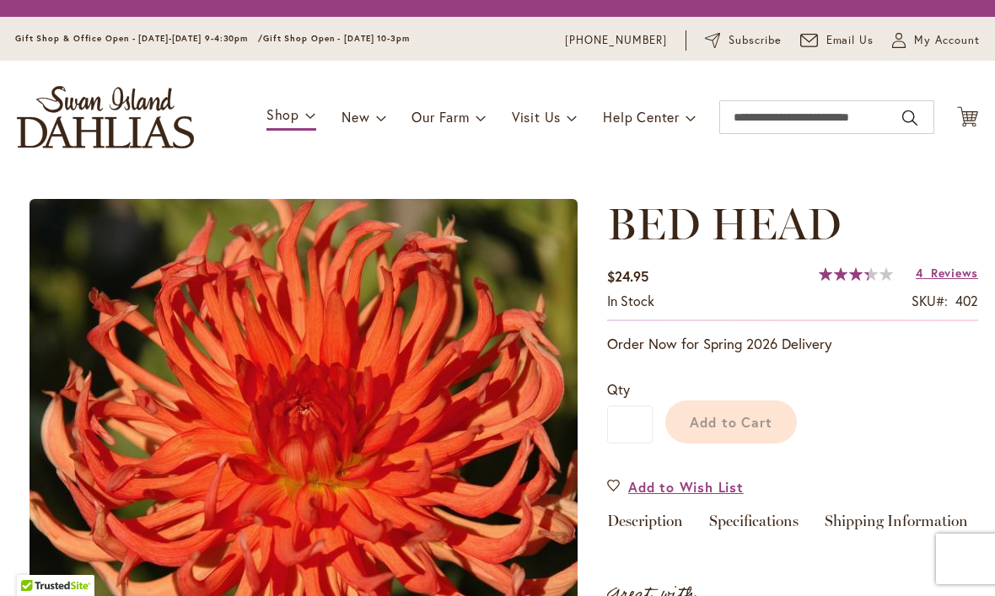
type input "****"
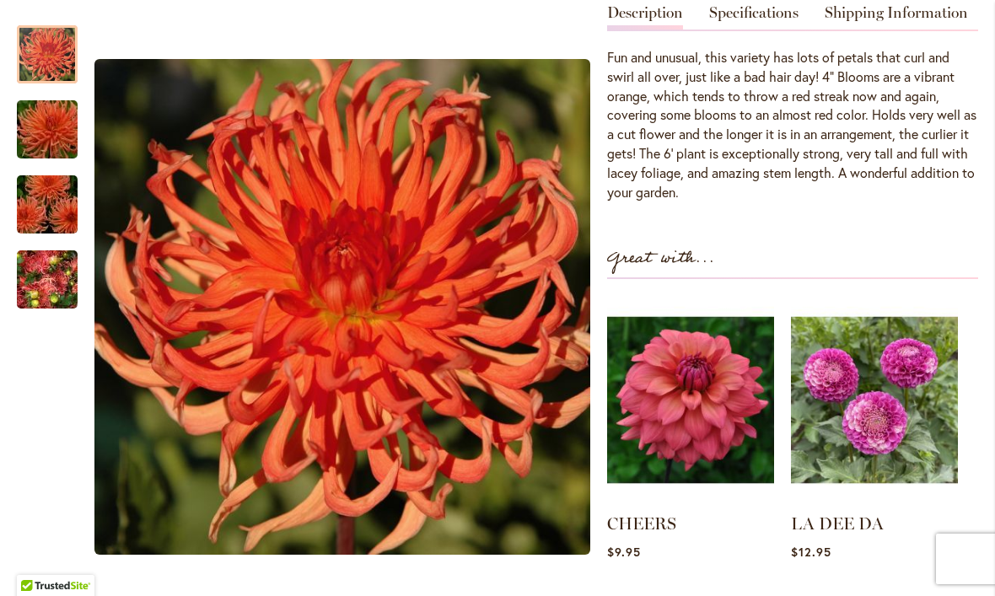
scroll to position [563, 0]
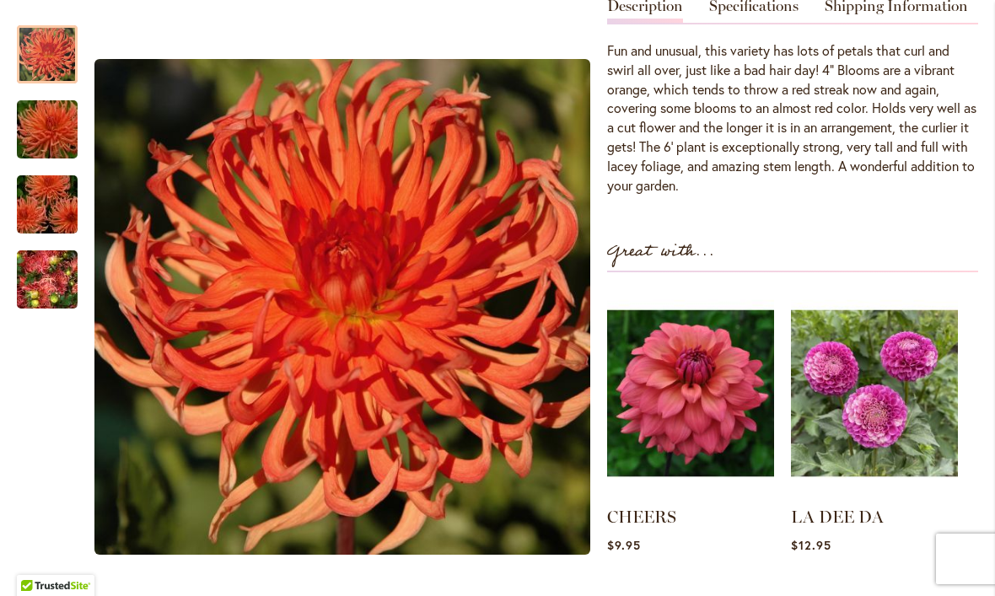
click at [705, 398] on img at bounding box center [690, 393] width 167 height 209
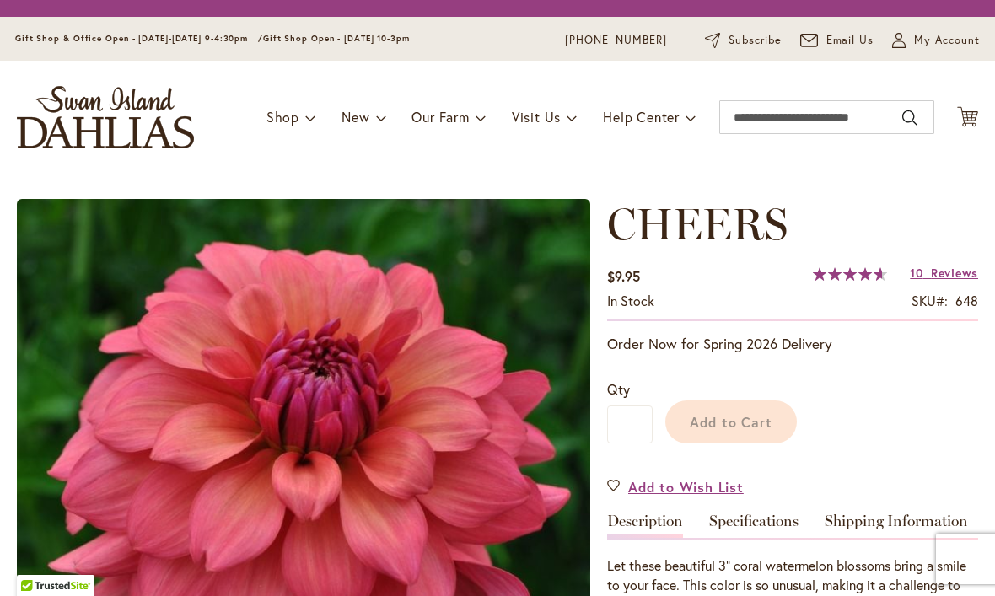
type input "****"
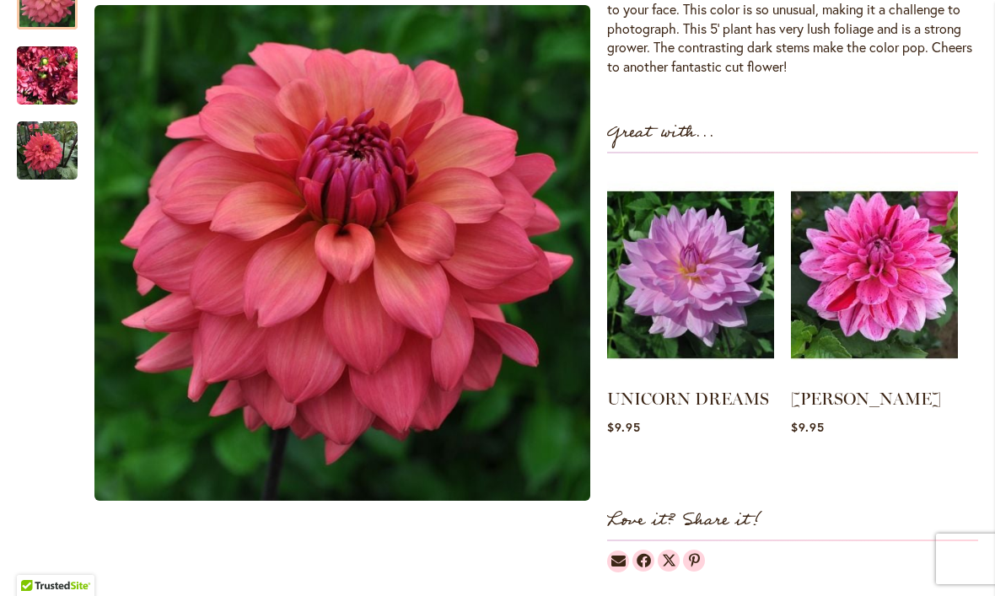
scroll to position [542, 0]
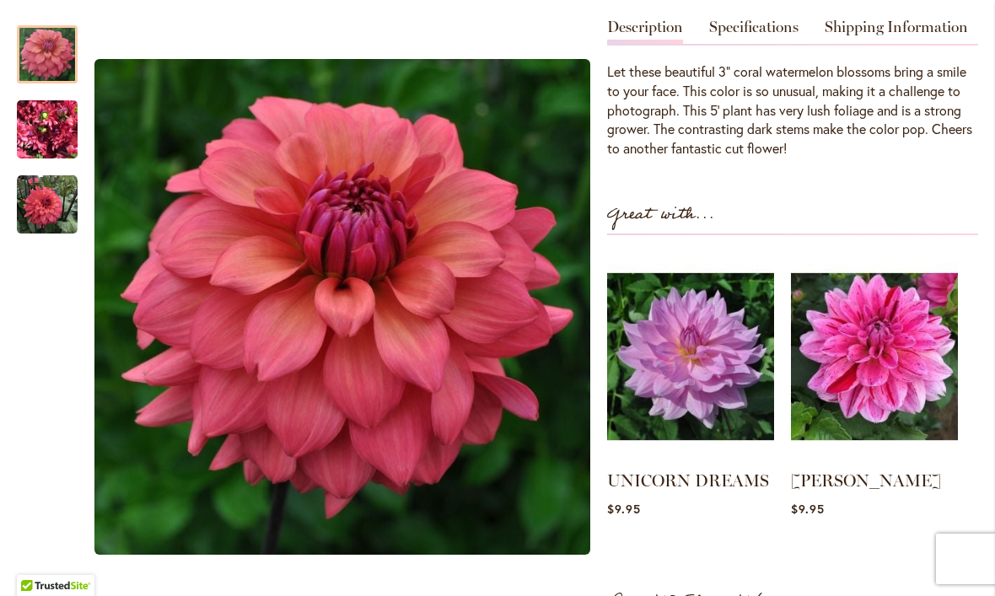
click at [31, 132] on img "CHEERS" at bounding box center [47, 129] width 61 height 81
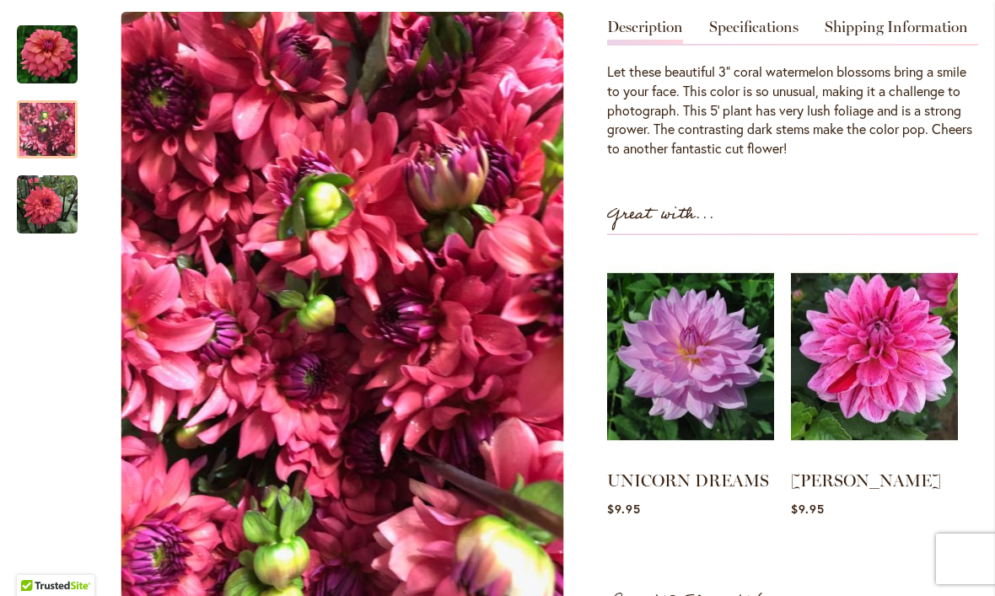
click at [45, 203] on img "CHEERS" at bounding box center [47, 205] width 61 height 61
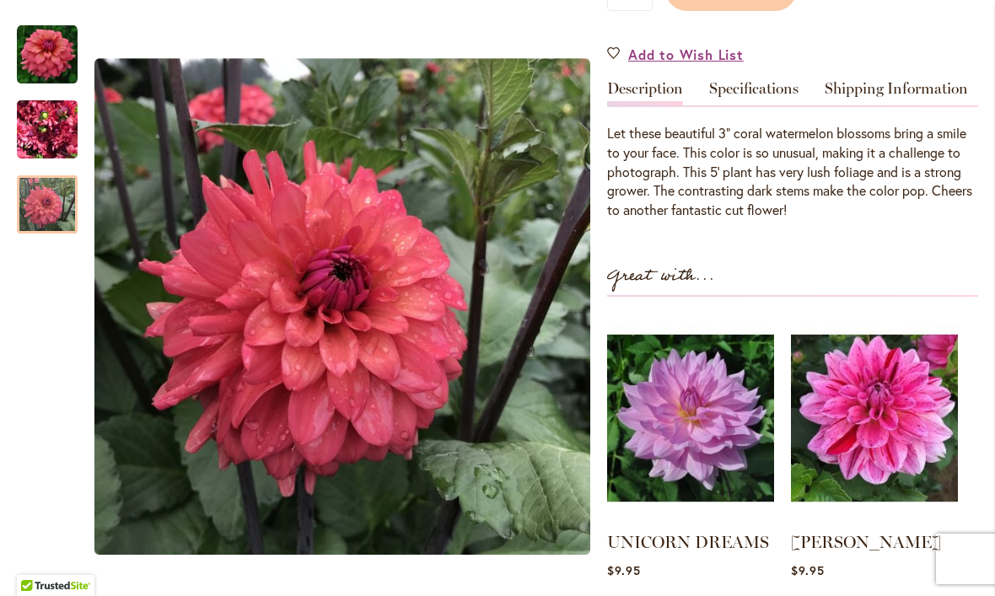
scroll to position [482, 0]
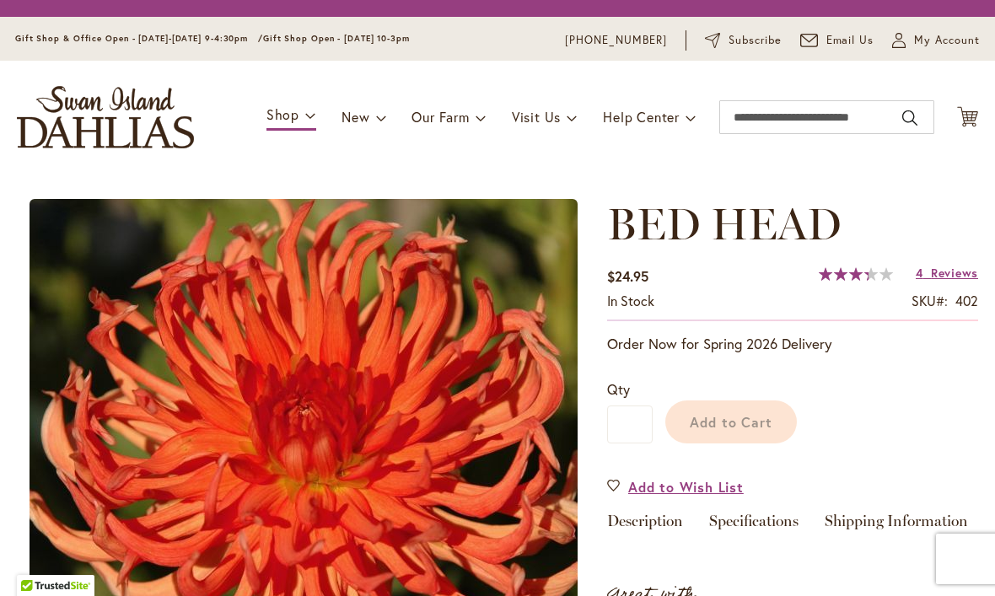
type input "****"
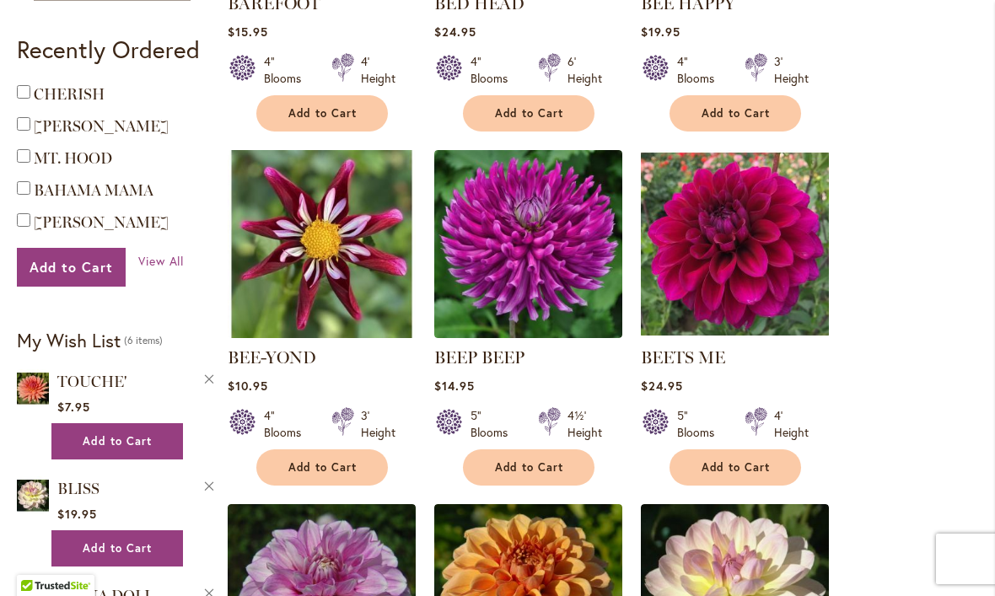
scroll to position [1328, 0]
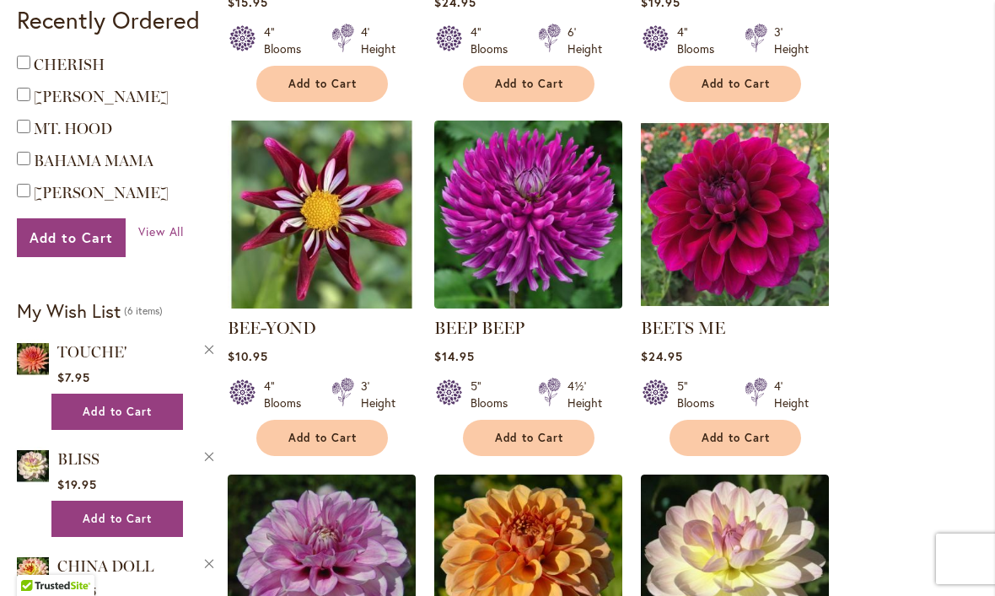
click at [321, 213] on img at bounding box center [322, 215] width 188 height 188
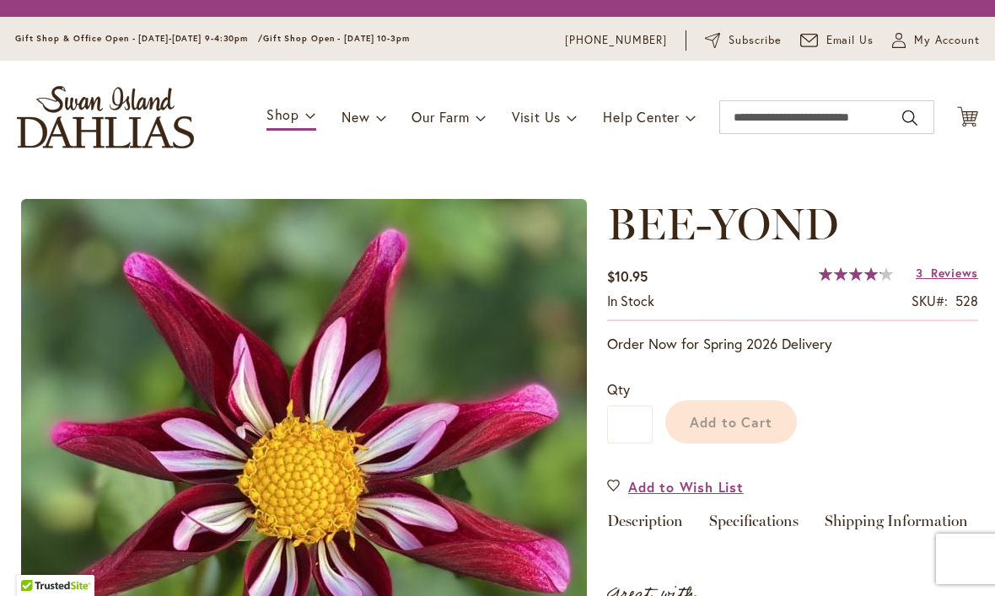
type input "****"
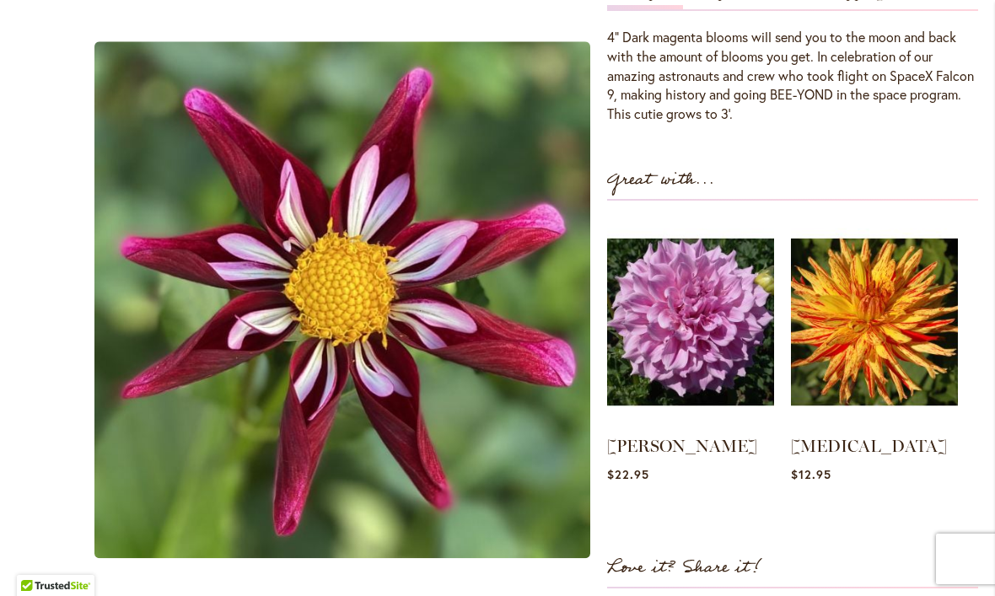
scroll to position [578, 0]
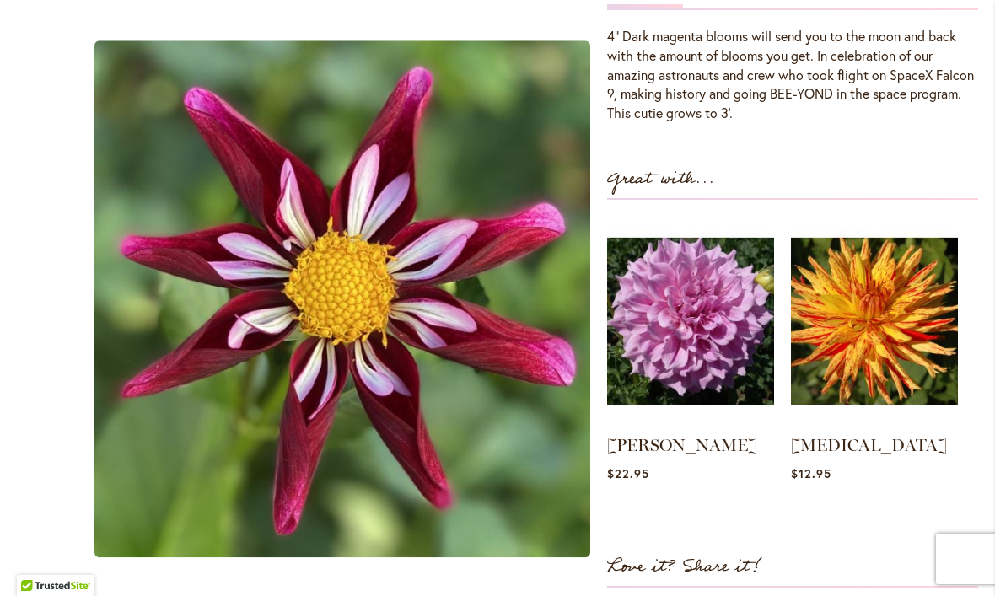
click at [902, 305] on img at bounding box center [874, 321] width 167 height 209
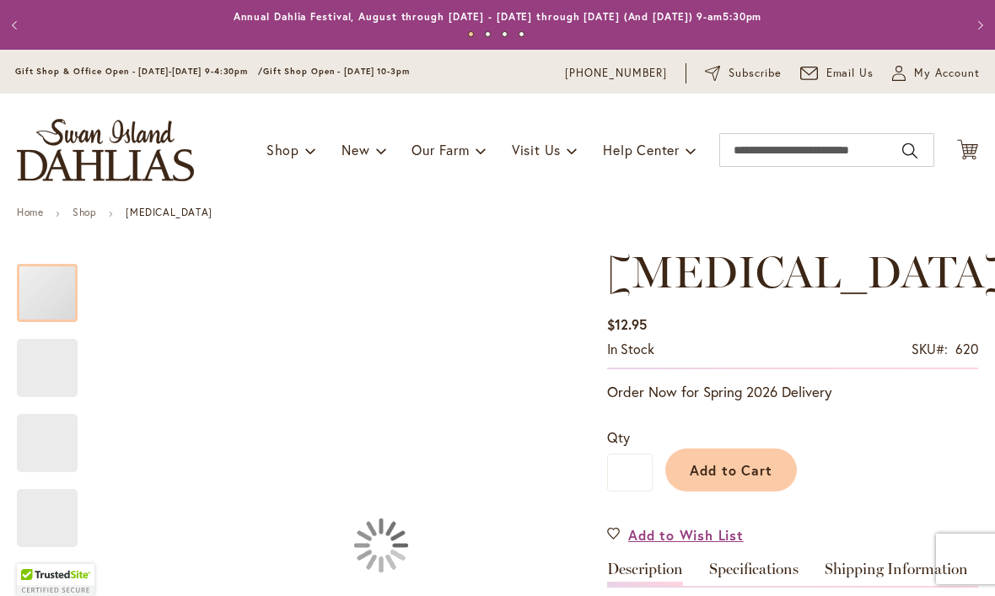
type input "****"
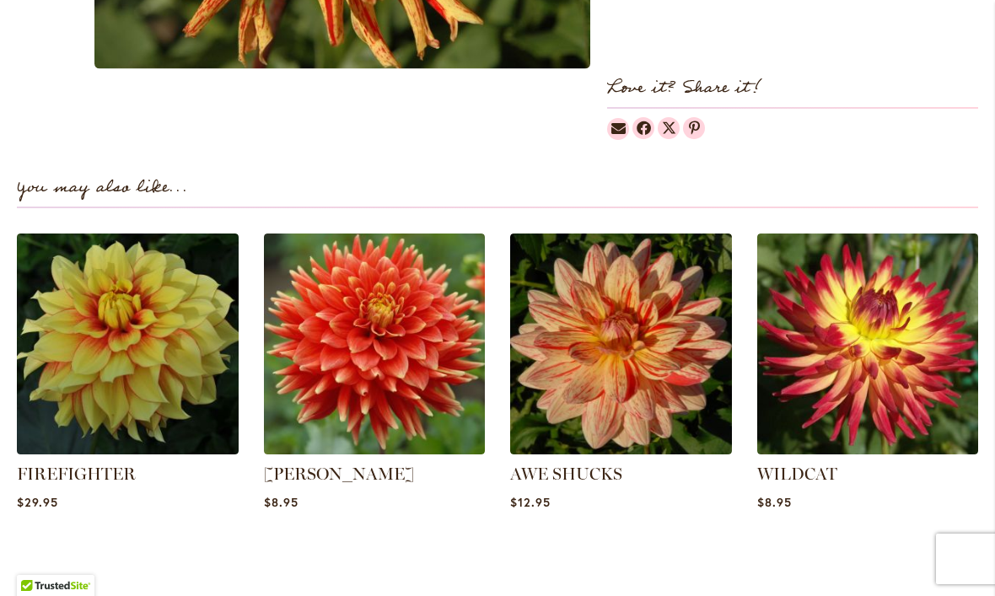
scroll to position [1080, 0]
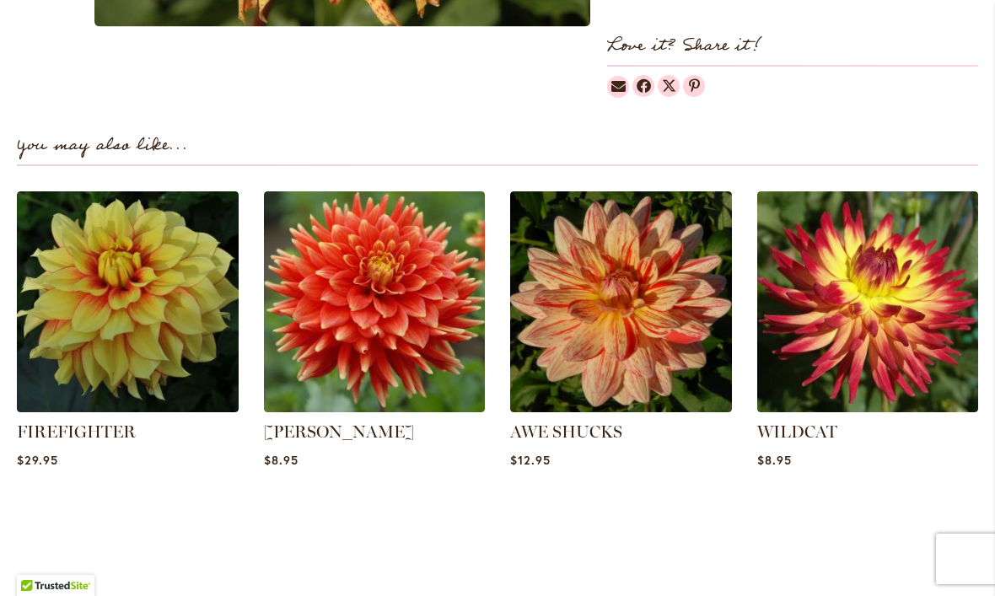
click at [900, 318] on img at bounding box center [868, 302] width 222 height 222
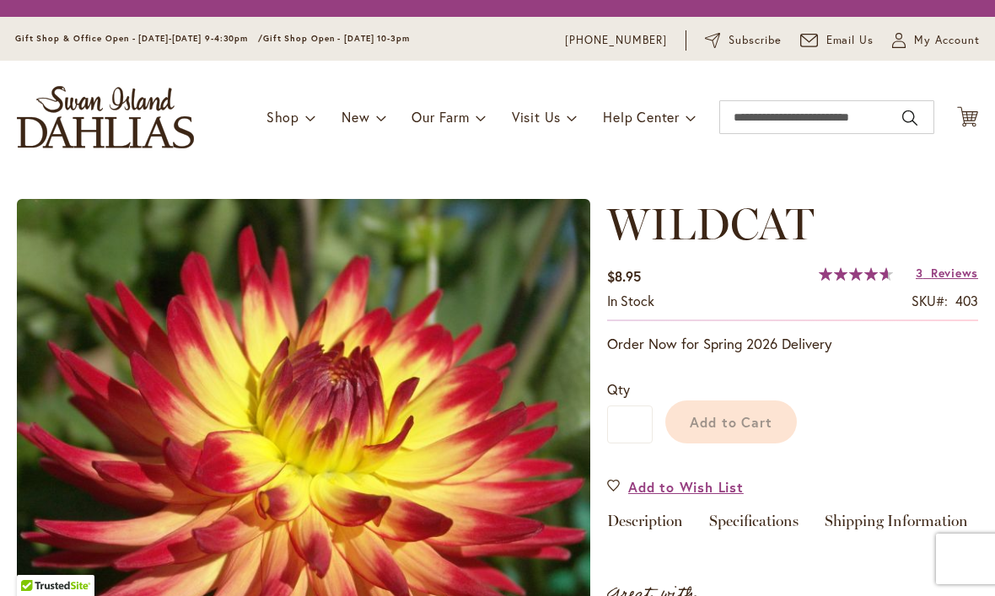
type input "****"
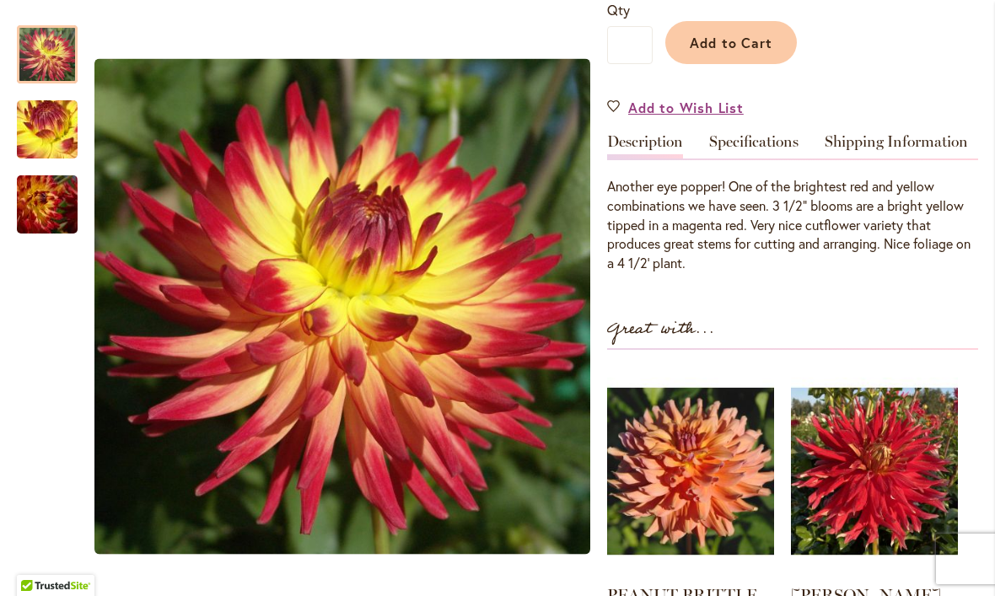
scroll to position [429, 0]
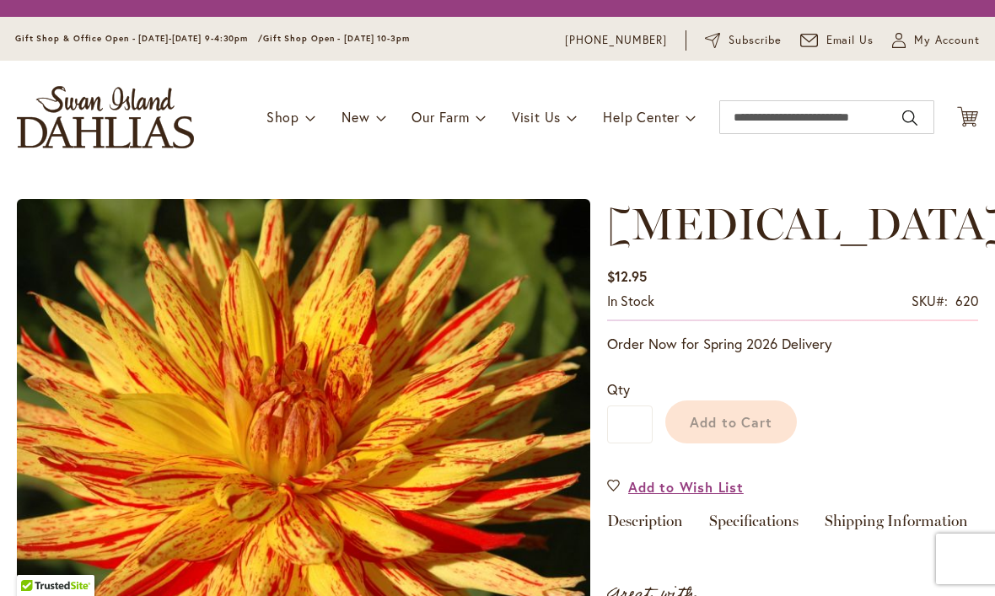
type input "****"
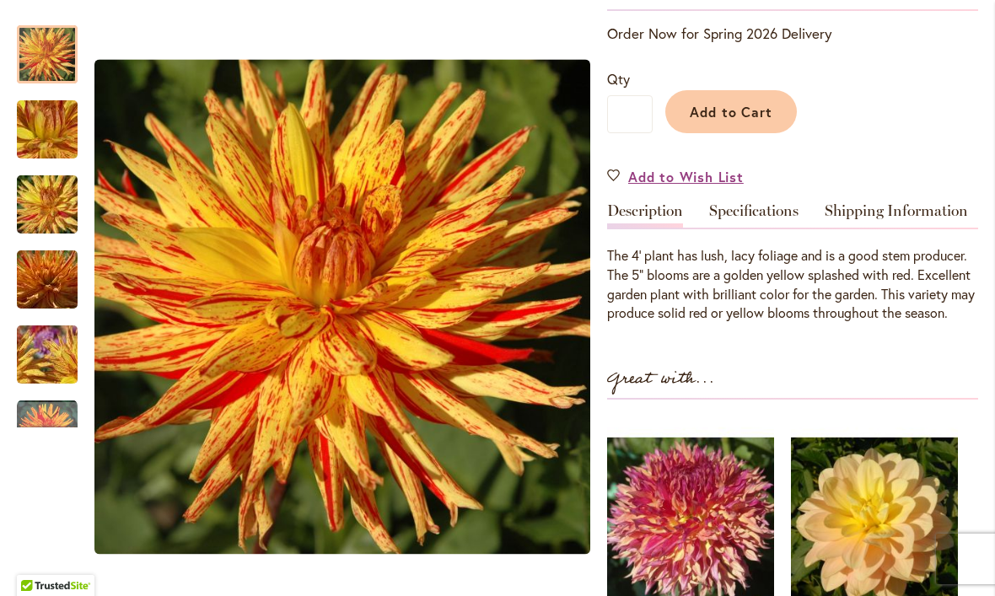
scroll to position [354, 0]
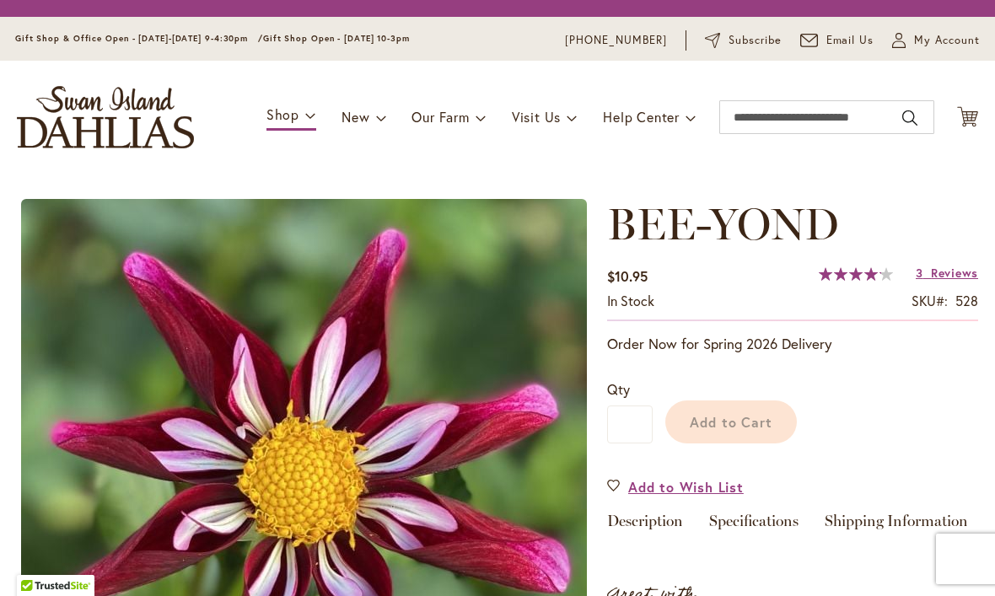
type input "****"
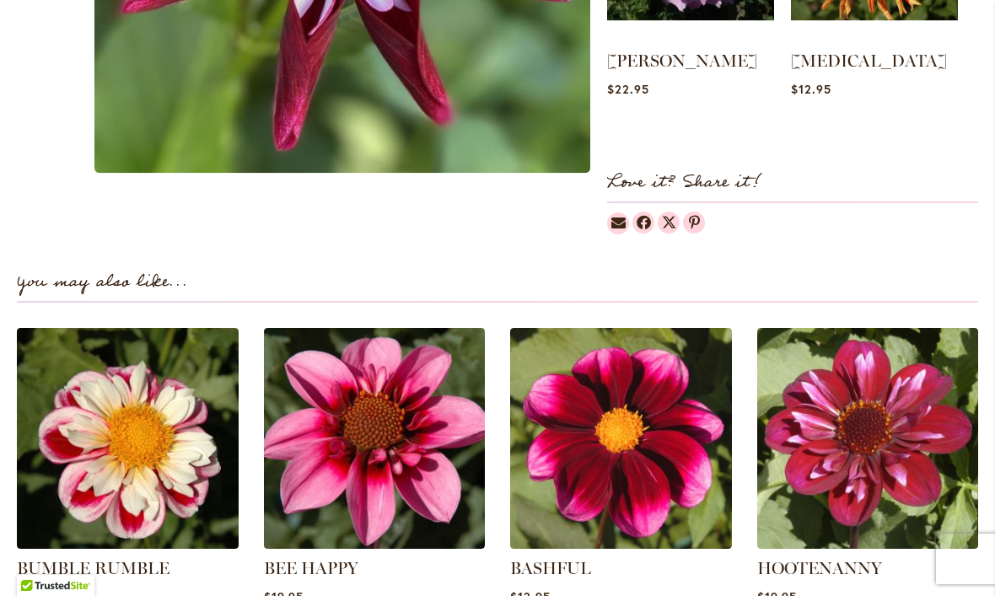
scroll to position [965, 0]
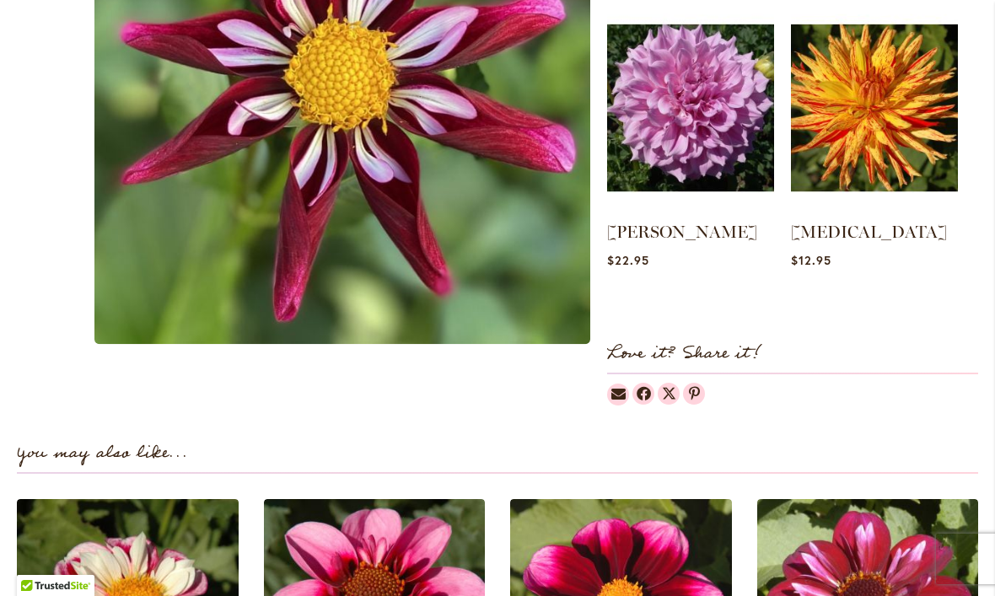
click at [910, 375] on div at bounding box center [792, 390] width 371 height 31
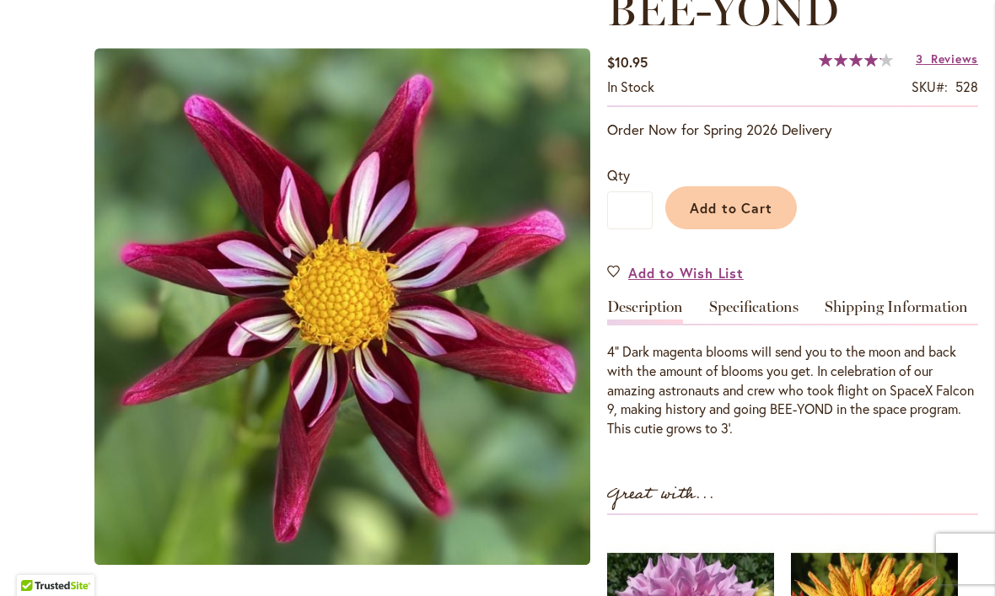
scroll to position [262, 0]
click at [780, 317] on link "Specifications" at bounding box center [753, 311] width 89 height 24
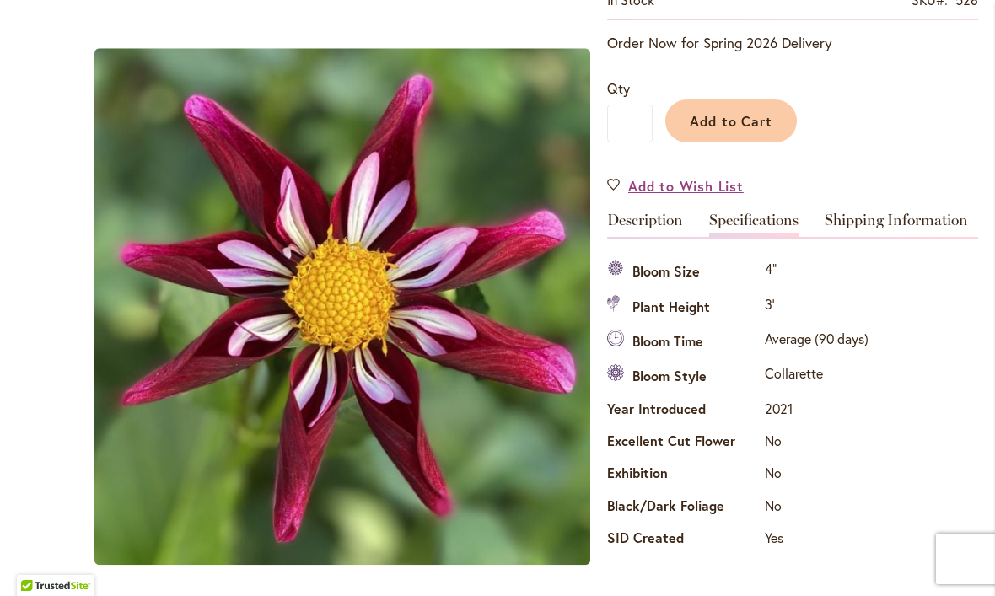
scroll to position [328, 0]
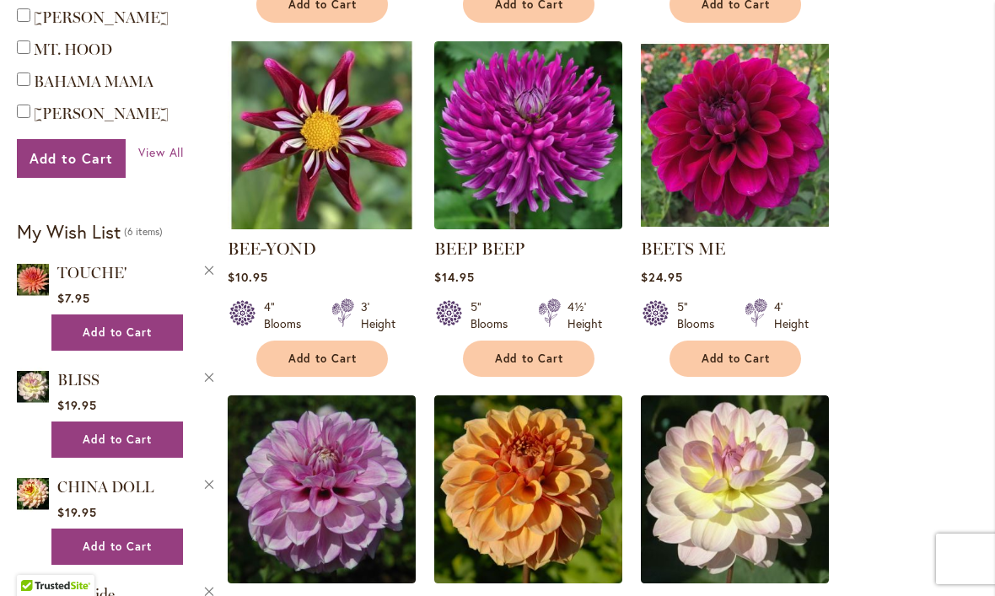
scroll to position [1395, 0]
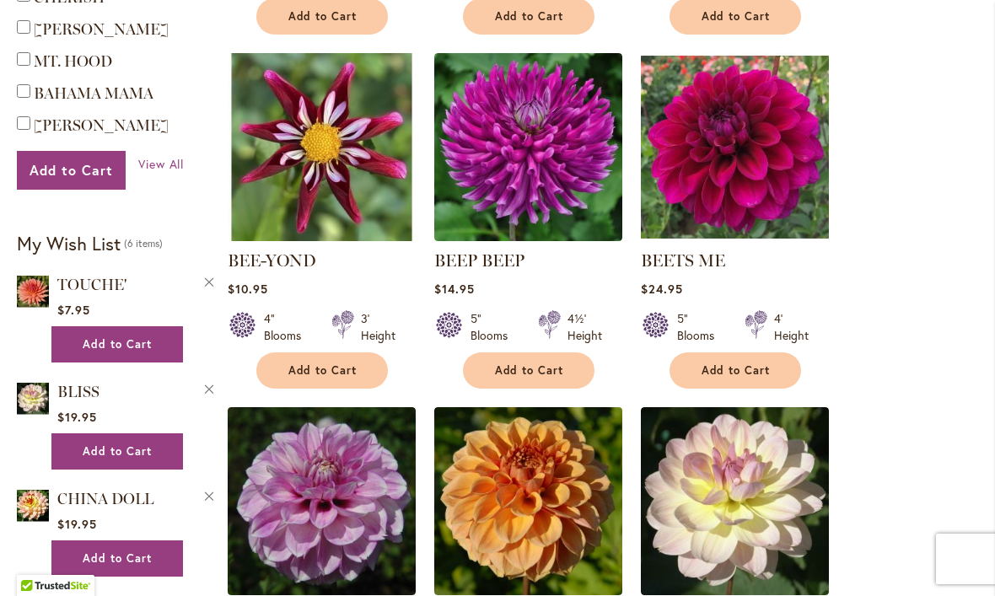
click at [774, 162] on img at bounding box center [735, 147] width 188 height 188
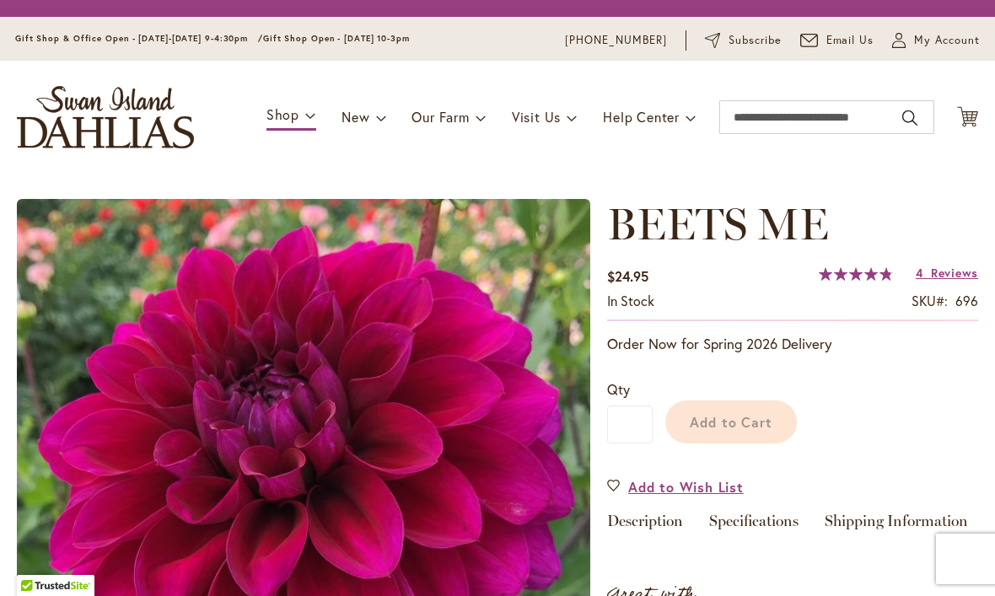
type input "****"
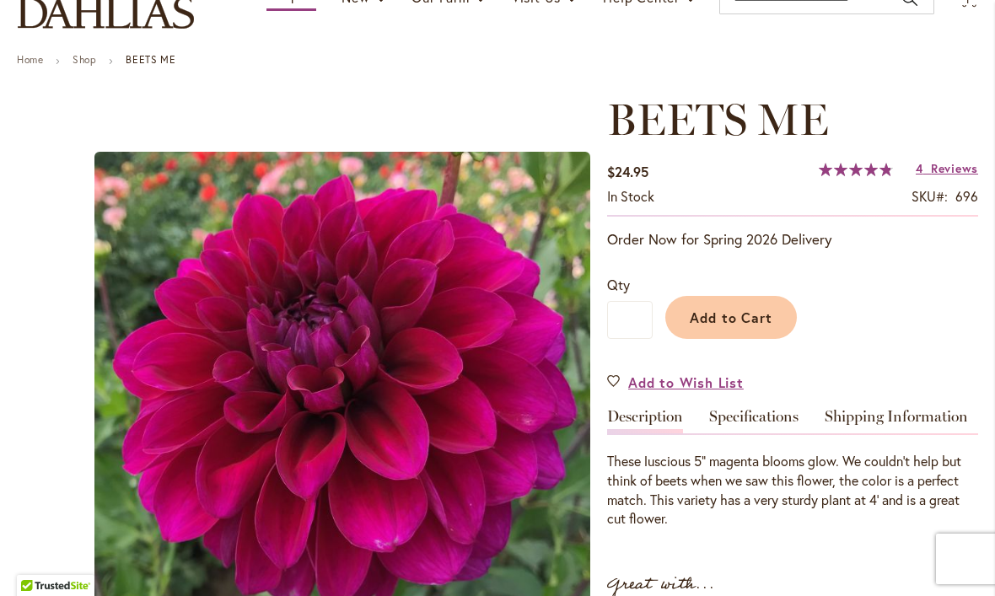
scroll to position [210, 0]
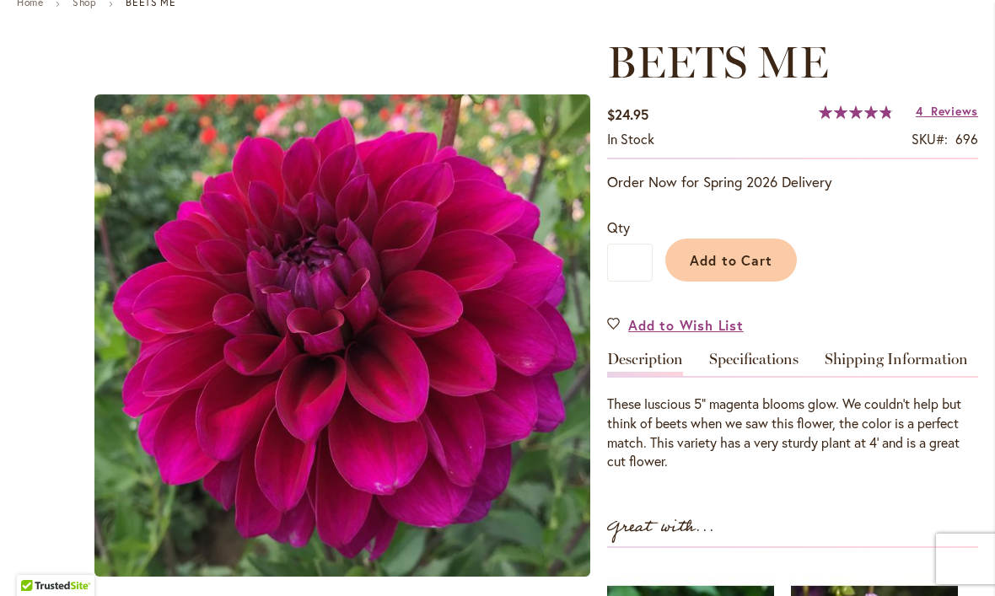
click at [693, 326] on span "Add to Wish List" at bounding box center [686, 324] width 116 height 19
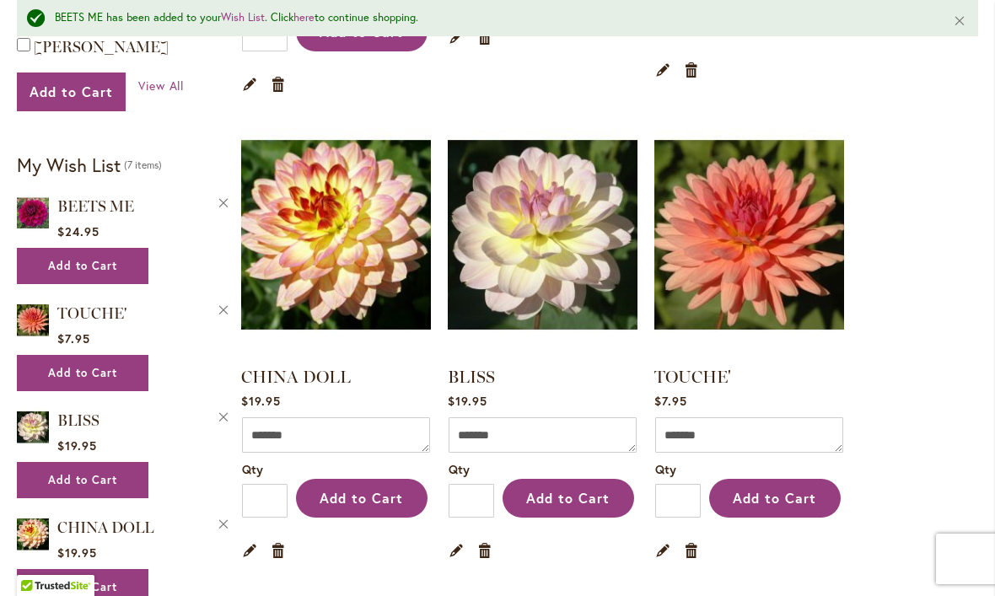
scroll to position [795, 0]
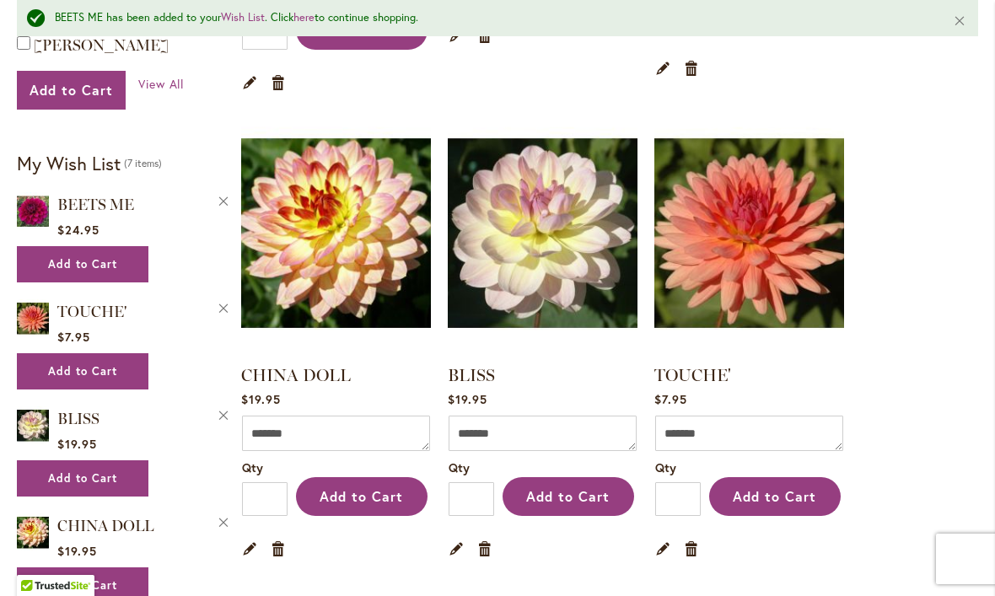
click at [364, 229] on img at bounding box center [336, 233] width 190 height 237
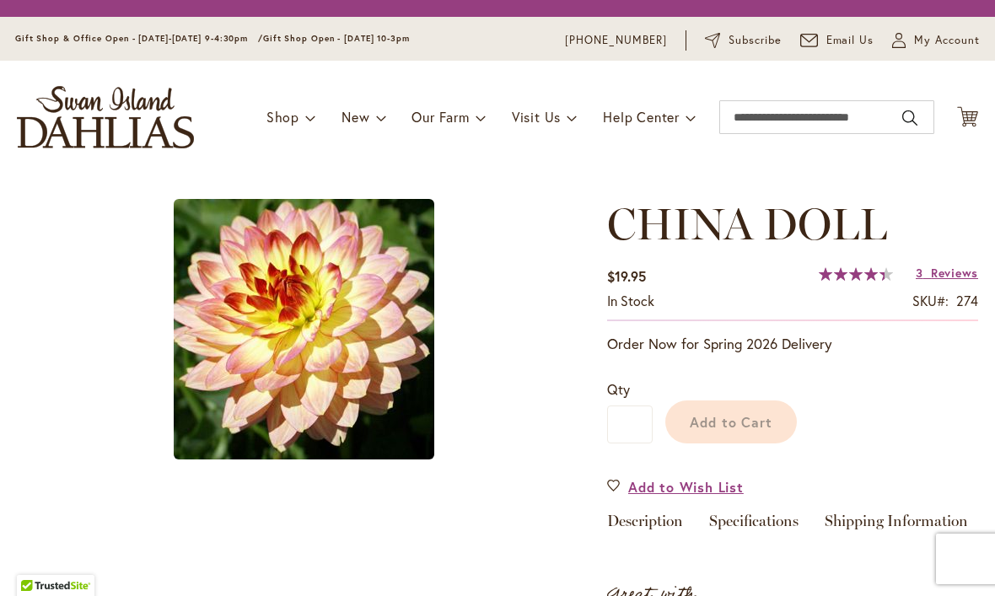
type input "****"
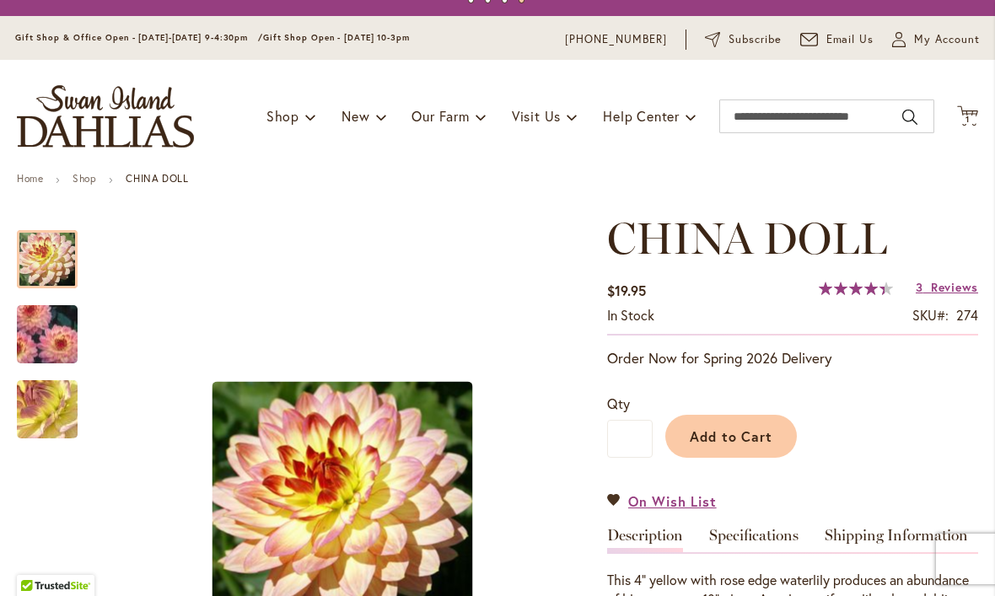
scroll to position [29, 0]
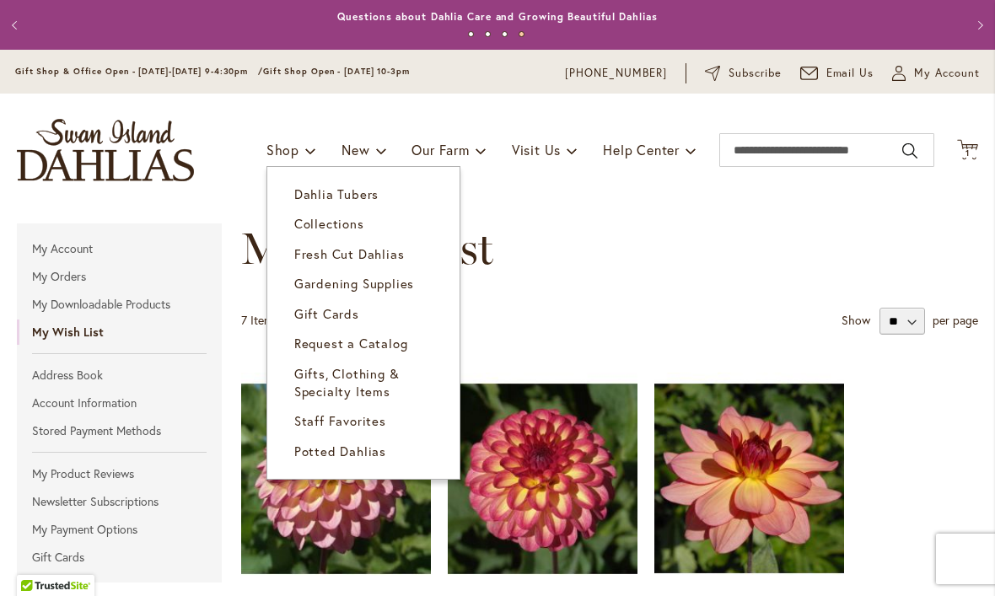
click at [360, 197] on span "Dahlia Tubers" at bounding box center [336, 194] width 84 height 17
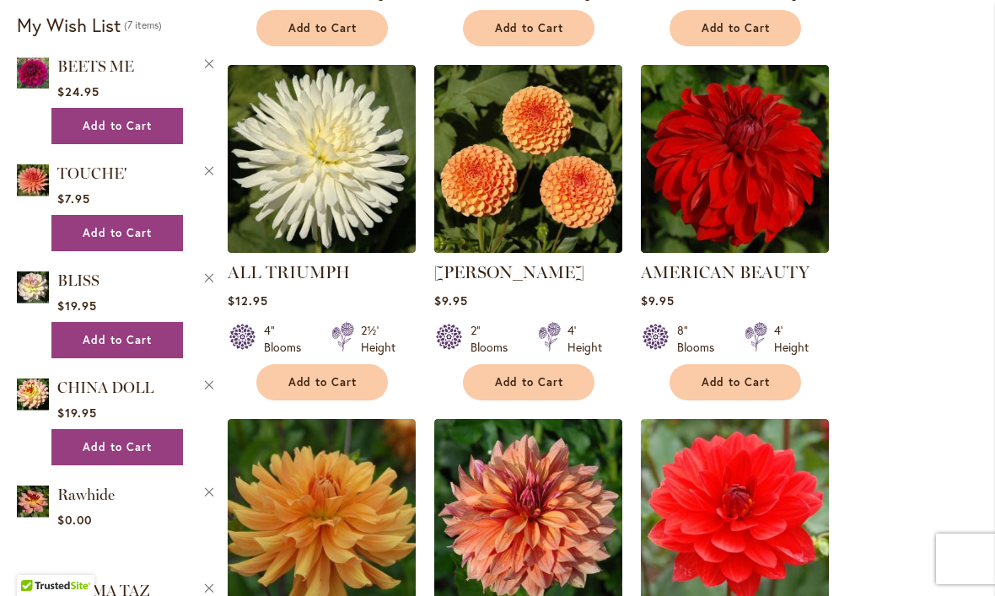
scroll to position [1080, 0]
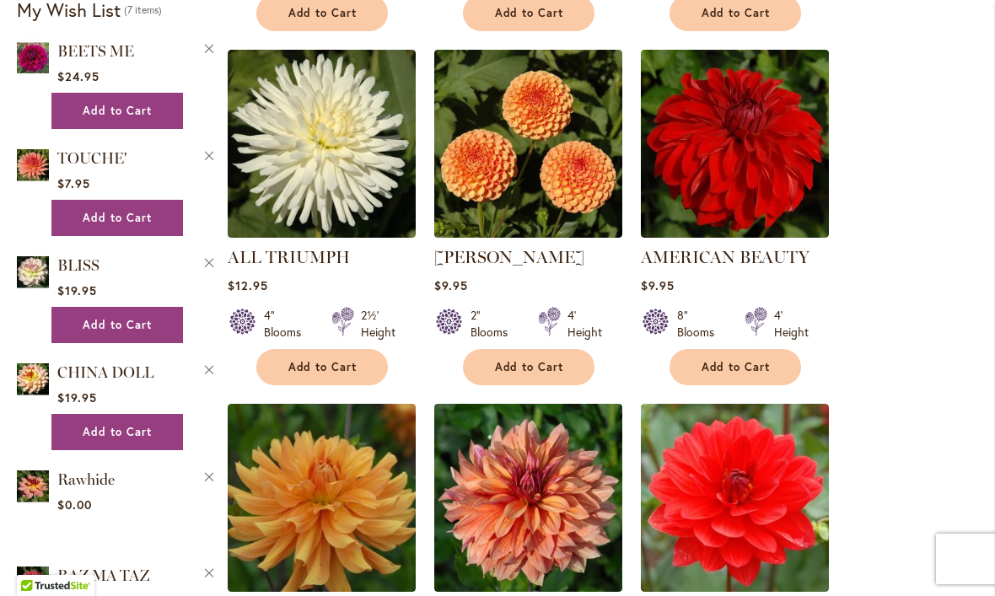
click at [212, 377] on button "Remove CHINA DOLL from Wishlist" at bounding box center [209, 368] width 15 height 18
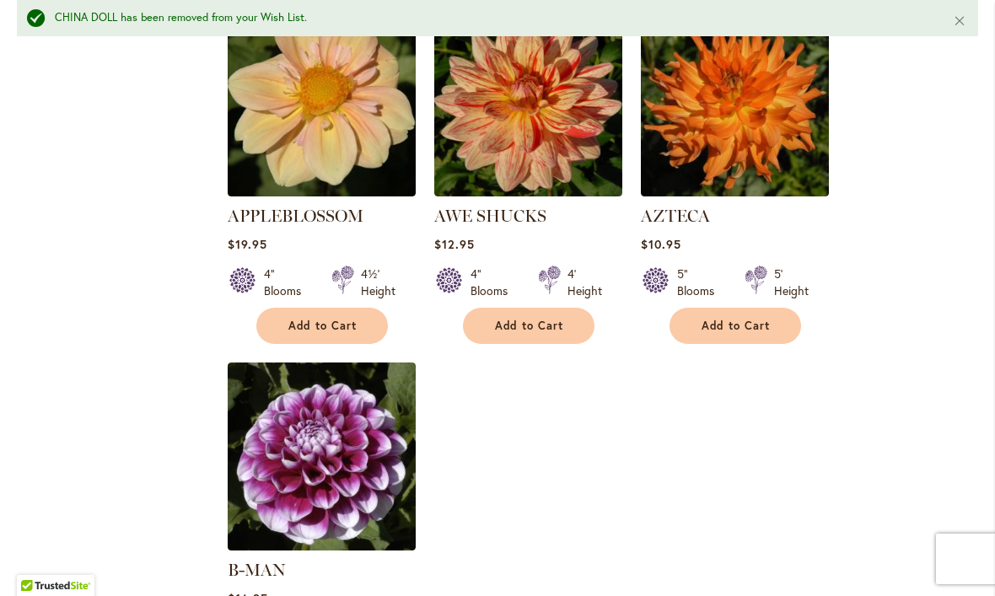
scroll to position [1939, 0]
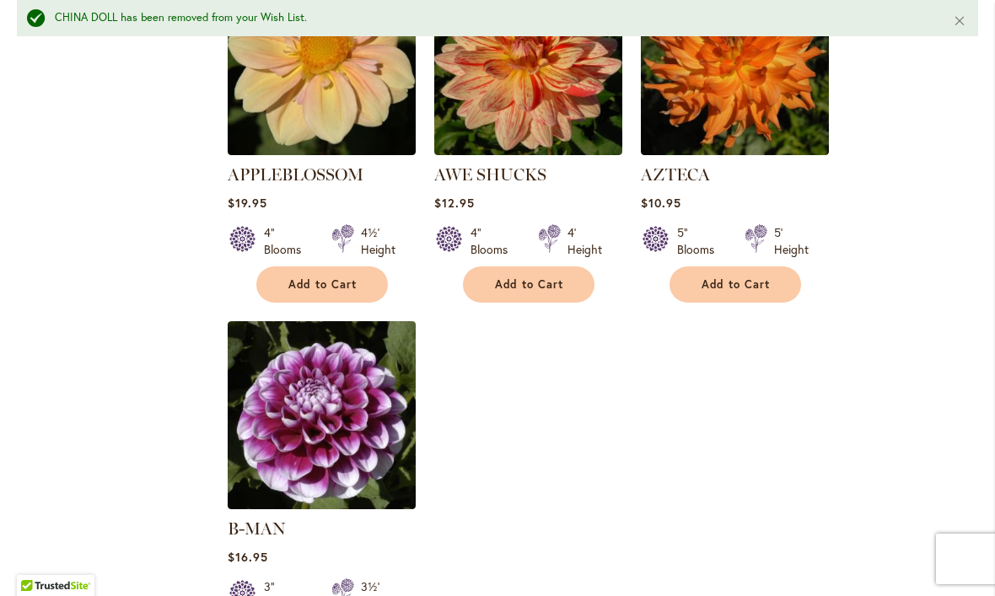
click at [317, 419] on img at bounding box center [322, 415] width 188 height 188
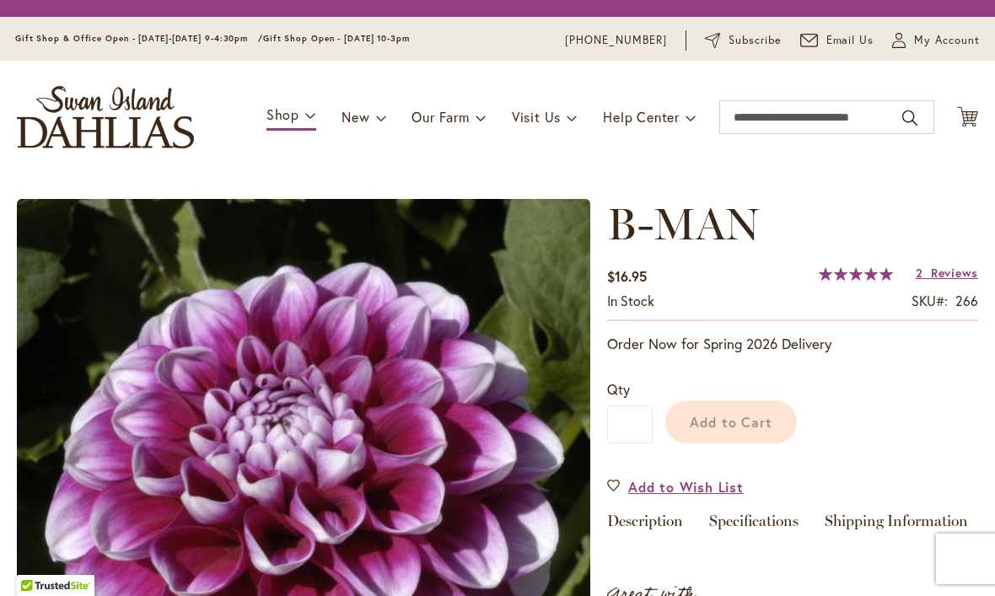
type input "****"
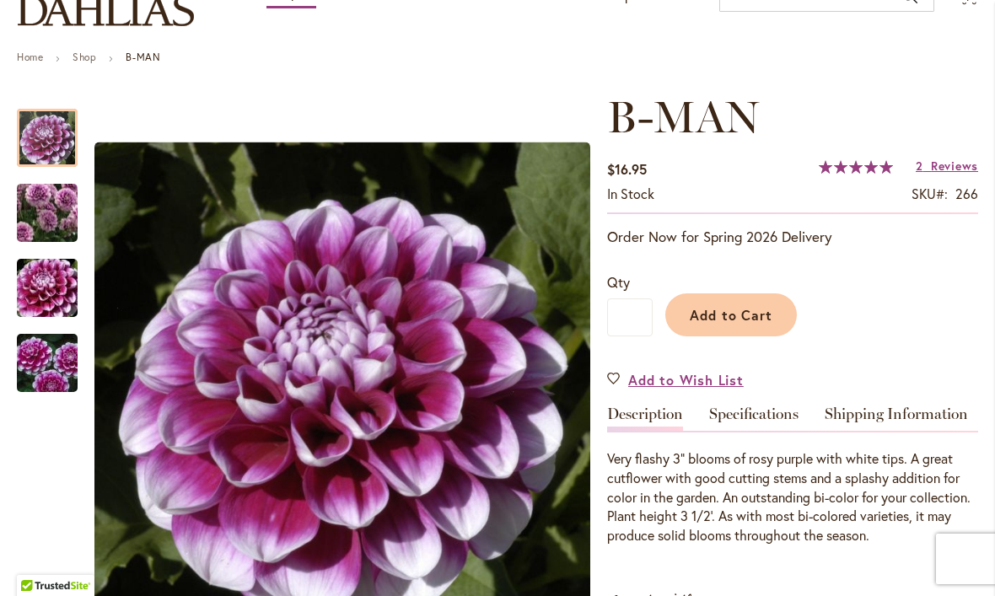
scroll to position [201, 0]
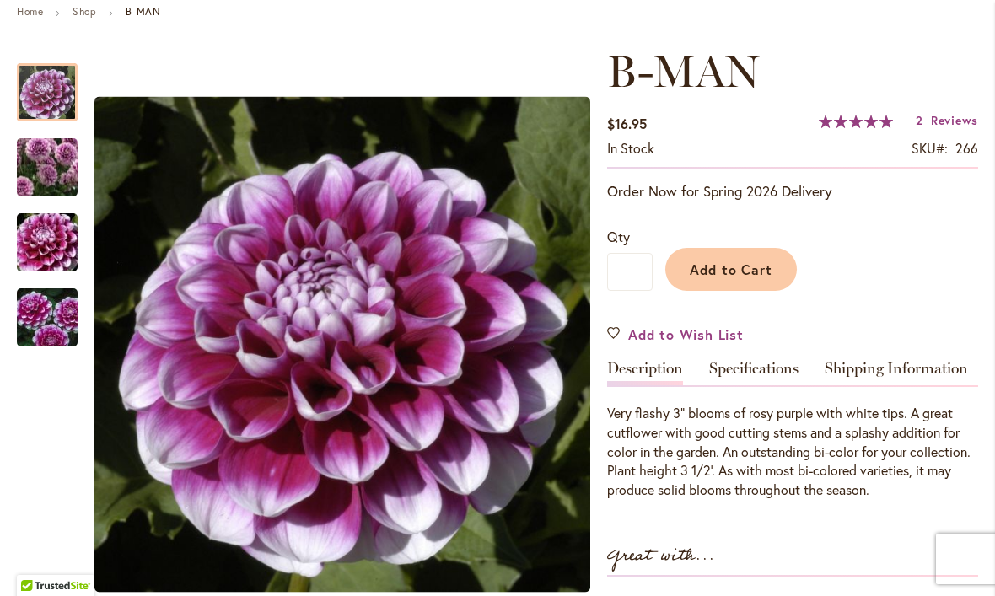
click at [712, 338] on span "Add to Wish List" at bounding box center [686, 334] width 116 height 19
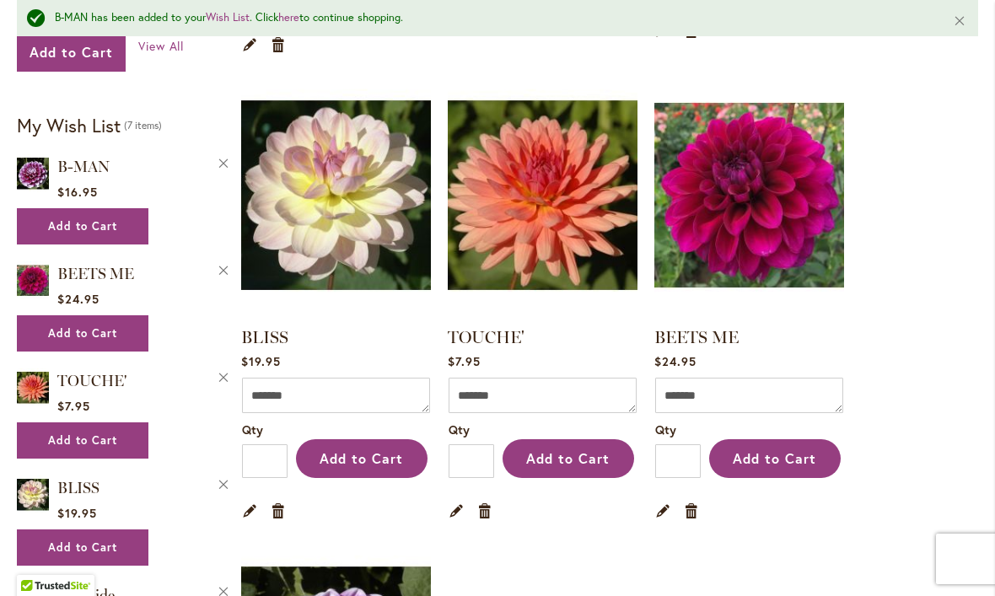
scroll to position [834, 0]
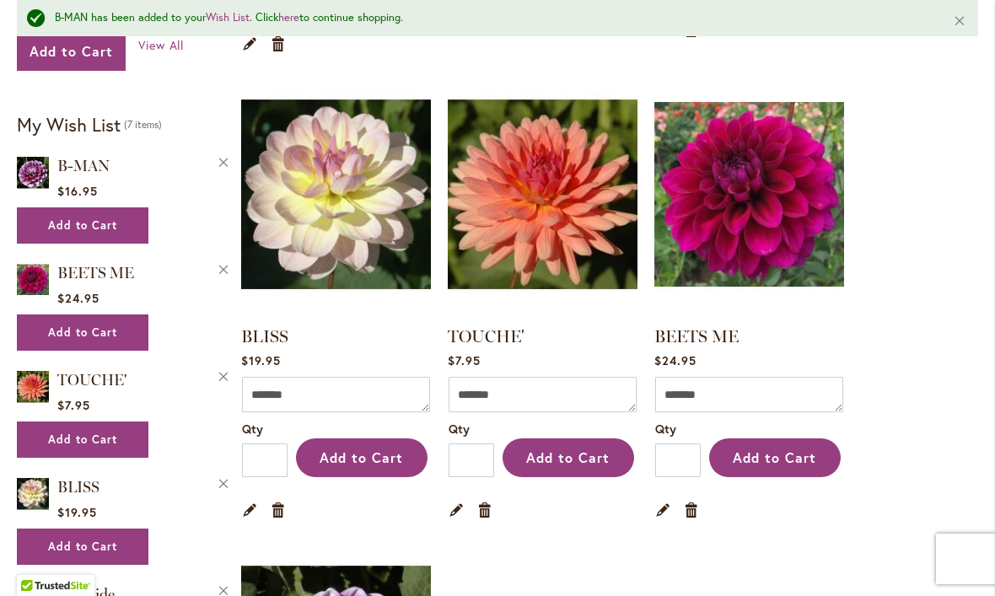
click at [284, 500] on link "Remove item" at bounding box center [279, 509] width 16 height 19
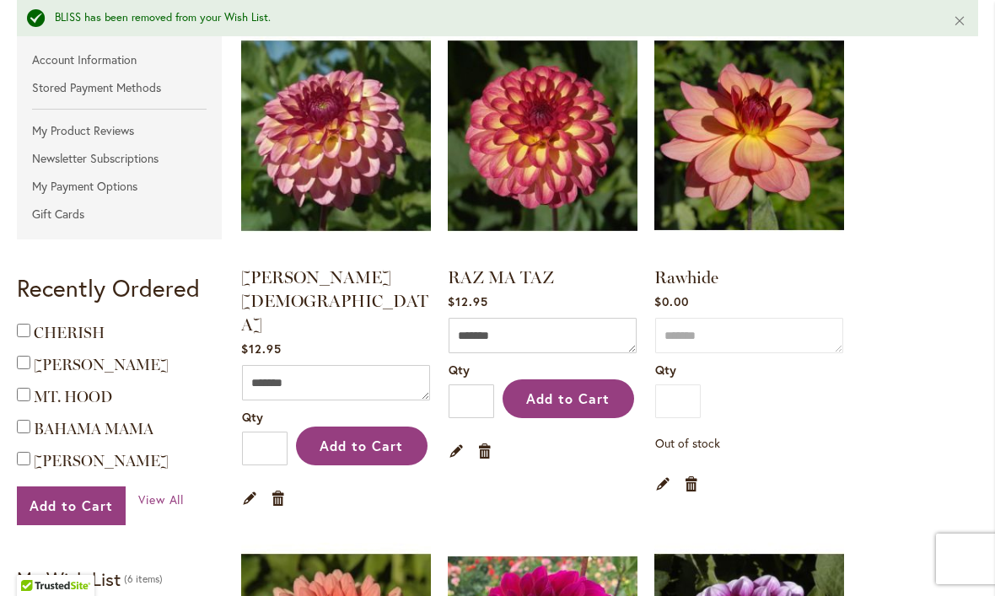
scroll to position [379, 0]
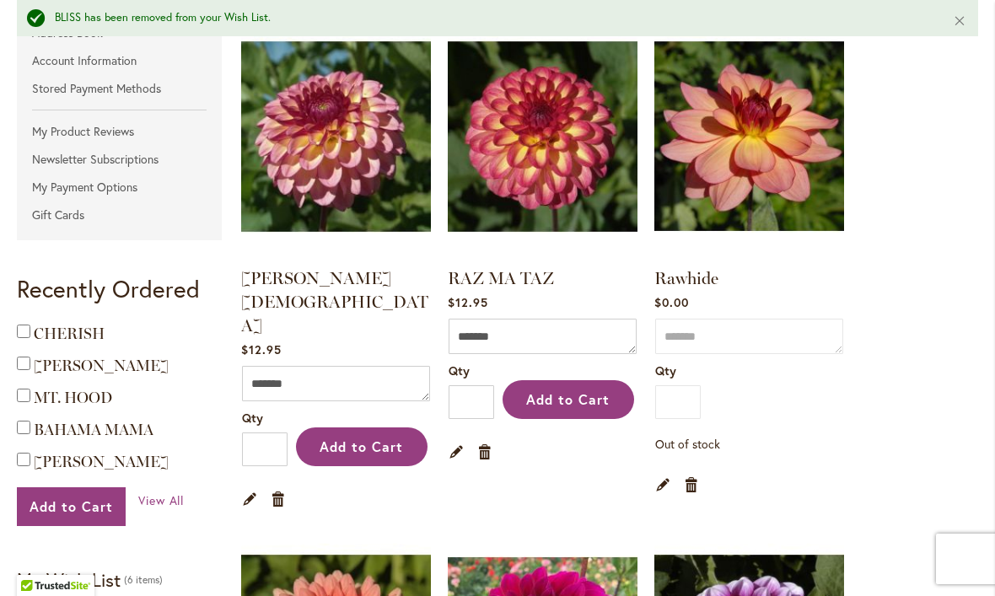
click at [787, 151] on img at bounding box center [750, 136] width 190 height 237
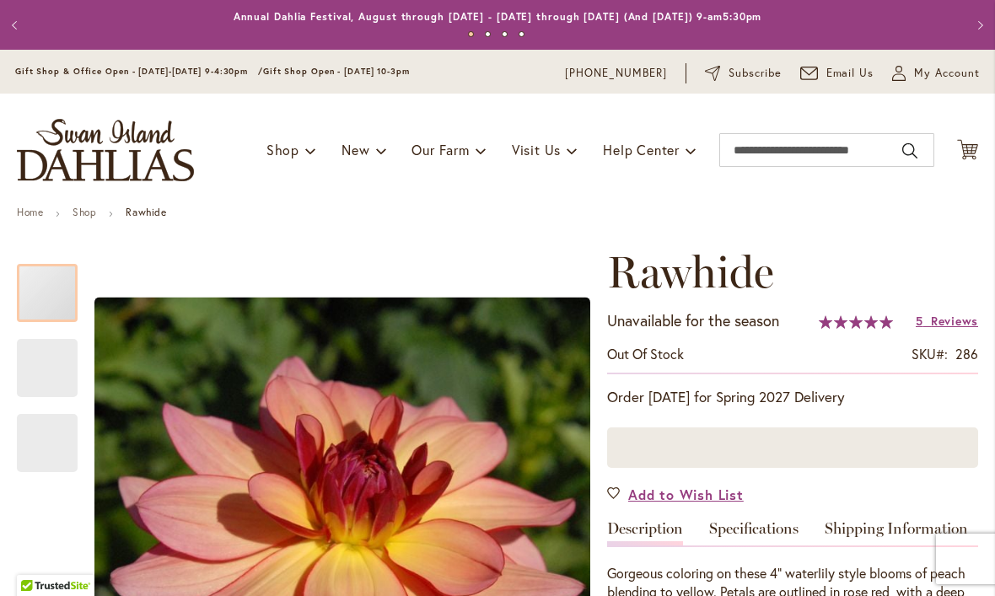
type input "****"
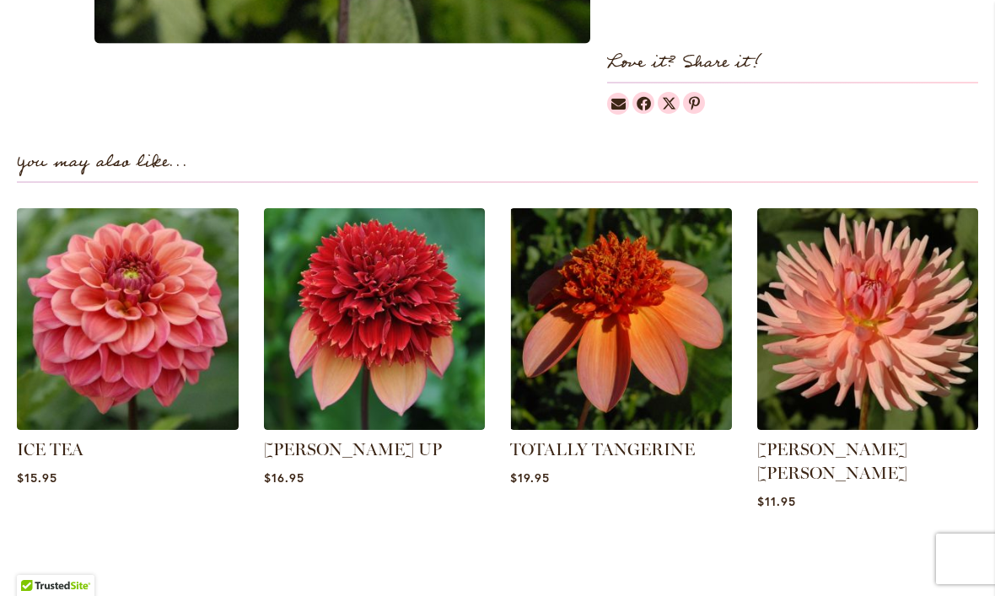
scroll to position [1022, 0]
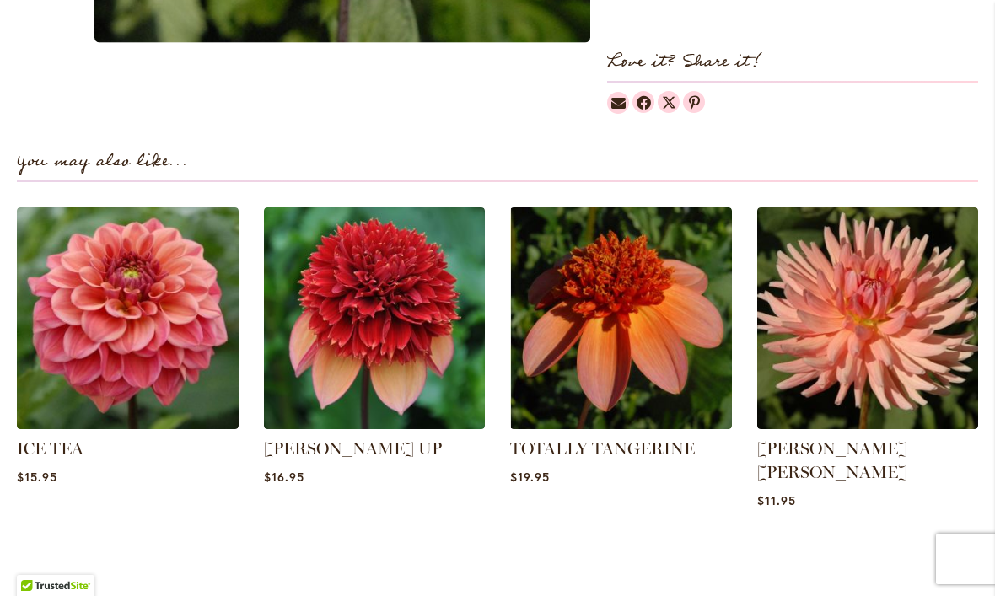
click at [123, 315] on img at bounding box center [128, 319] width 222 height 222
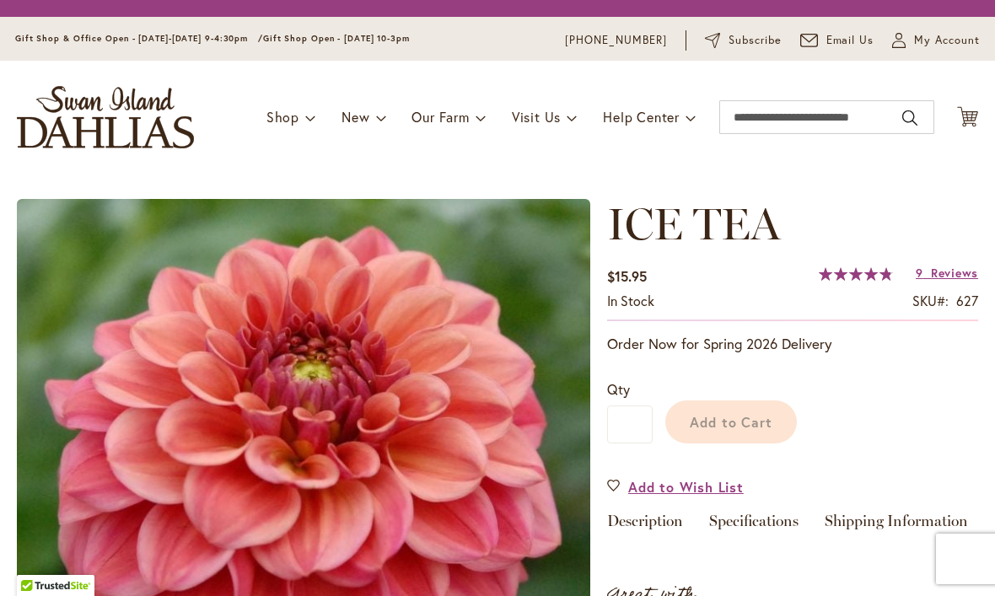
type input "****"
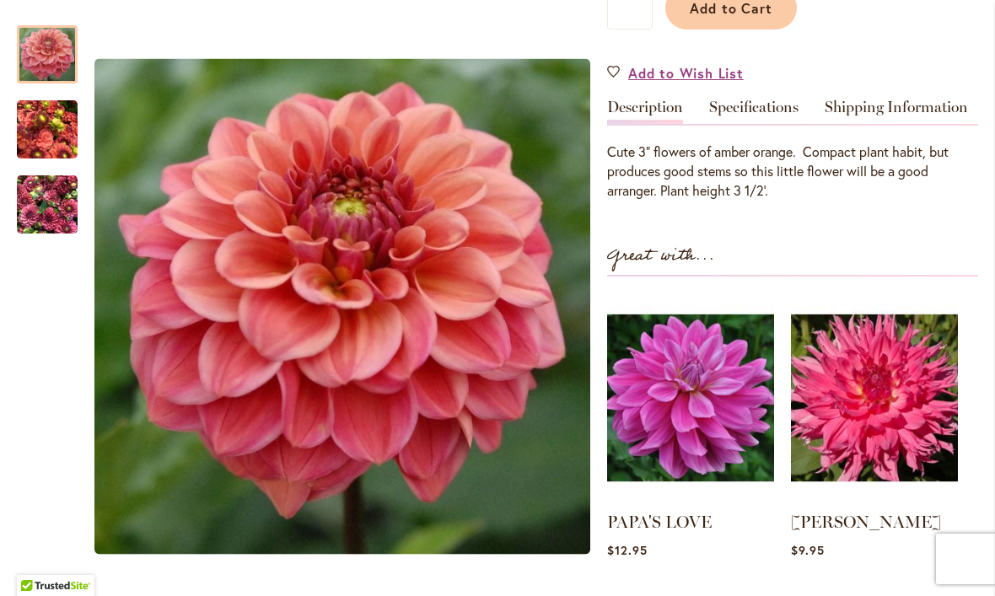
scroll to position [426, 0]
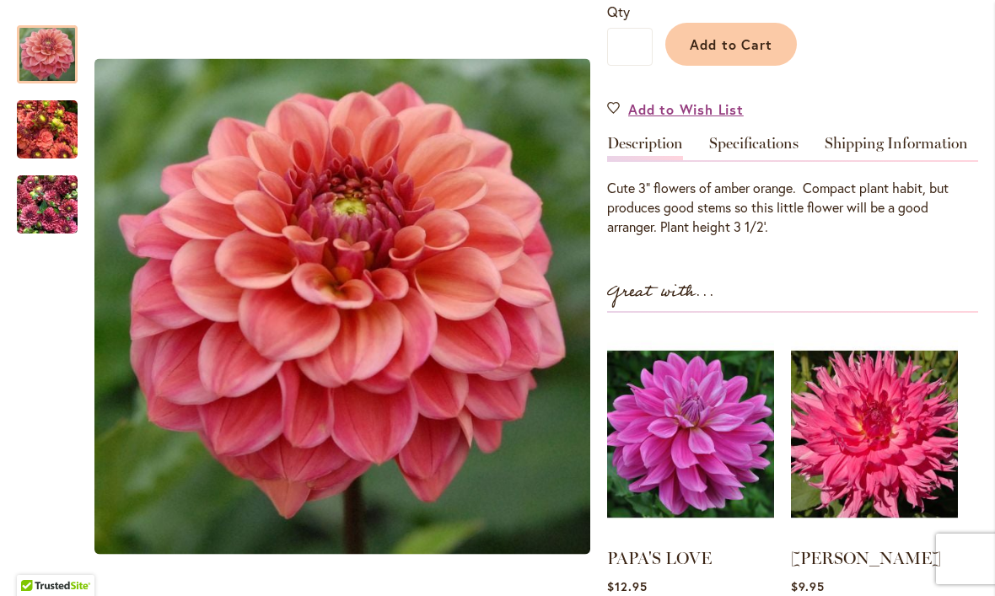
click at [701, 115] on span "Add to Wish List" at bounding box center [686, 109] width 116 height 19
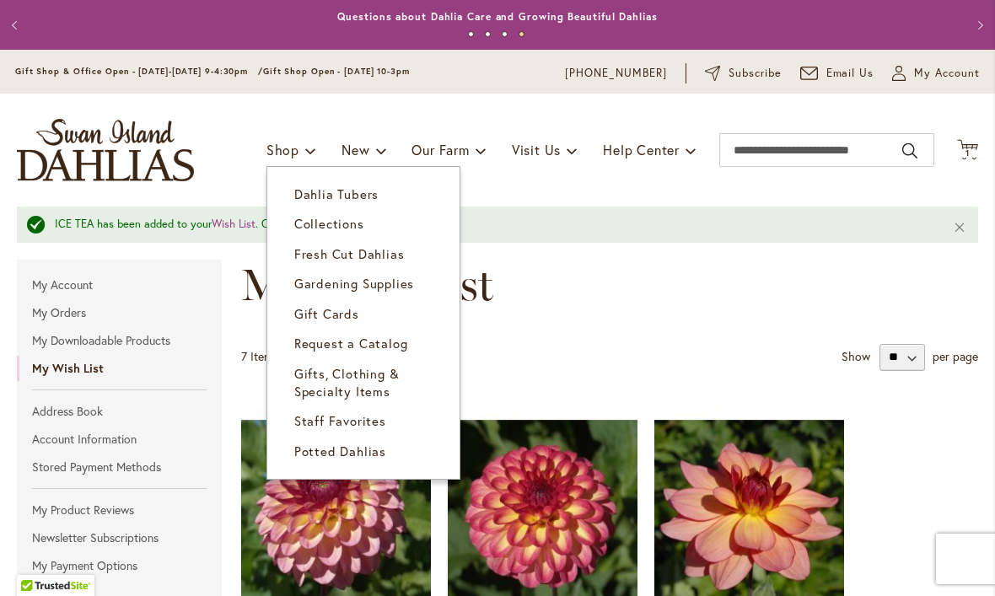
click at [359, 203] on link "Dahlia Tubers" at bounding box center [363, 195] width 192 height 30
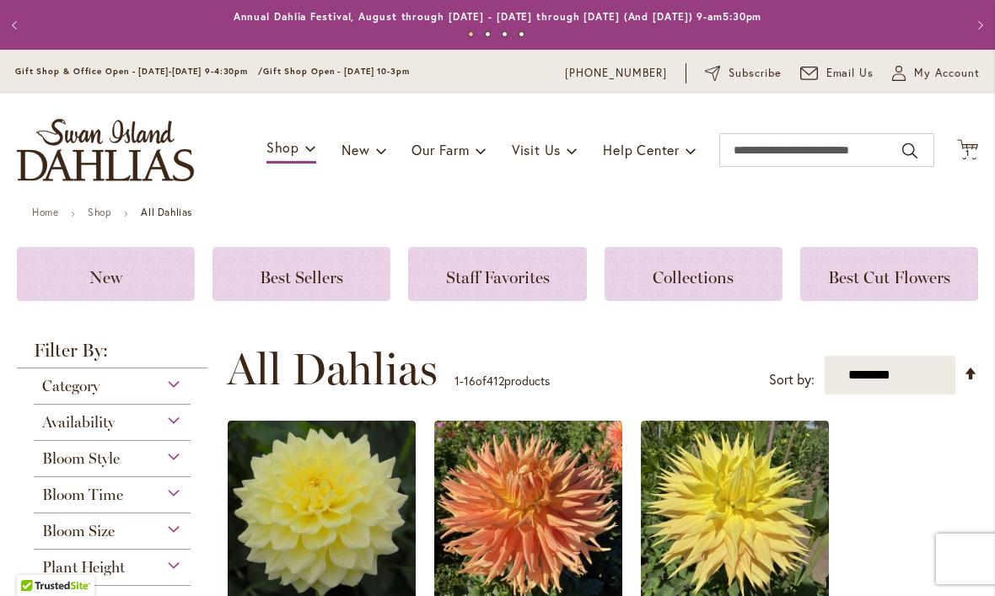
click at [322, 276] on span "Best Sellers" at bounding box center [302, 277] width 84 height 20
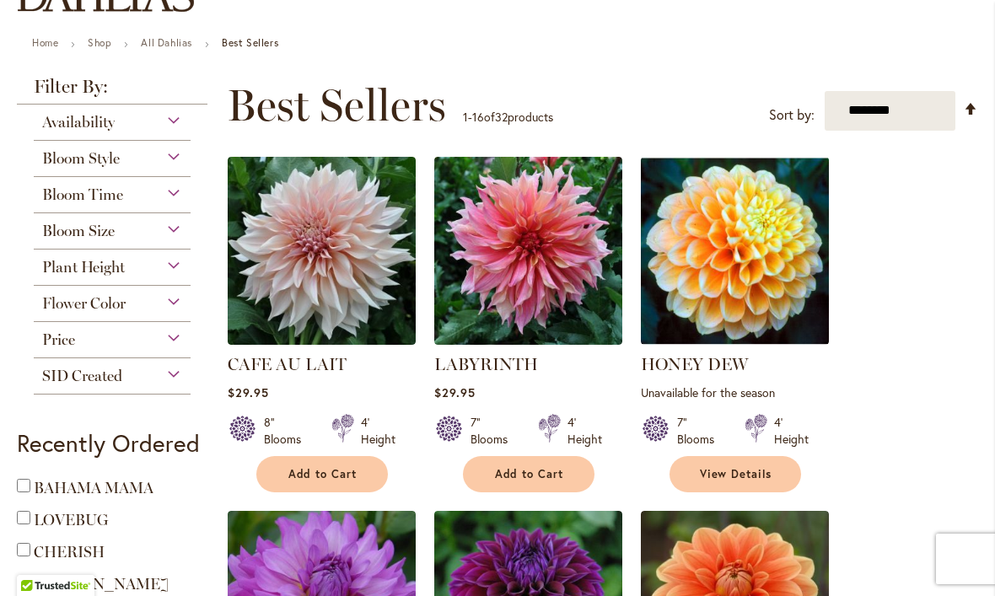
scroll to position [258, 0]
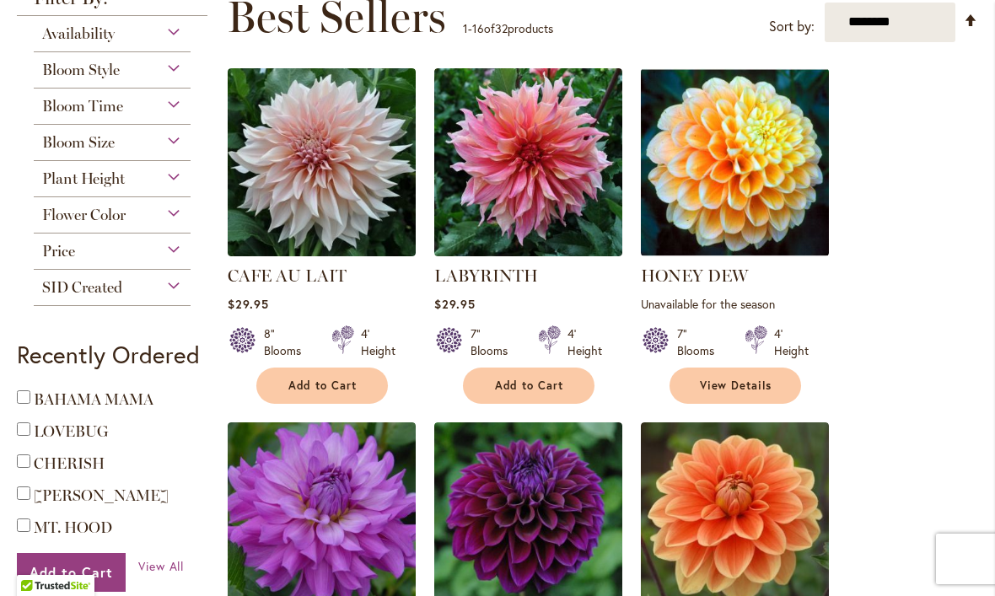
click at [570, 148] on img at bounding box center [528, 162] width 188 height 188
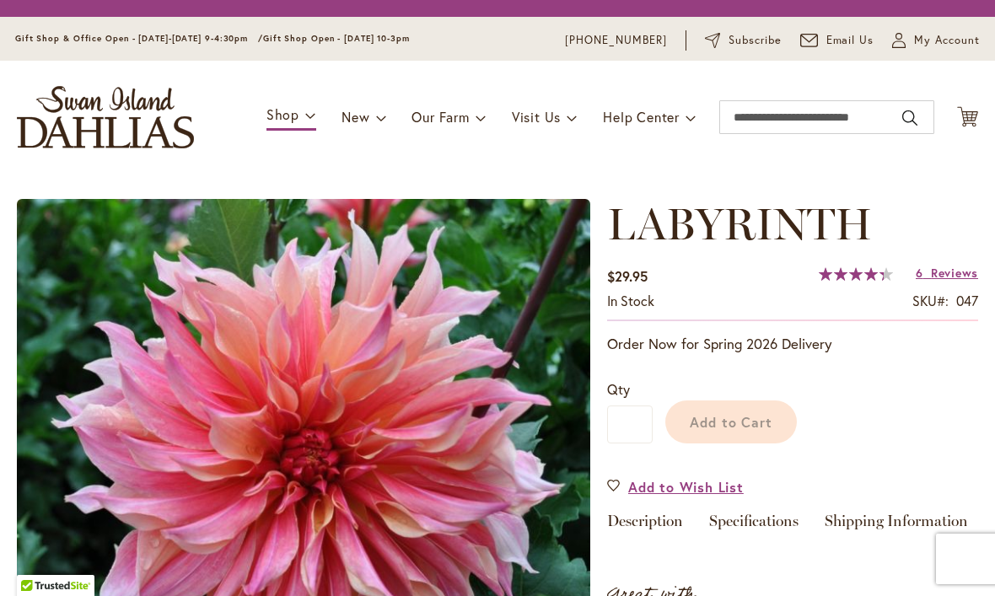
type input "****"
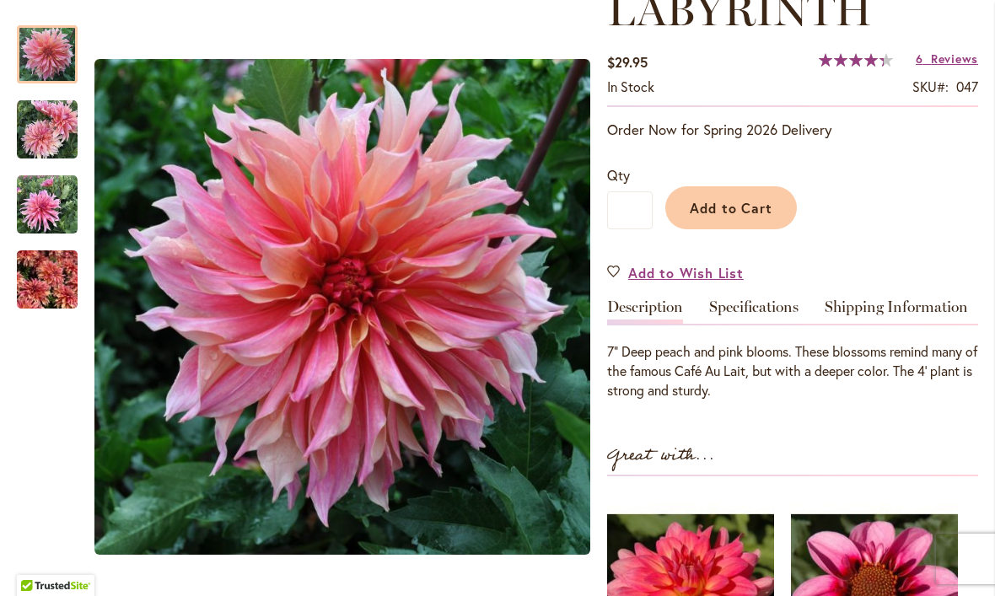
scroll to position [256, 0]
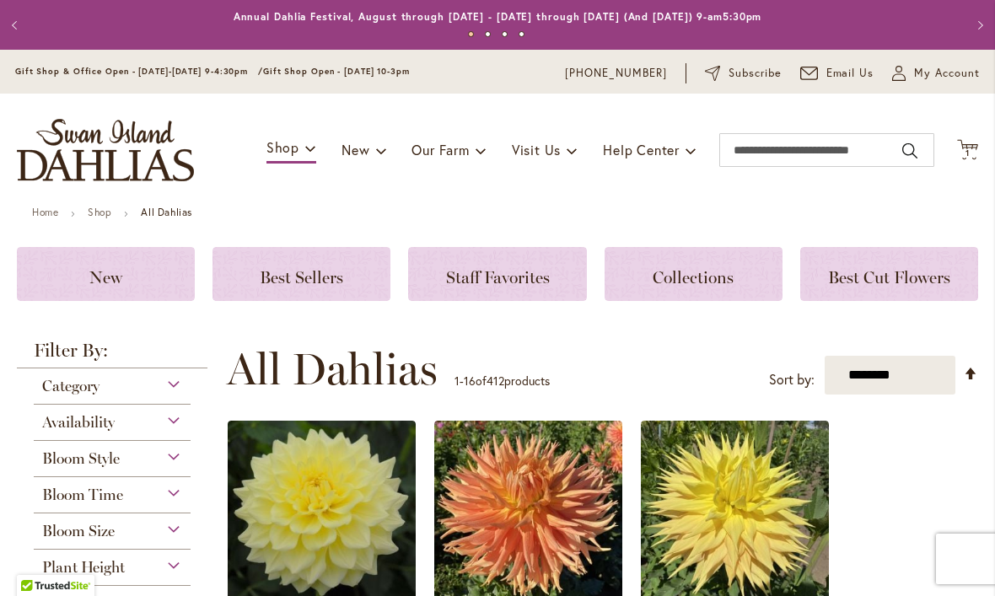
click at [508, 280] on span "Staff Favorites" at bounding box center [498, 277] width 104 height 20
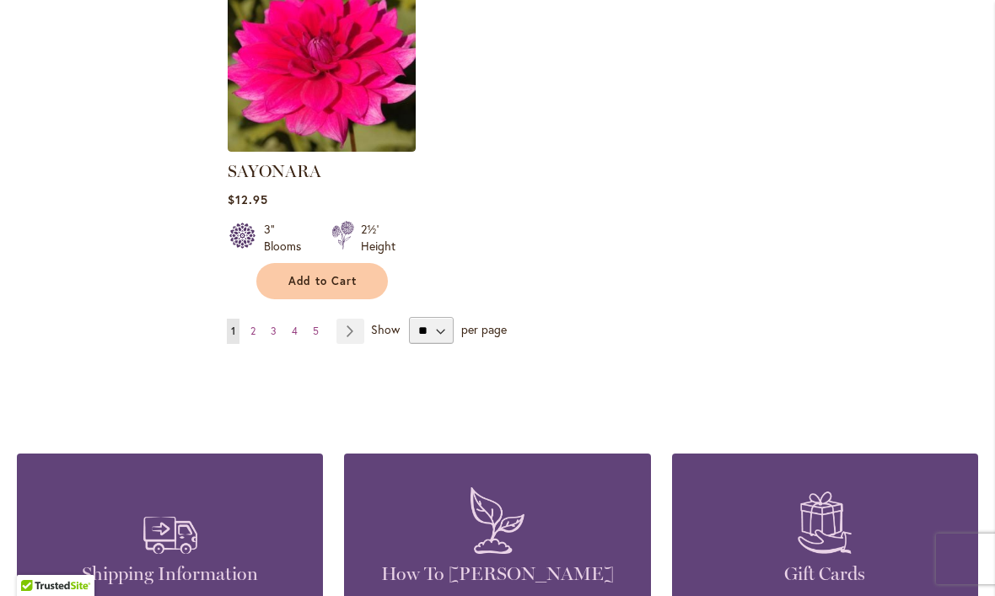
scroll to position [2191, 0]
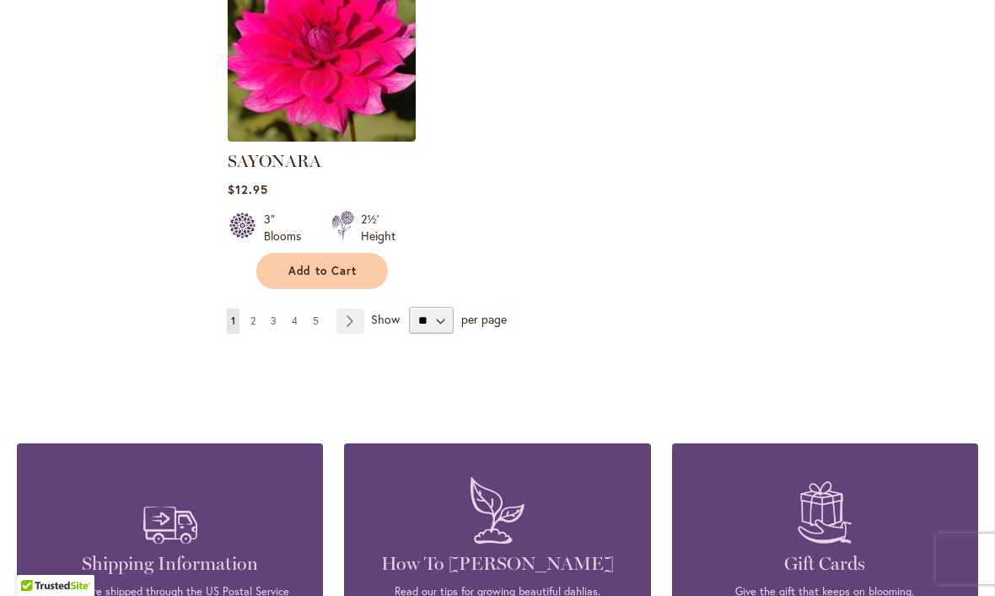
click at [250, 309] on link "Page 2" at bounding box center [252, 321] width 13 height 25
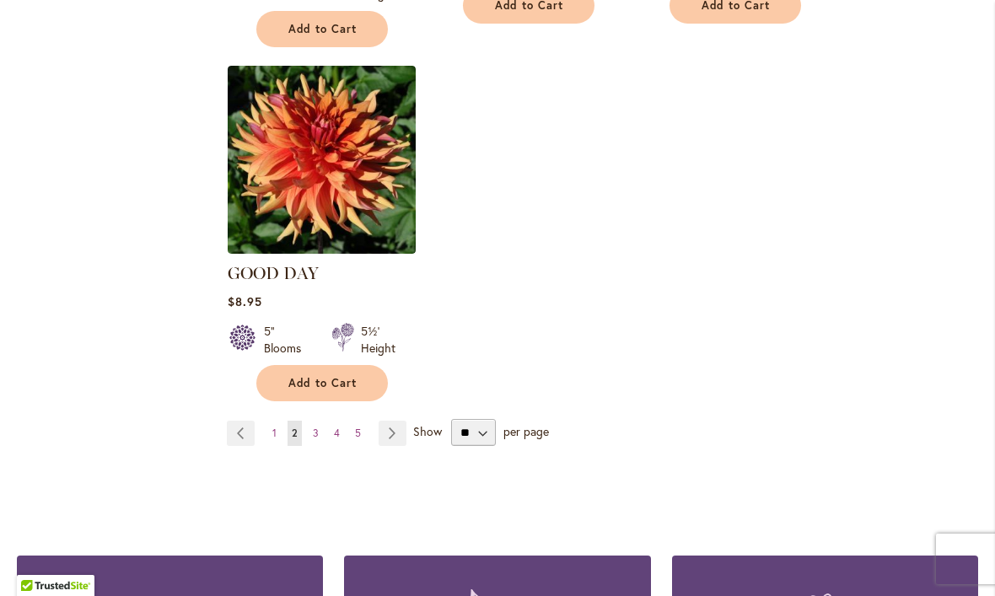
scroll to position [2139, 0]
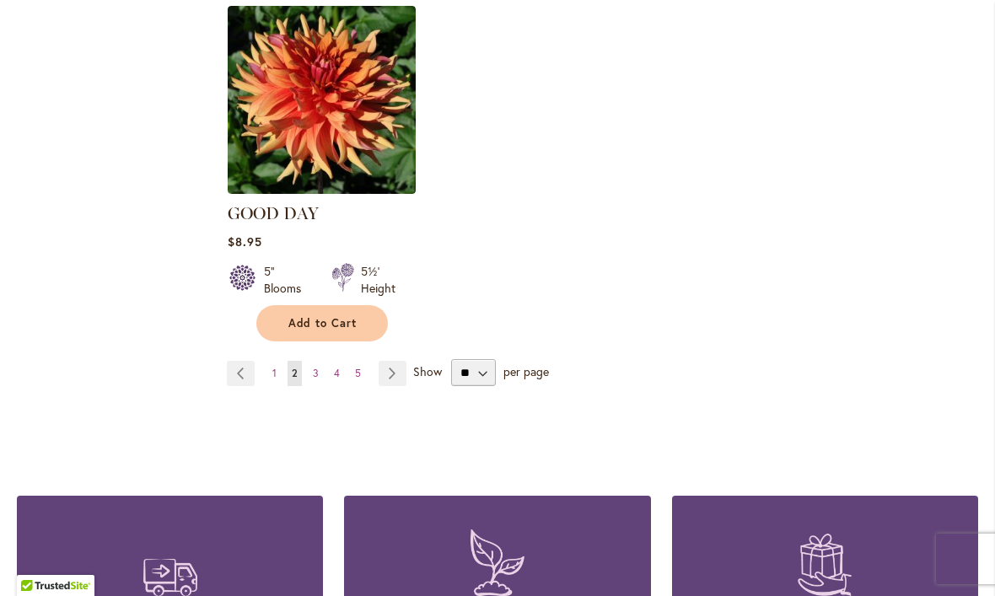
click at [311, 361] on link "Page 3" at bounding box center [316, 373] width 14 height 25
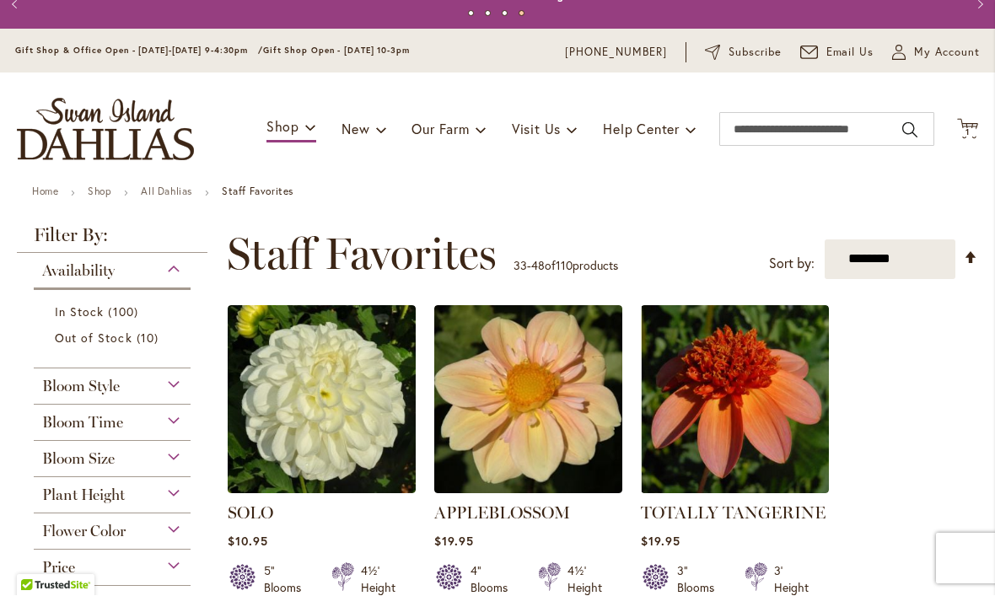
scroll to position [23, 0]
